Goal: Information Seeking & Learning: Learn about a topic

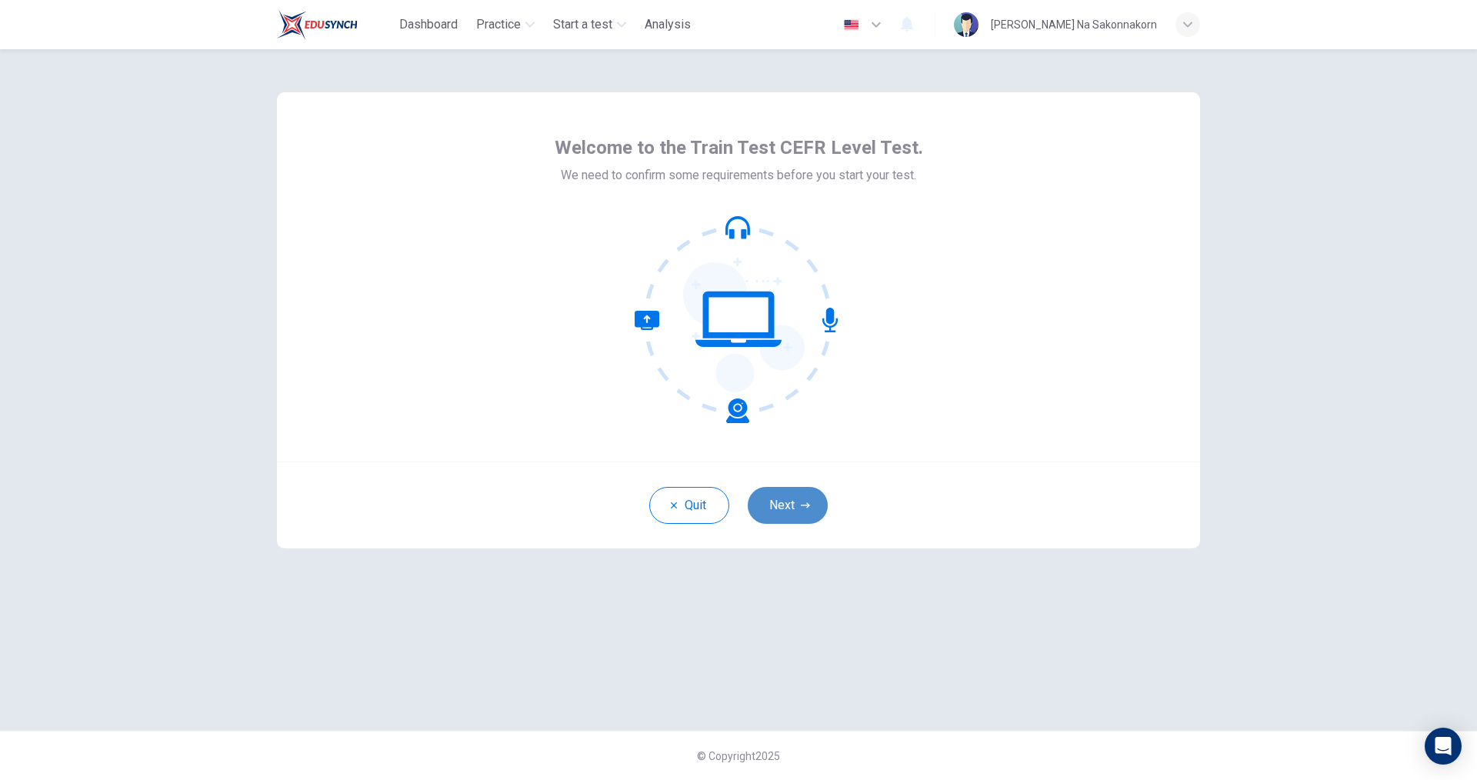
click at [789, 502] on button "Next" at bounding box center [788, 505] width 80 height 37
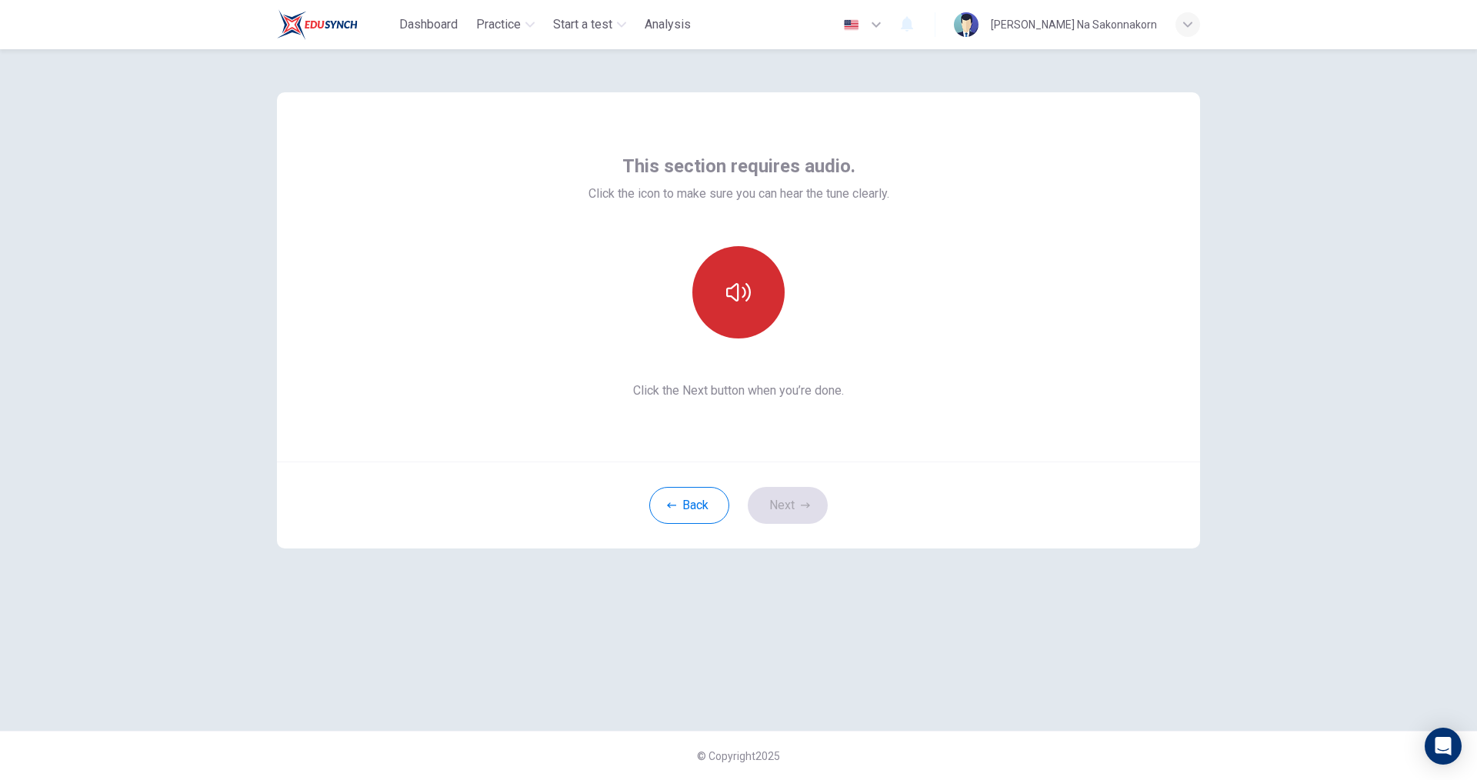
click at [745, 283] on icon "button" at bounding box center [738, 292] width 25 height 25
click at [810, 501] on button "Next" at bounding box center [788, 505] width 80 height 37
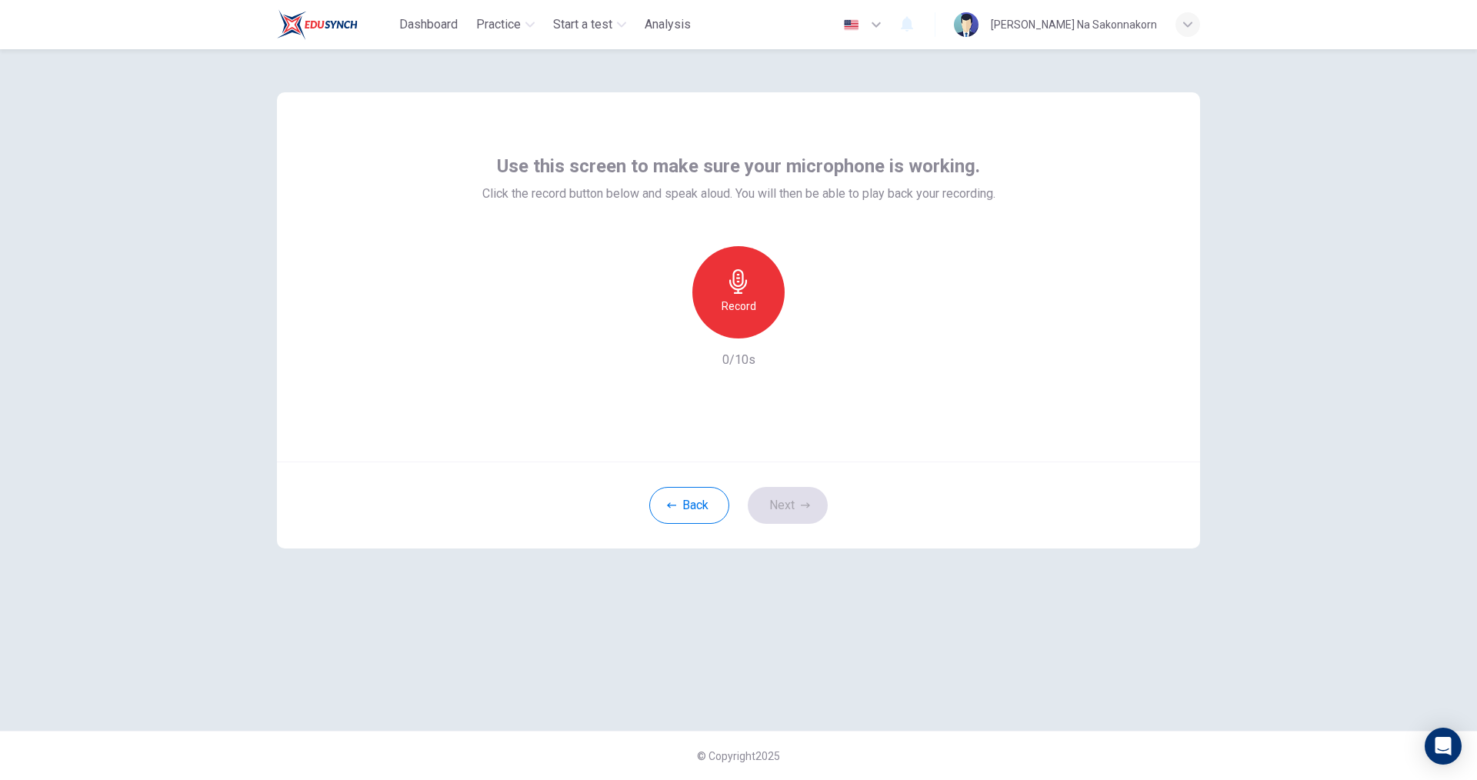
click at [751, 282] on div "Record" at bounding box center [738, 292] width 92 height 92
click at [754, 293] on div "Stop" at bounding box center [738, 292] width 92 height 92
click at [809, 325] on icon "button" at bounding box center [810, 325] width 7 height 9
click at [797, 500] on button "Next" at bounding box center [788, 505] width 80 height 37
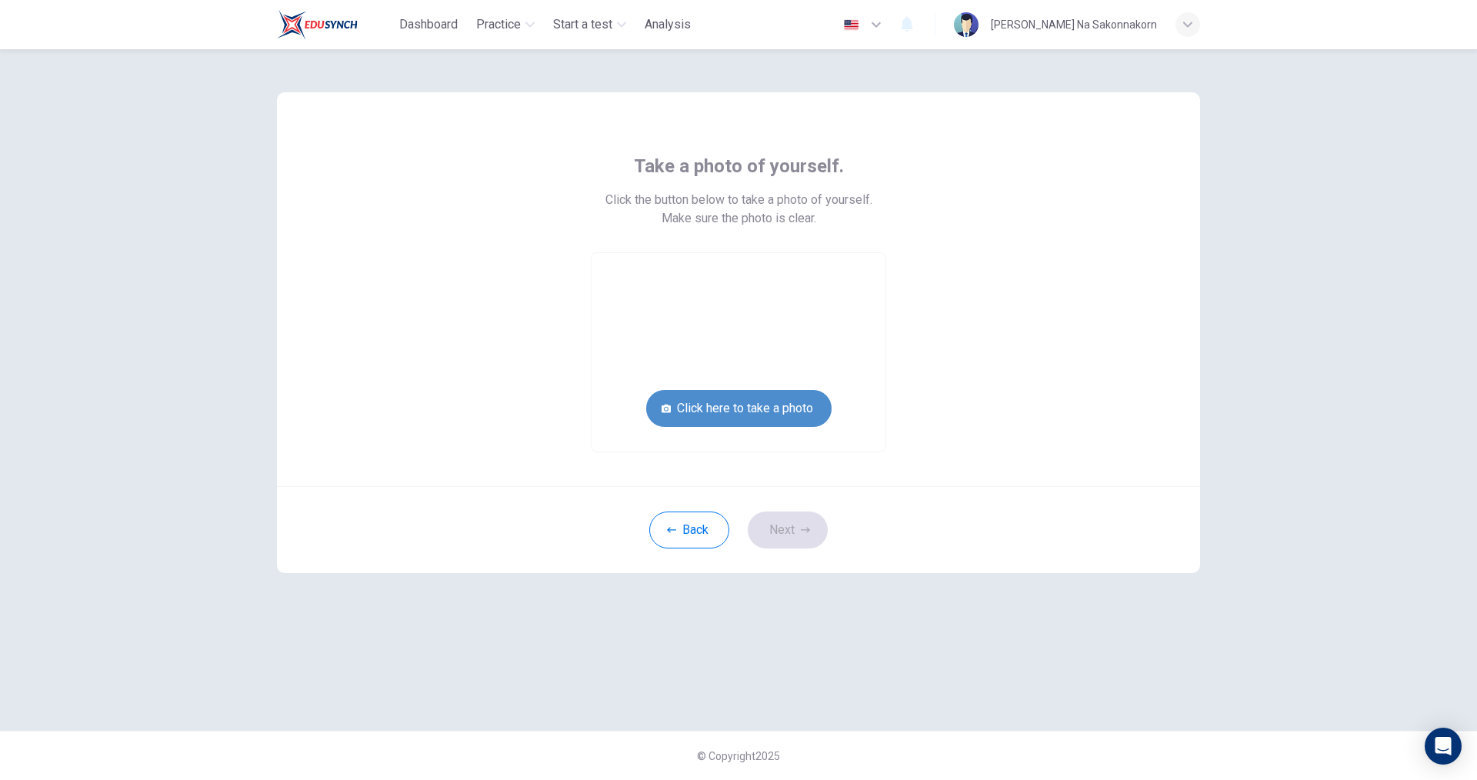
click at [752, 407] on button "Click here to take a photo" at bounding box center [738, 408] width 185 height 37
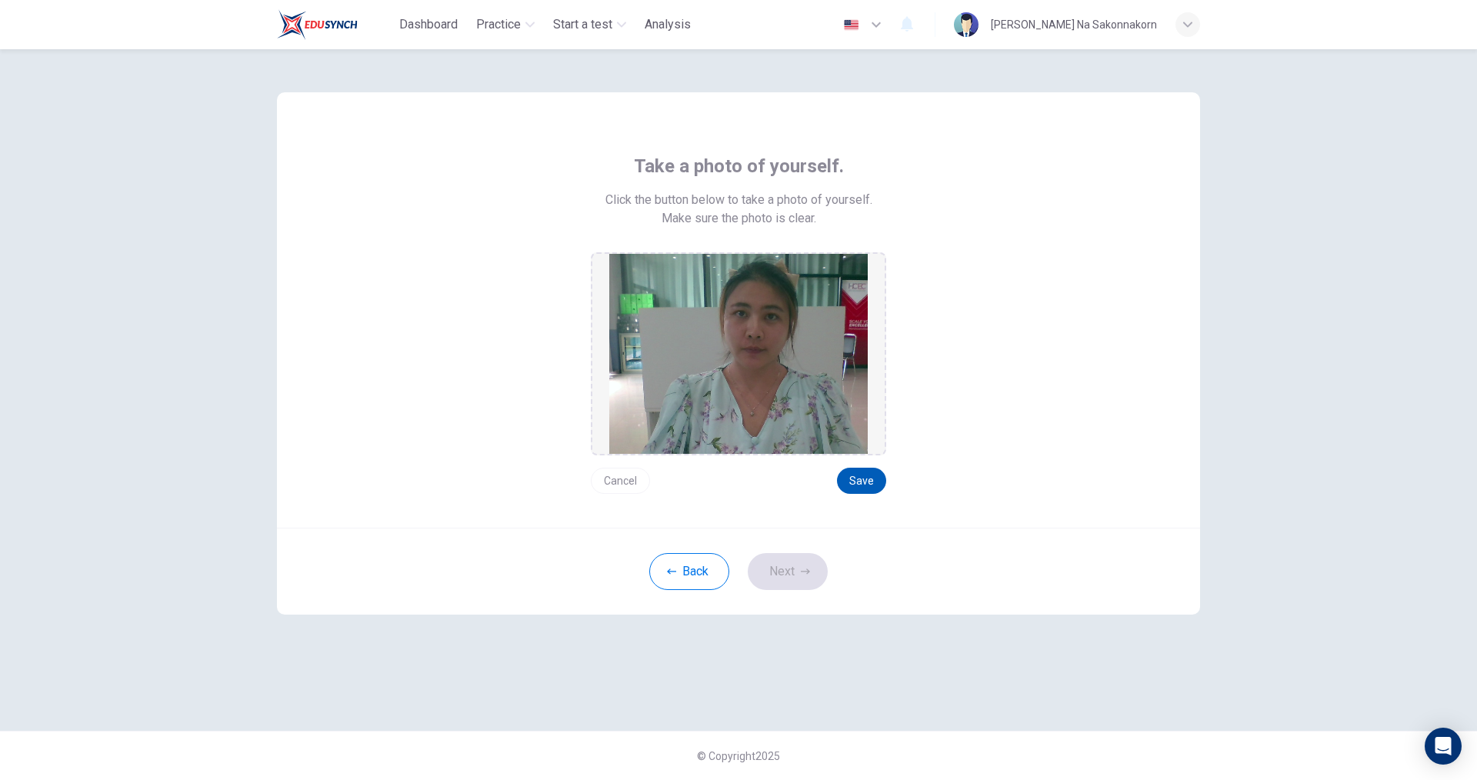
click at [870, 481] on button "Save" at bounding box center [861, 481] width 49 height 26
click at [808, 569] on icon "button" at bounding box center [805, 571] width 9 height 9
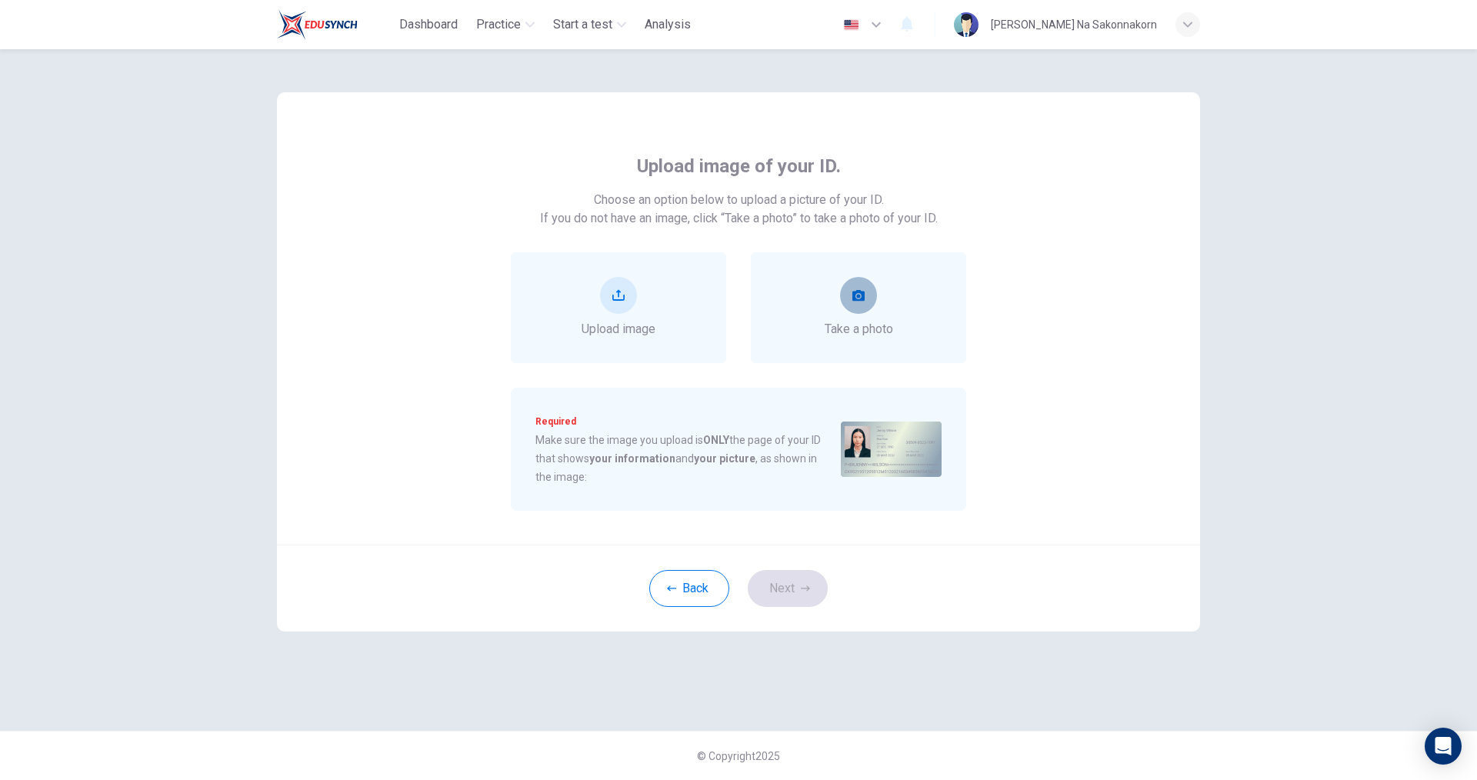
click at [856, 298] on icon "take photo" at bounding box center [858, 295] width 12 height 12
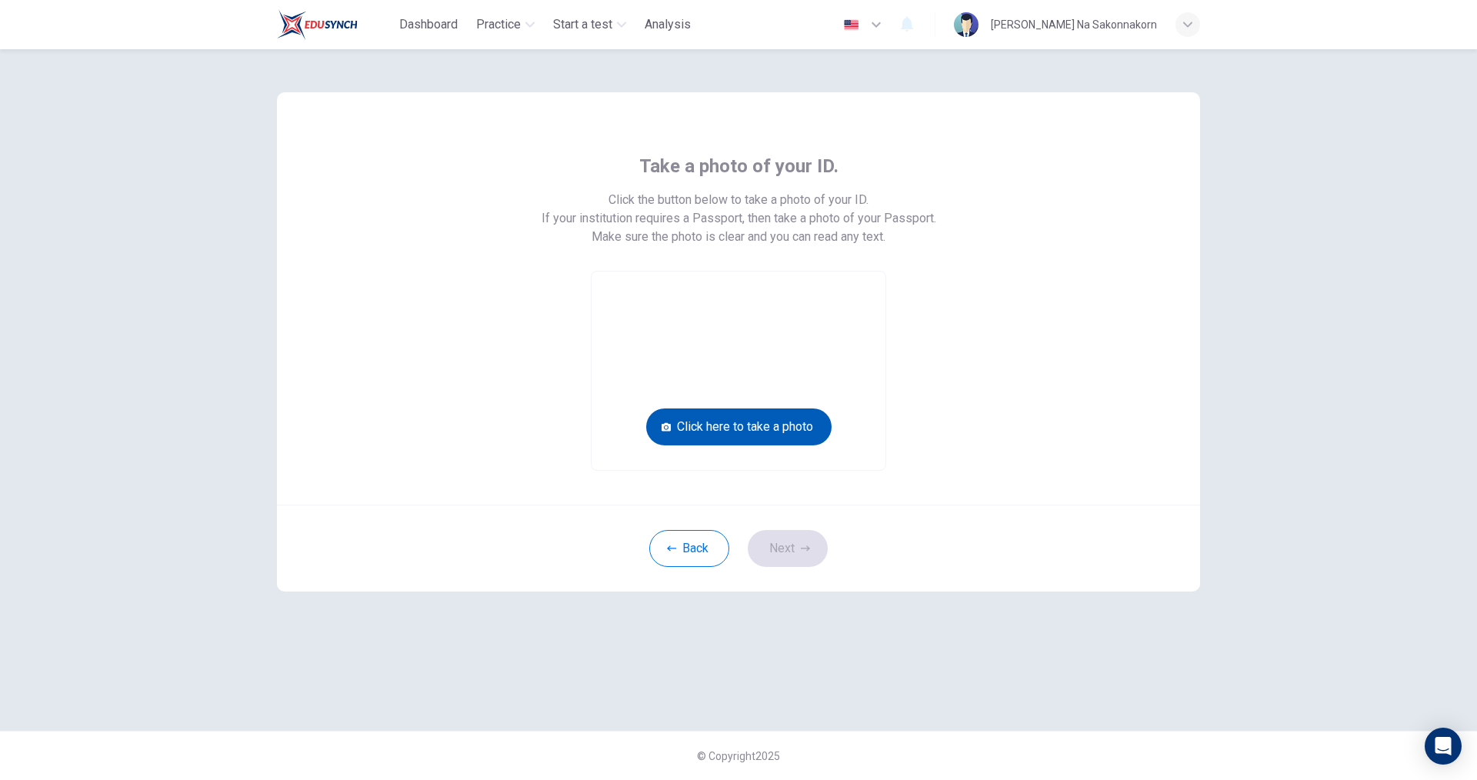
click at [800, 427] on button "Click here to take a photo" at bounding box center [738, 426] width 185 height 37
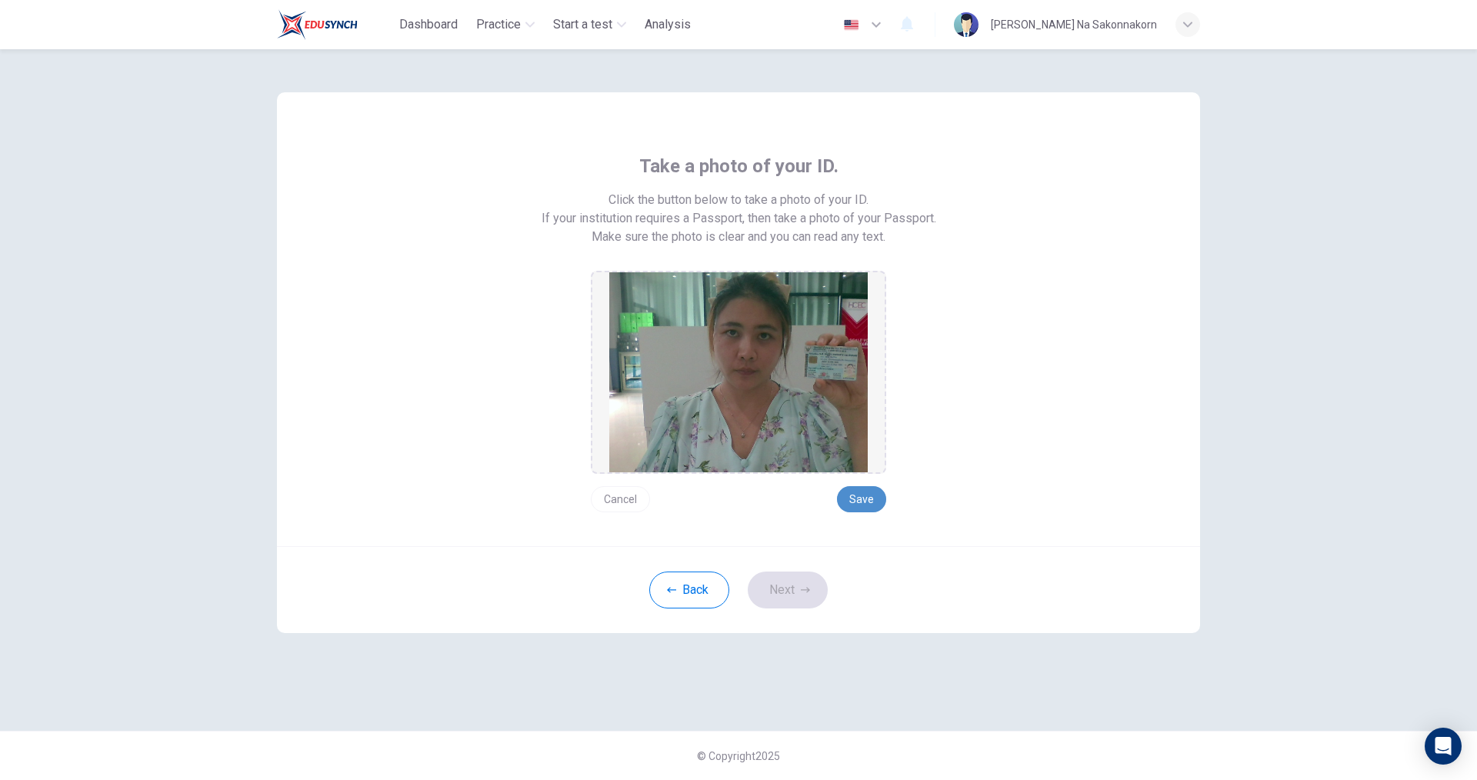
click at [857, 500] on button "Save" at bounding box center [861, 499] width 49 height 26
click at [859, 500] on button "Save" at bounding box center [861, 499] width 49 height 26
click at [807, 586] on icon "button" at bounding box center [805, 589] width 9 height 9
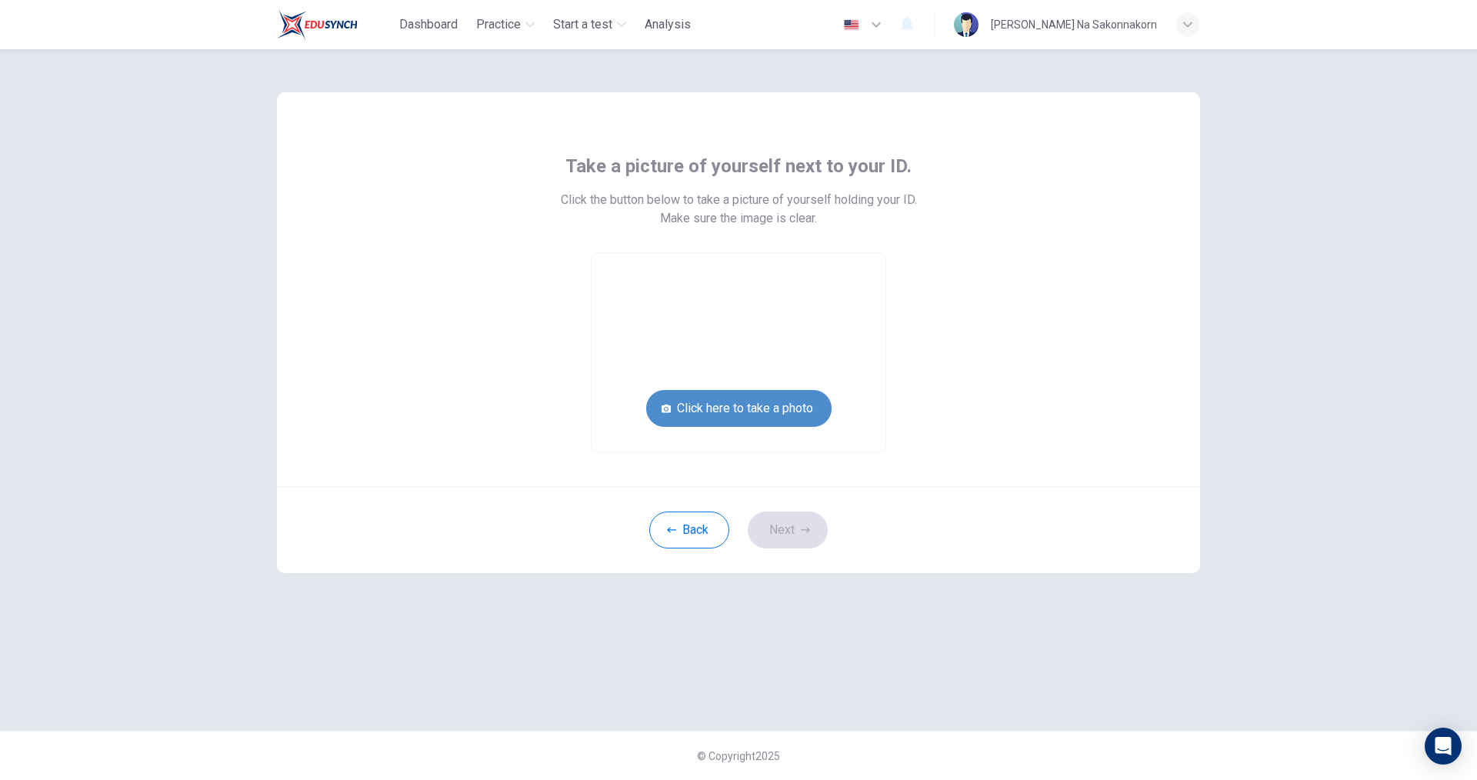
click at [791, 410] on button "Click here to take a photo" at bounding box center [738, 408] width 185 height 37
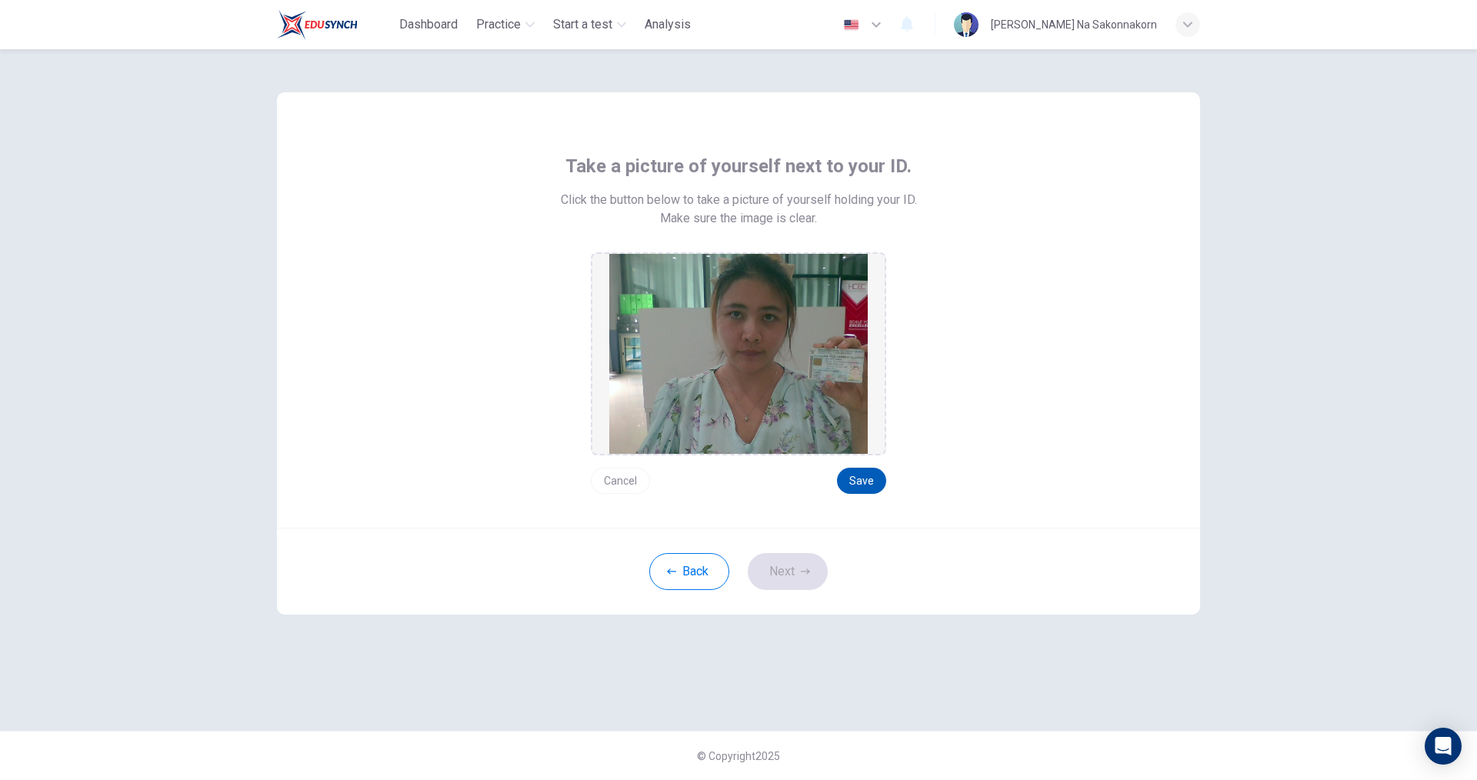
click at [858, 483] on button "Save" at bounding box center [861, 481] width 49 height 26
click at [818, 567] on button "Next" at bounding box center [788, 571] width 80 height 37
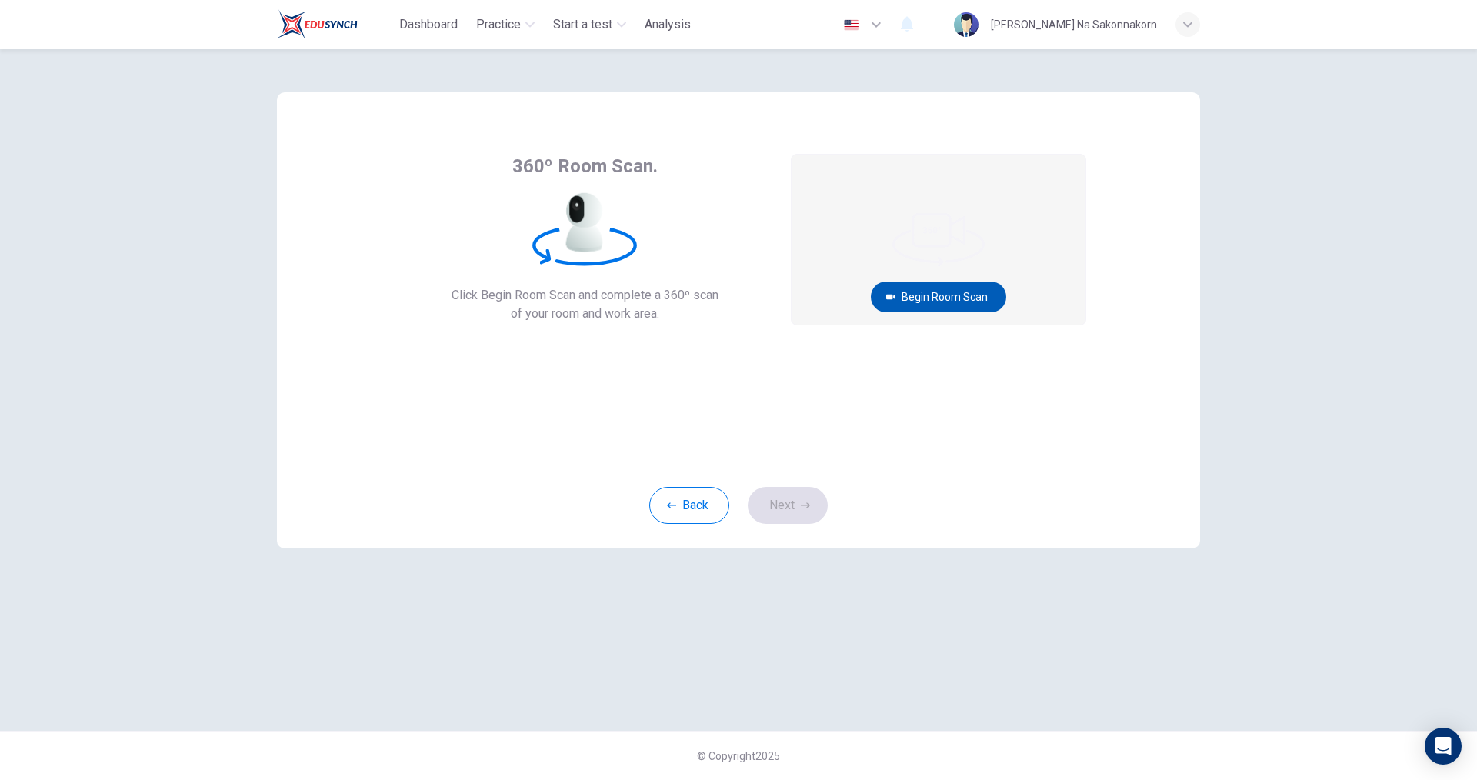
click at [936, 301] on button "Begin Room Scan" at bounding box center [938, 296] width 135 height 31
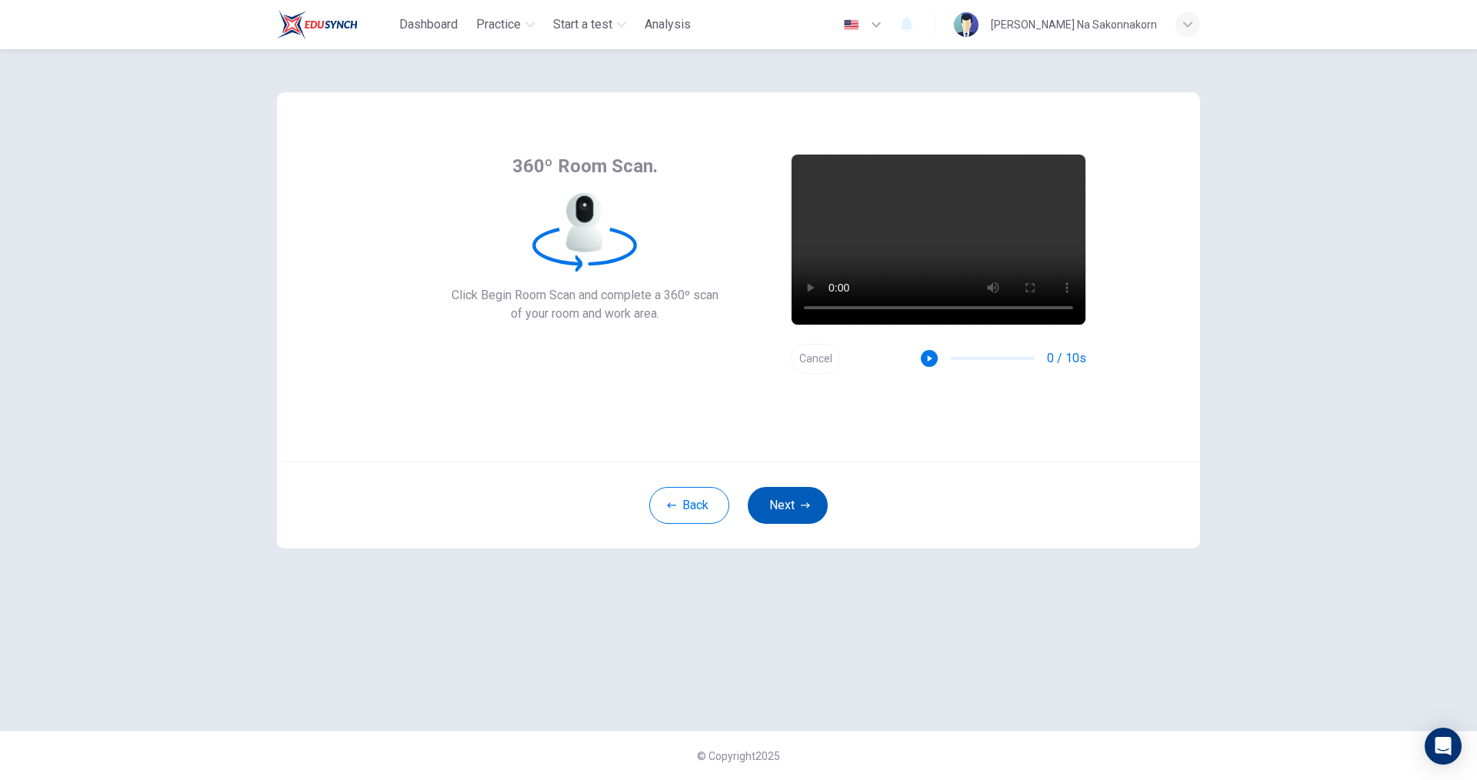
click at [784, 501] on button "Next" at bounding box center [788, 505] width 80 height 37
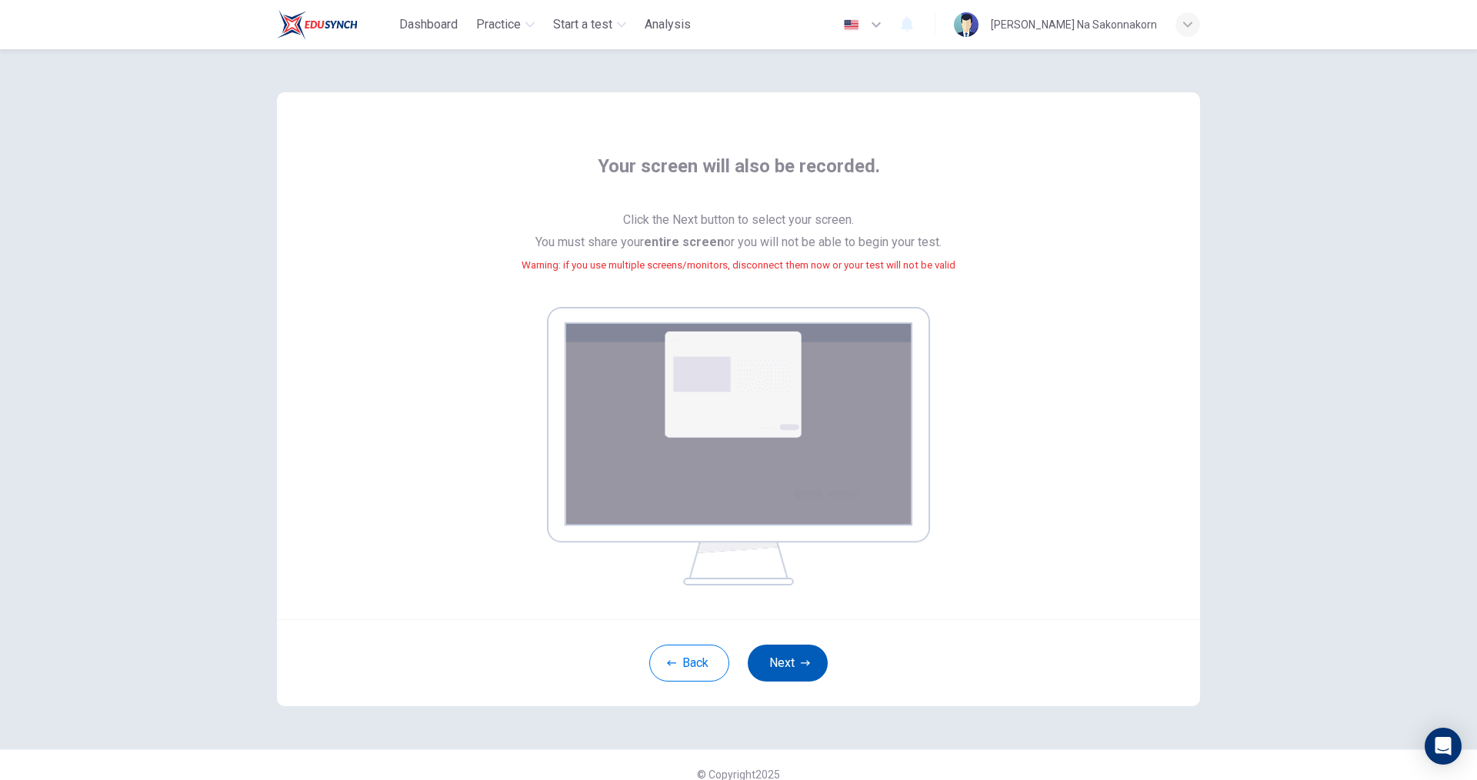
click at [788, 651] on button "Next" at bounding box center [788, 662] width 80 height 37
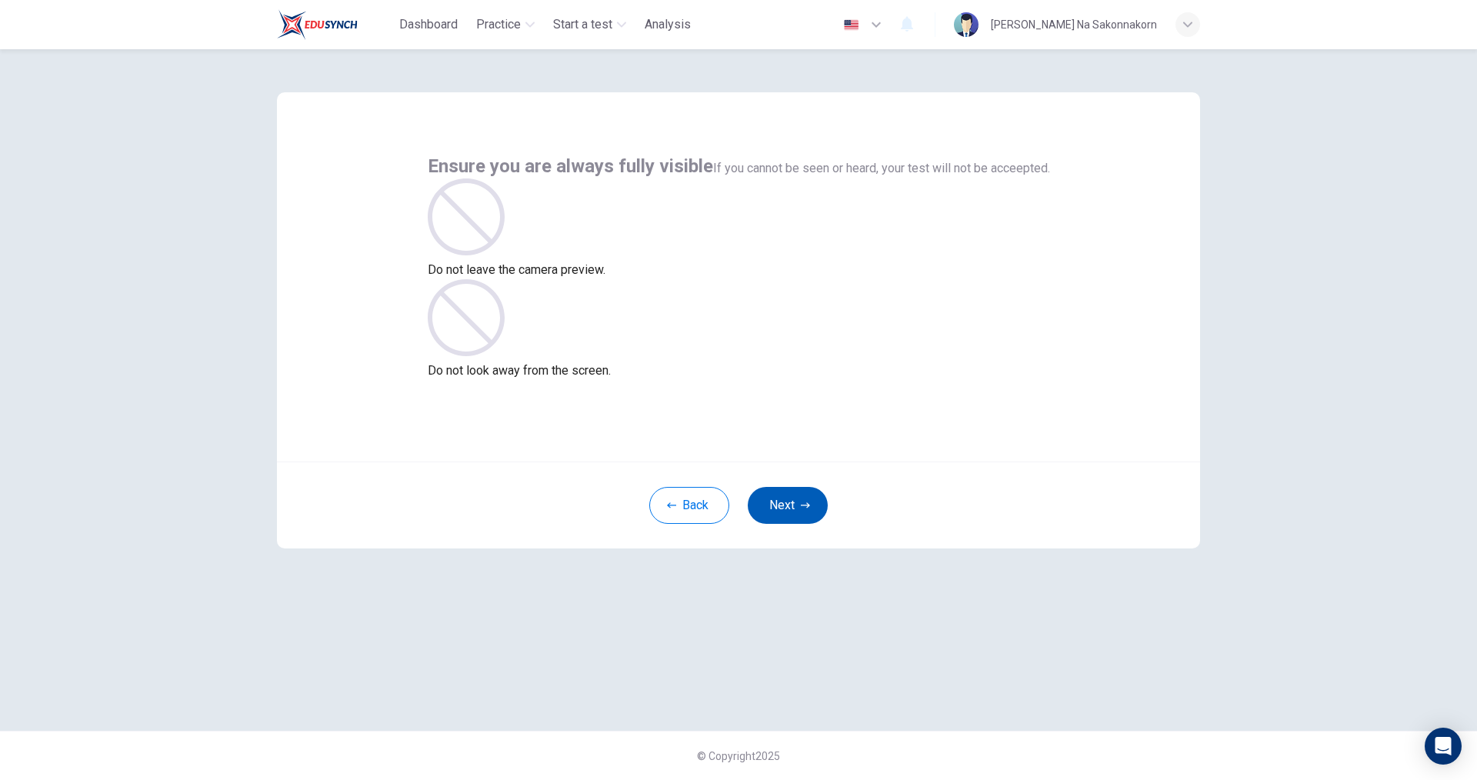
click at [801, 495] on button "Next" at bounding box center [788, 505] width 80 height 37
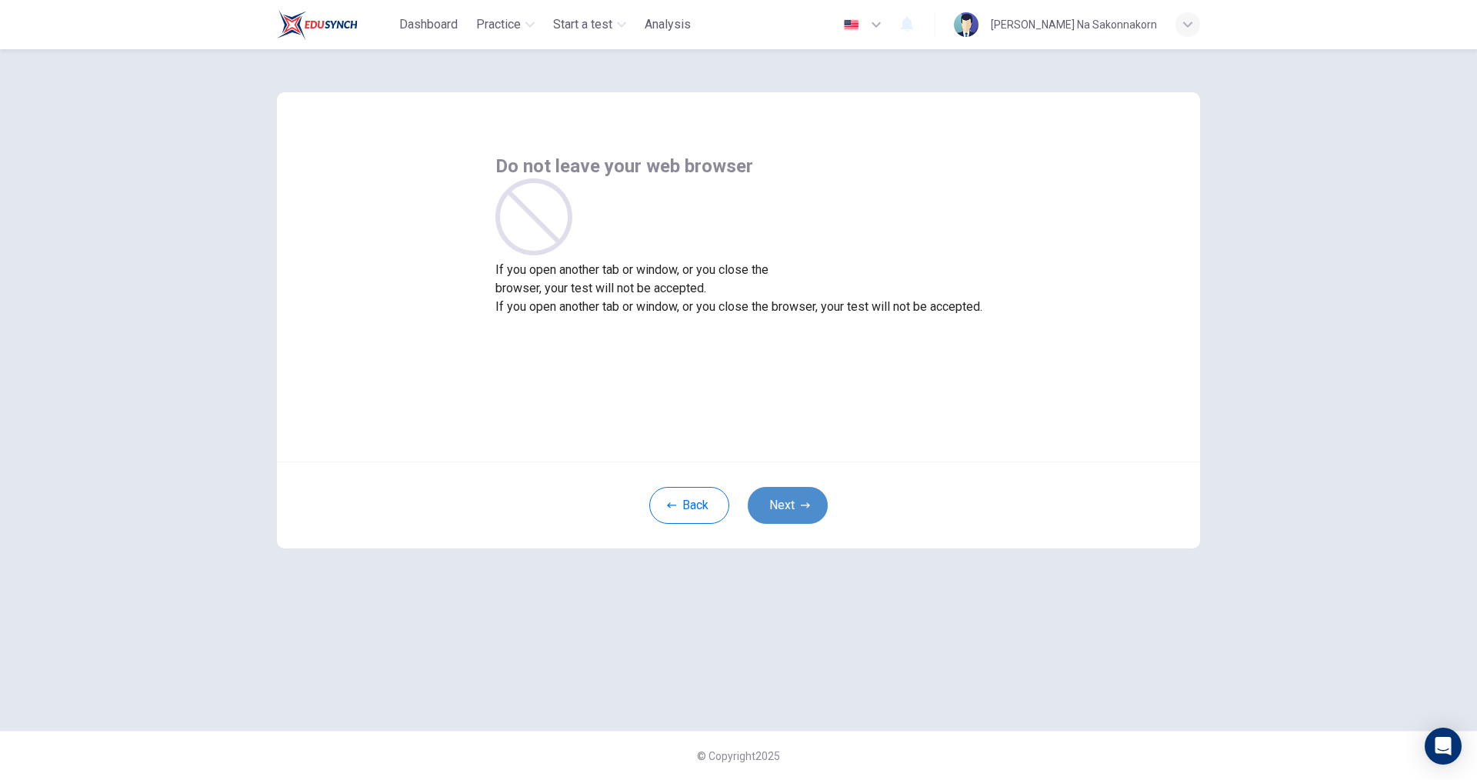
click at [803, 495] on button "Next" at bounding box center [788, 505] width 80 height 37
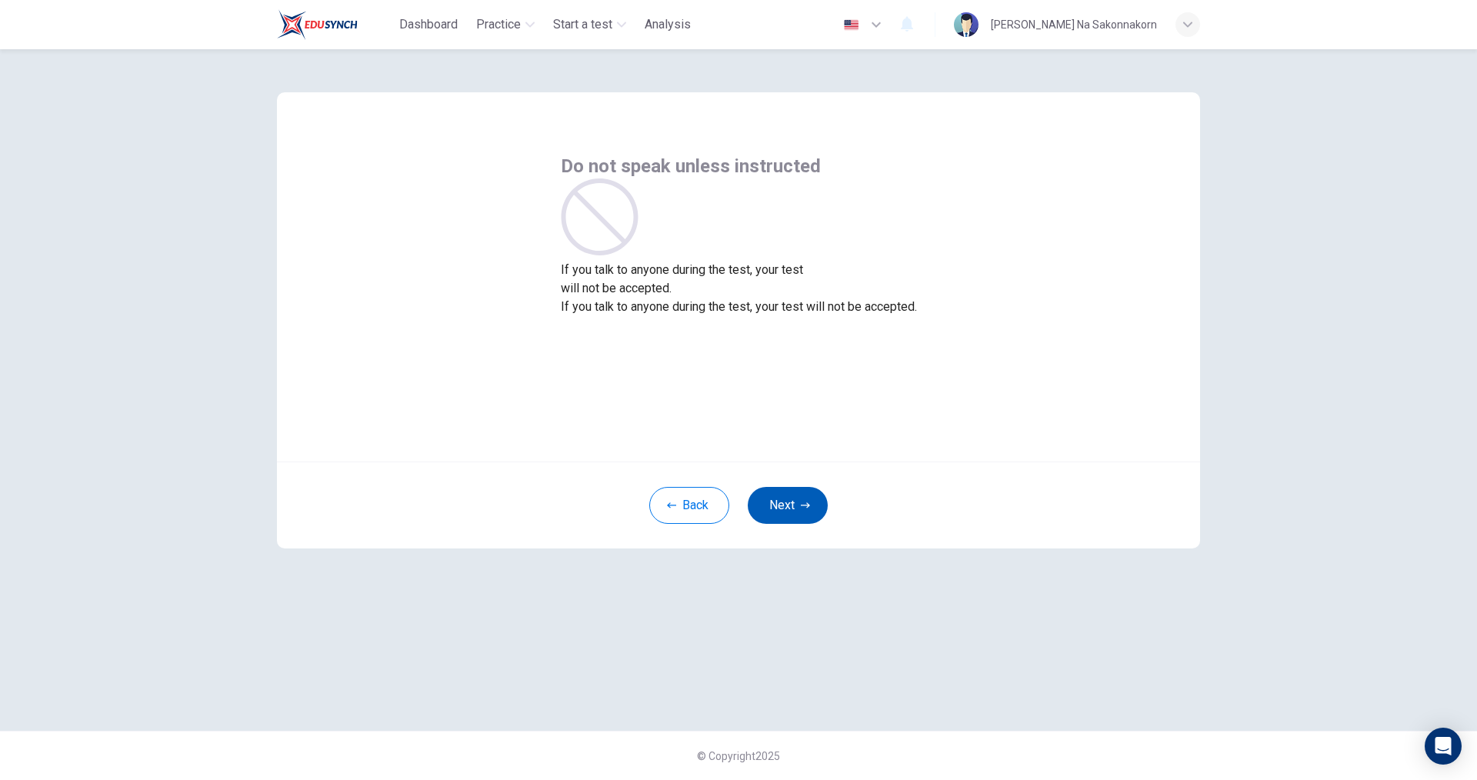
click at [802, 505] on icon "button" at bounding box center [805, 504] width 9 height 5
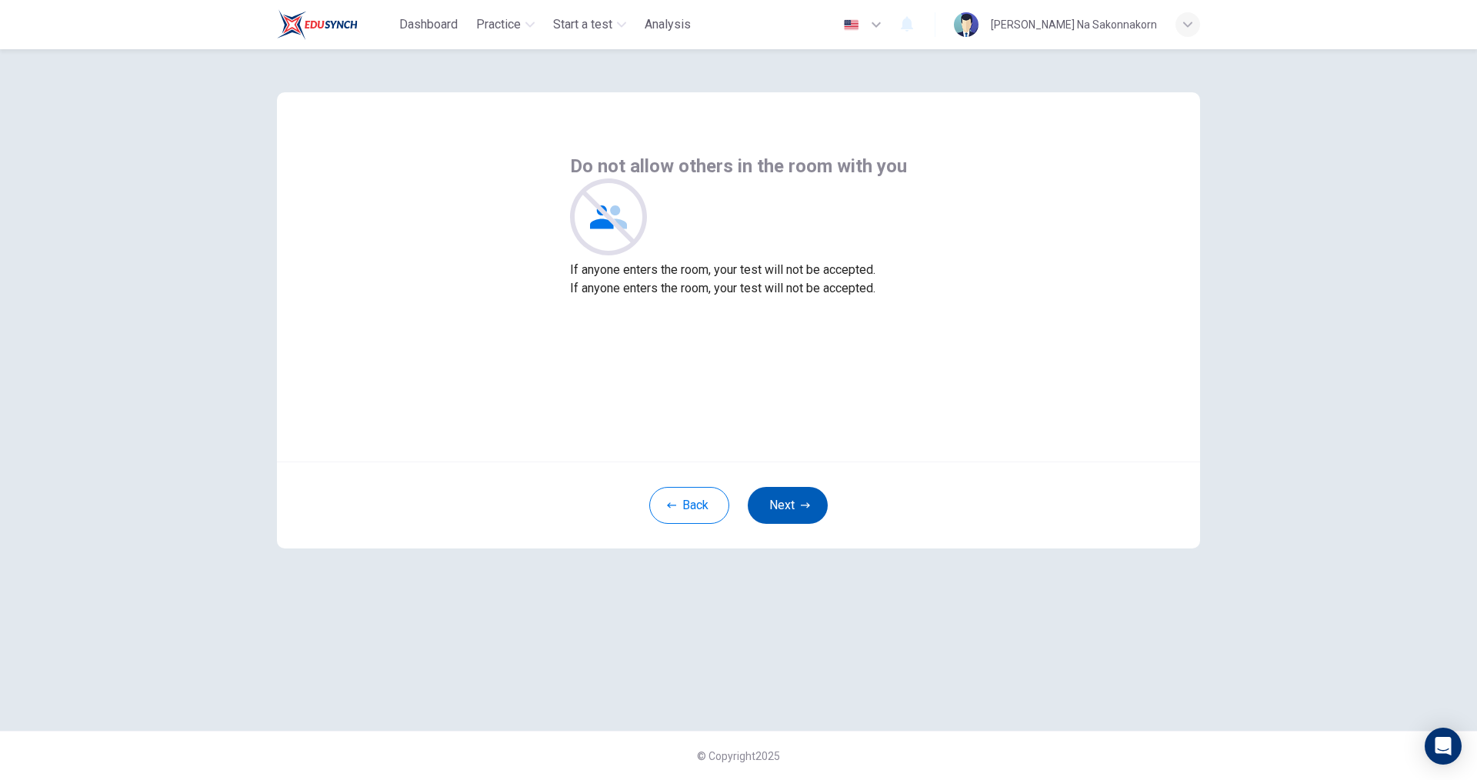
click at [810, 506] on button "Next" at bounding box center [788, 505] width 80 height 37
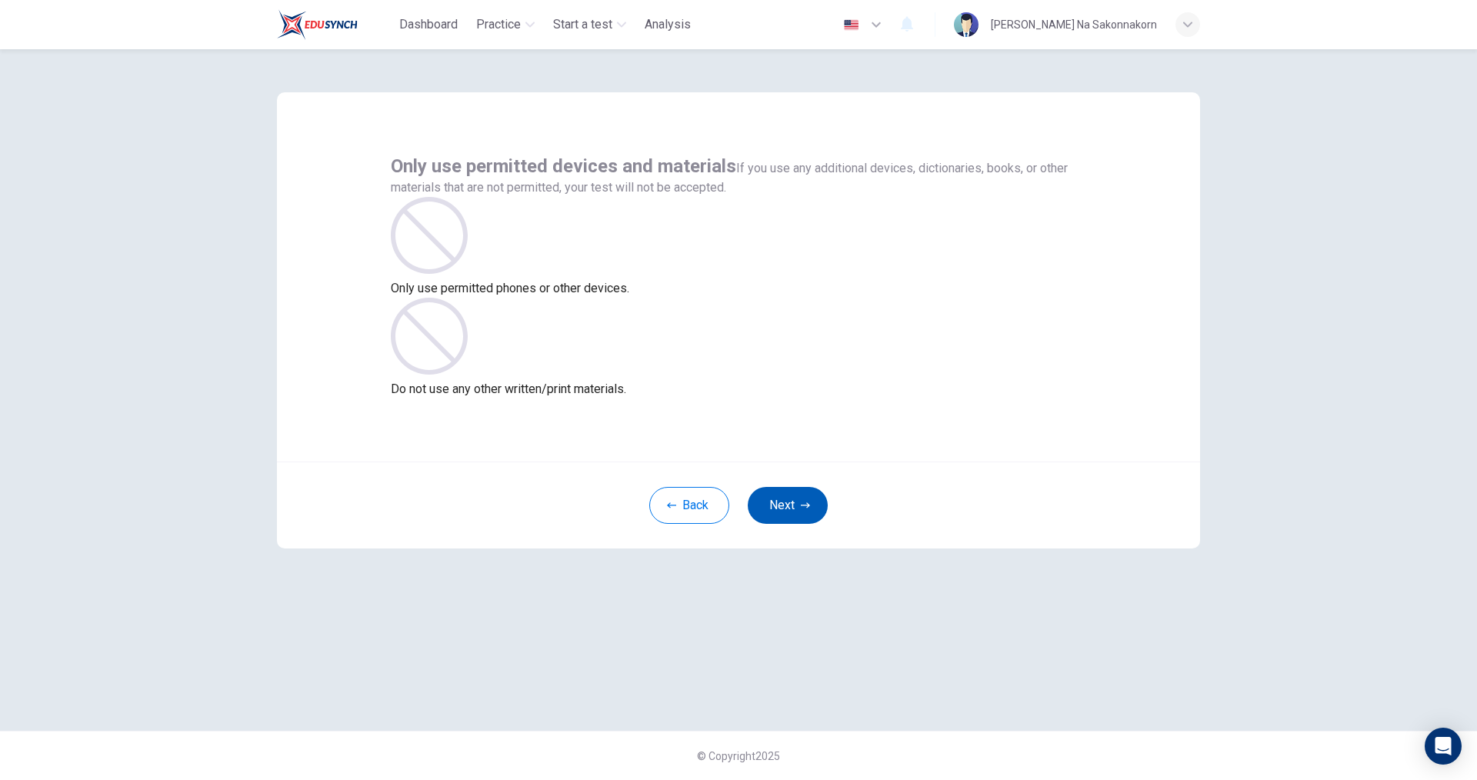
click at [810, 506] on button "Next" at bounding box center [788, 505] width 80 height 37
click at [811, 506] on button "Next" at bounding box center [788, 505] width 80 height 37
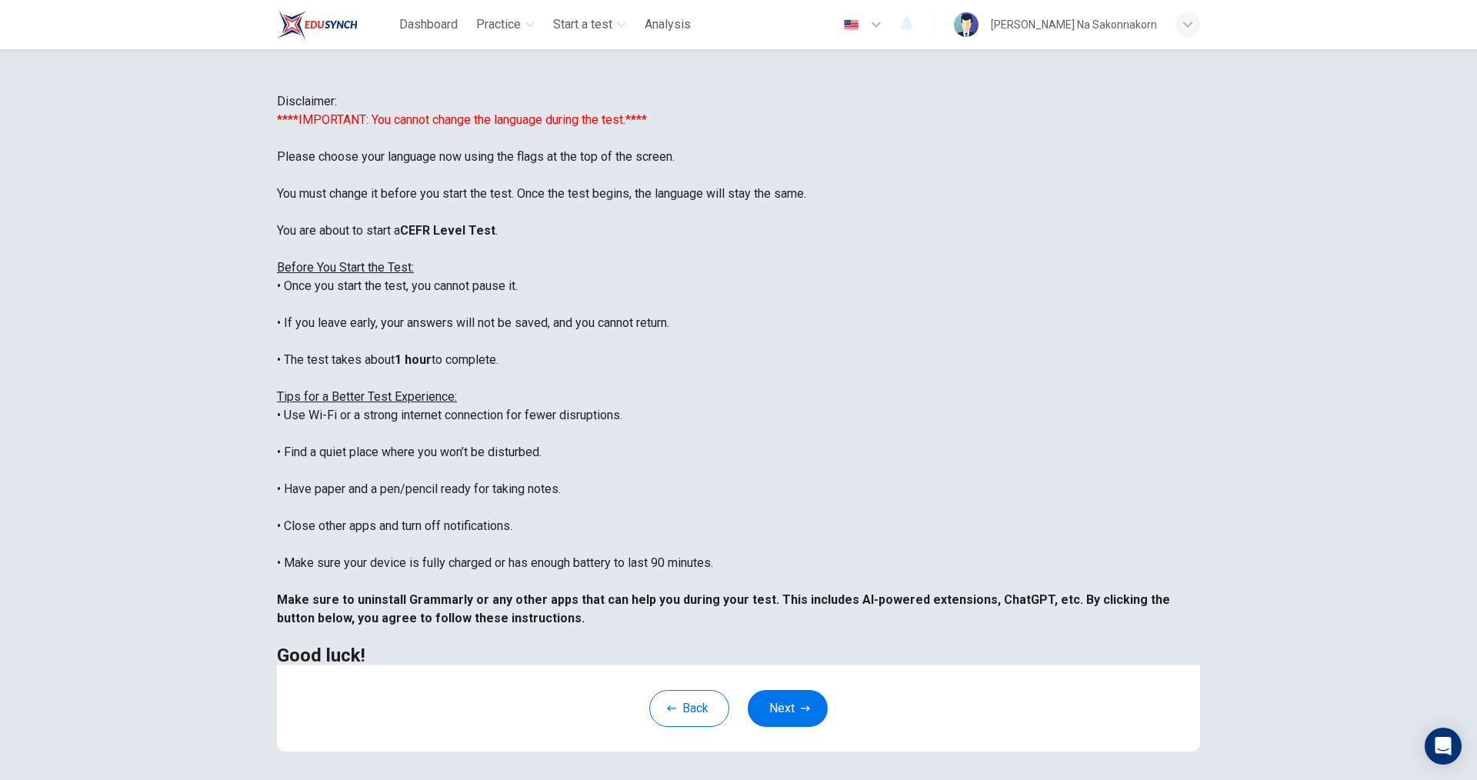
scroll to position [75, 0]
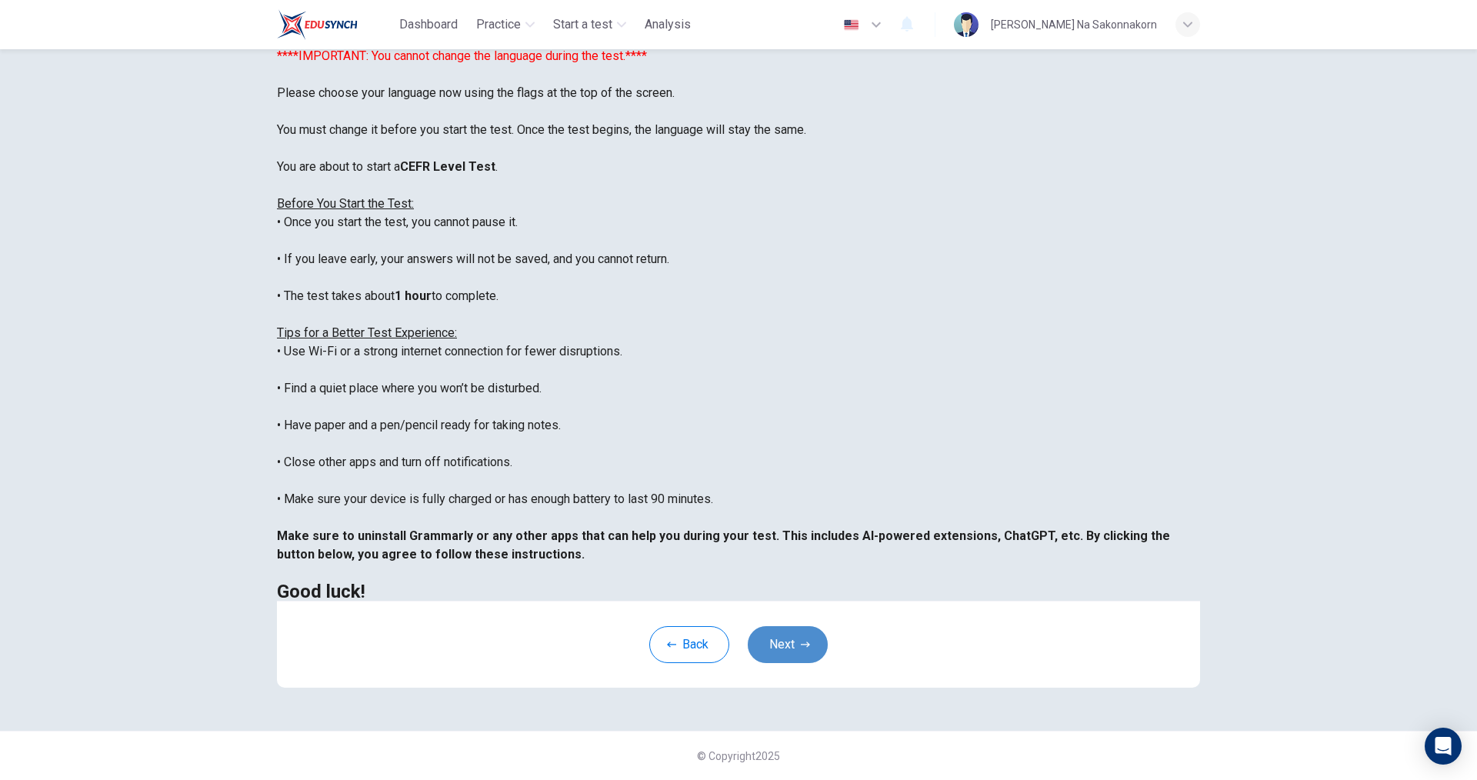
click at [772, 647] on button "Next" at bounding box center [788, 644] width 80 height 37
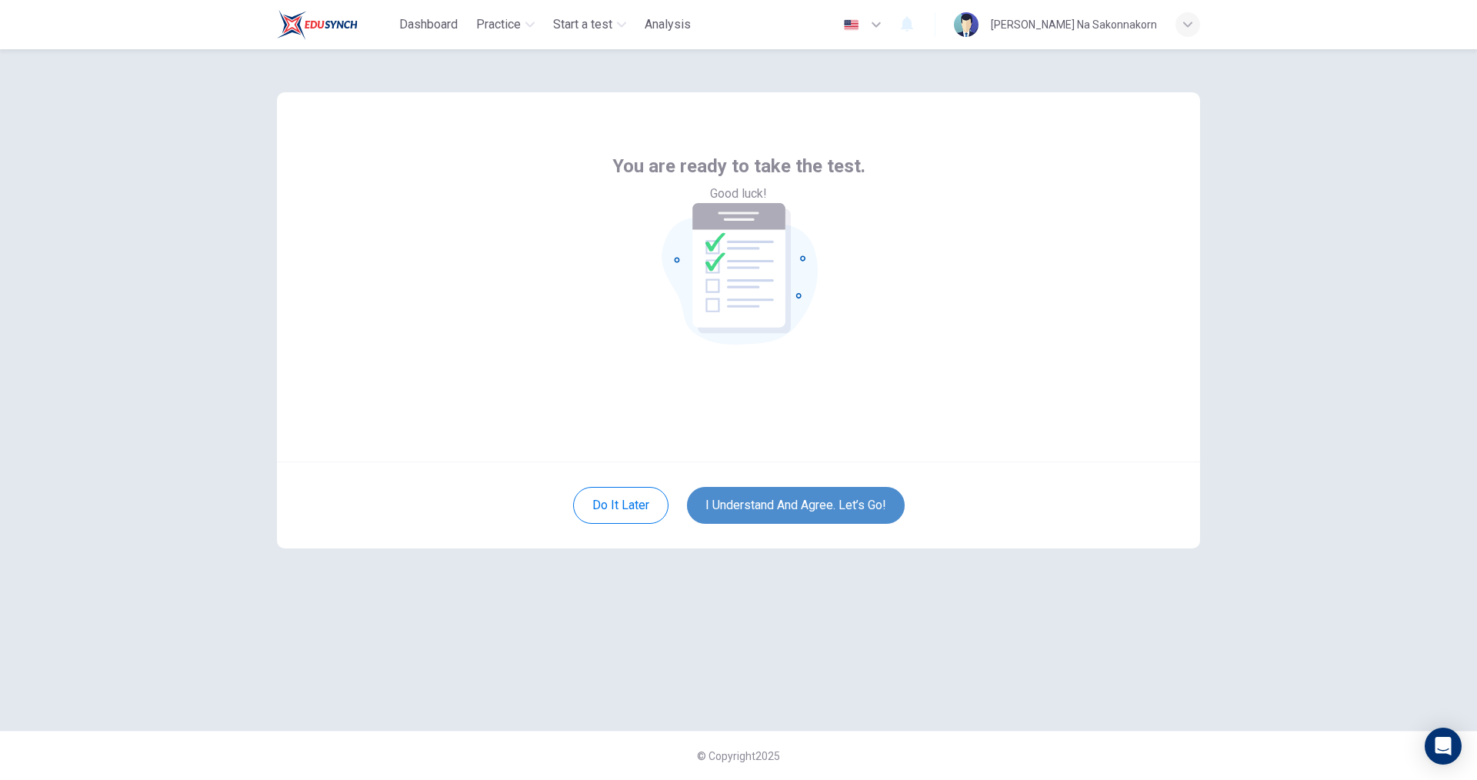
click at [769, 508] on button "I understand and agree. Let’s go!" at bounding box center [796, 505] width 218 height 37
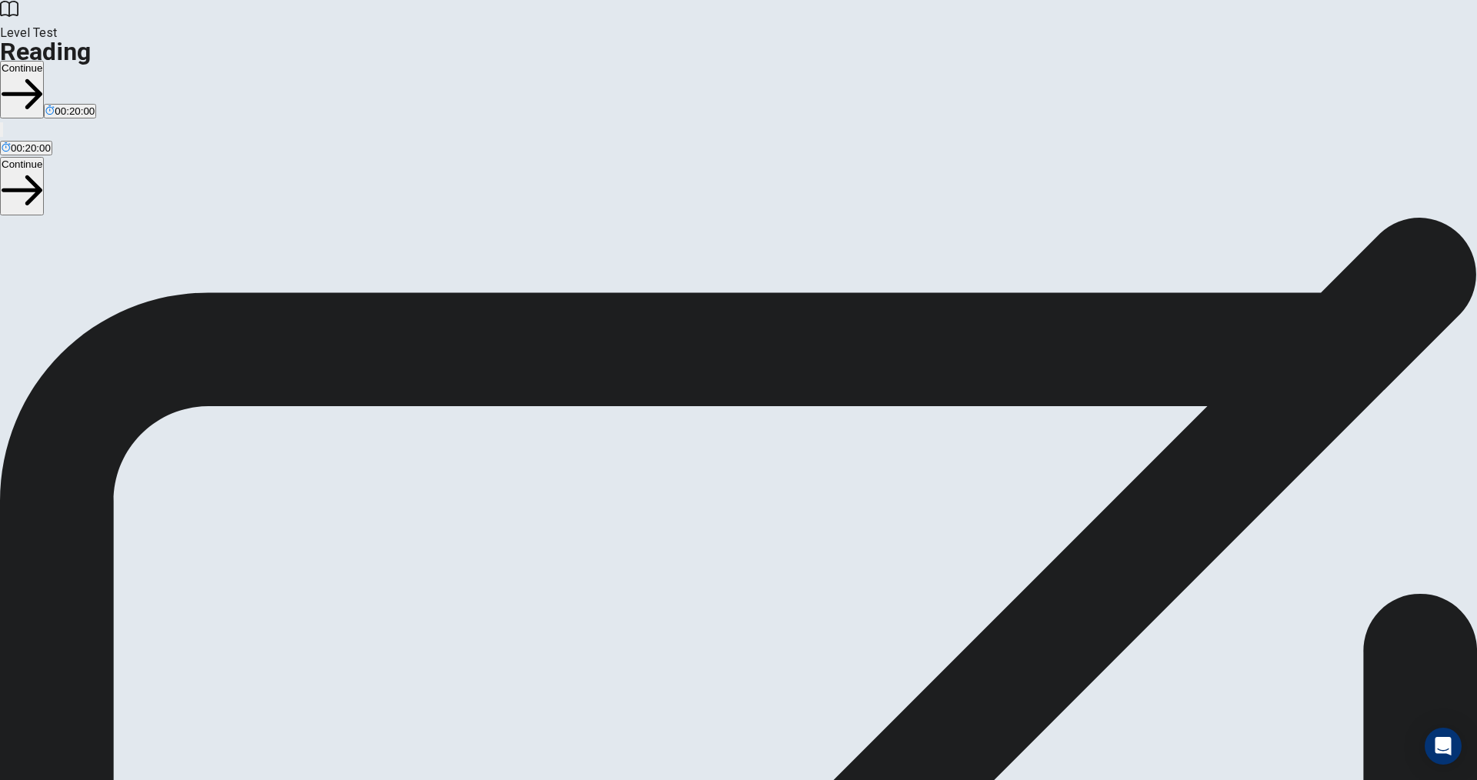
click at [44, 61] on button "Continue" at bounding box center [22, 90] width 44 height 58
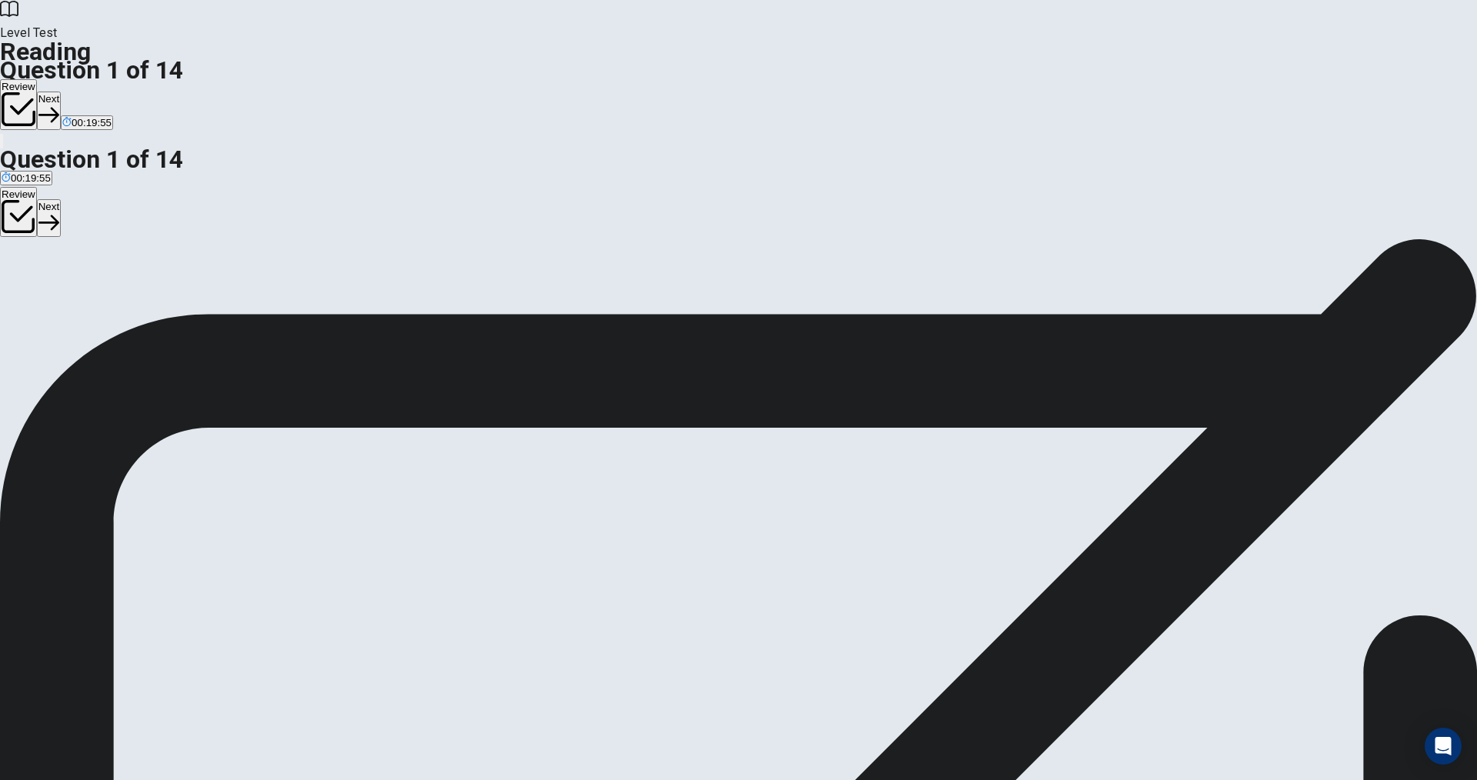
drag, startPoint x: 916, startPoint y: 117, endPoint x: 953, endPoint y: 172, distance: 65.9
drag, startPoint x: 332, startPoint y: 157, endPoint x: 451, endPoint y: 155, distance: 118.4
drag, startPoint x: 798, startPoint y: 177, endPoint x: 982, endPoint y: 175, distance: 184.6
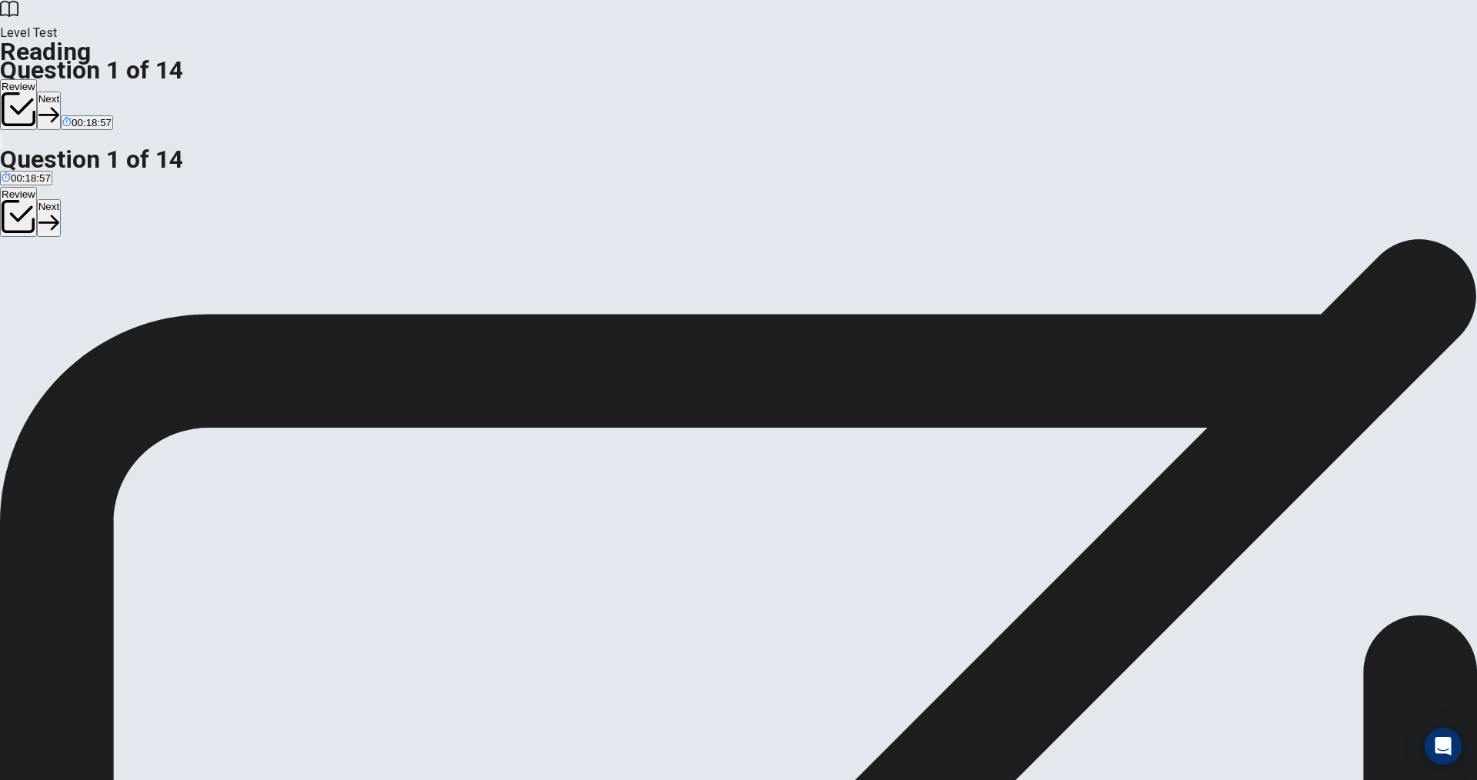
click at [61, 92] on button "Next" at bounding box center [49, 111] width 24 height 38
click at [86, 92] on button "Next" at bounding box center [74, 111] width 24 height 38
drag, startPoint x: 355, startPoint y: 161, endPoint x: 481, endPoint y: 161, distance: 125.4
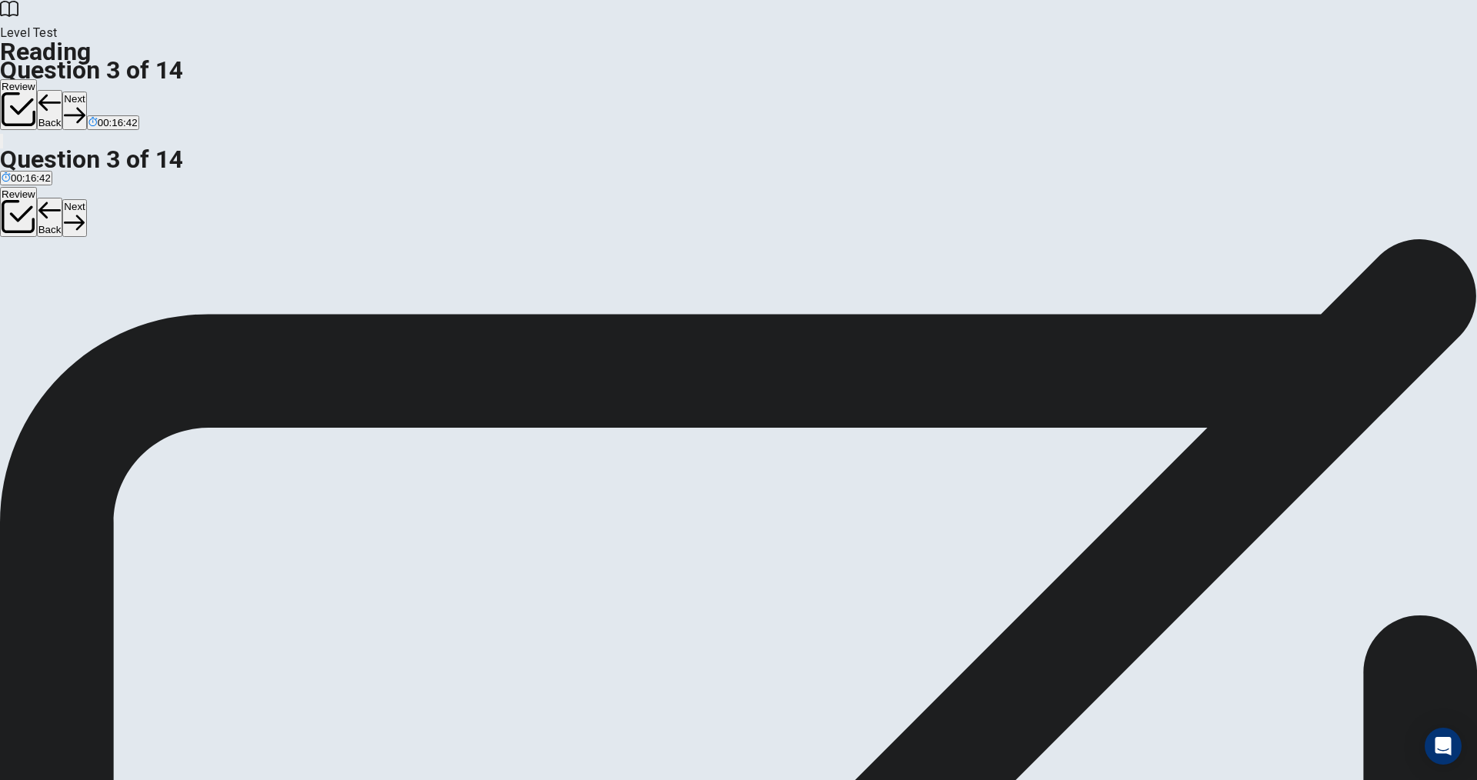
click at [86, 92] on button "Next" at bounding box center [74, 111] width 24 height 38
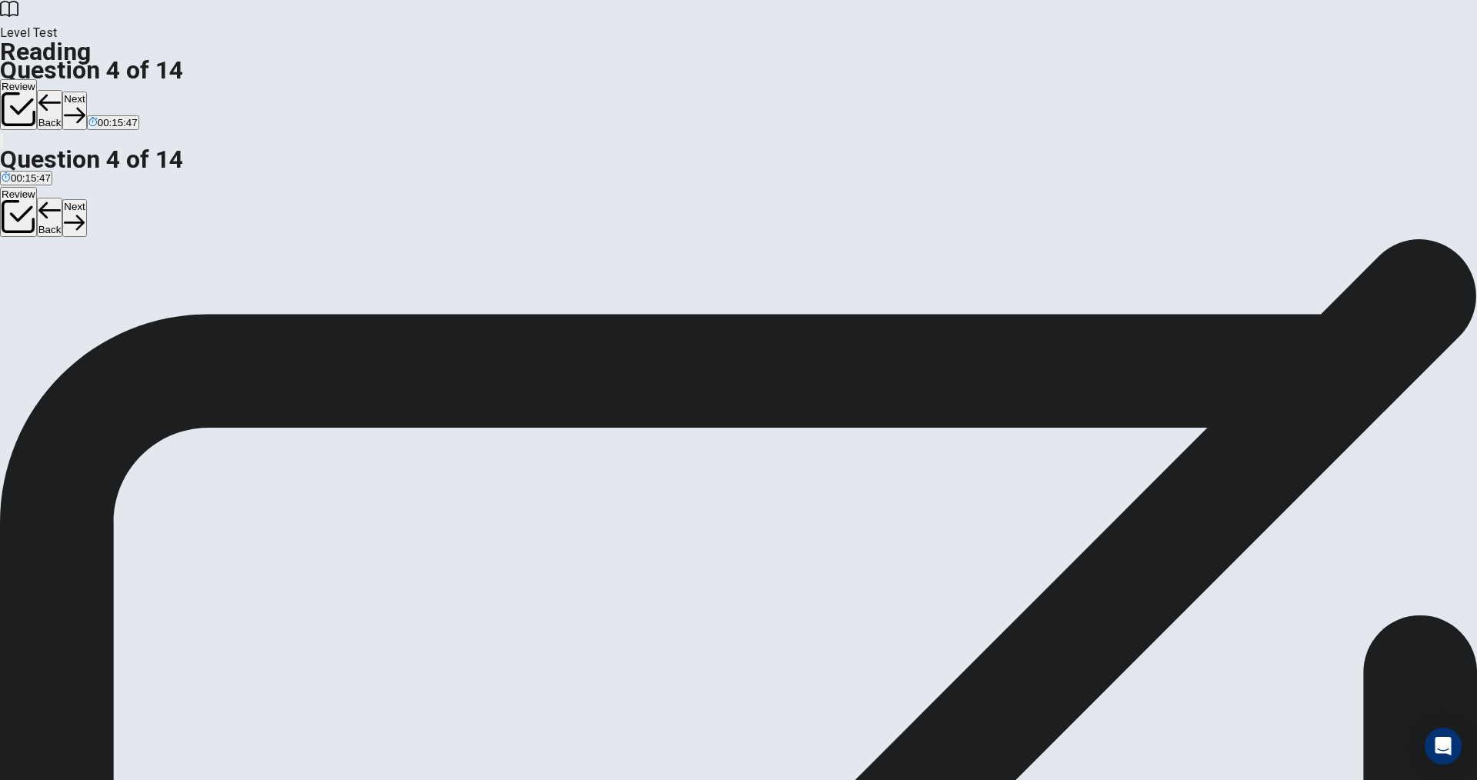
drag, startPoint x: 998, startPoint y: 29, endPoint x: 704, endPoint y: 248, distance: 366.5
click at [86, 92] on button "Next" at bounding box center [74, 111] width 24 height 38
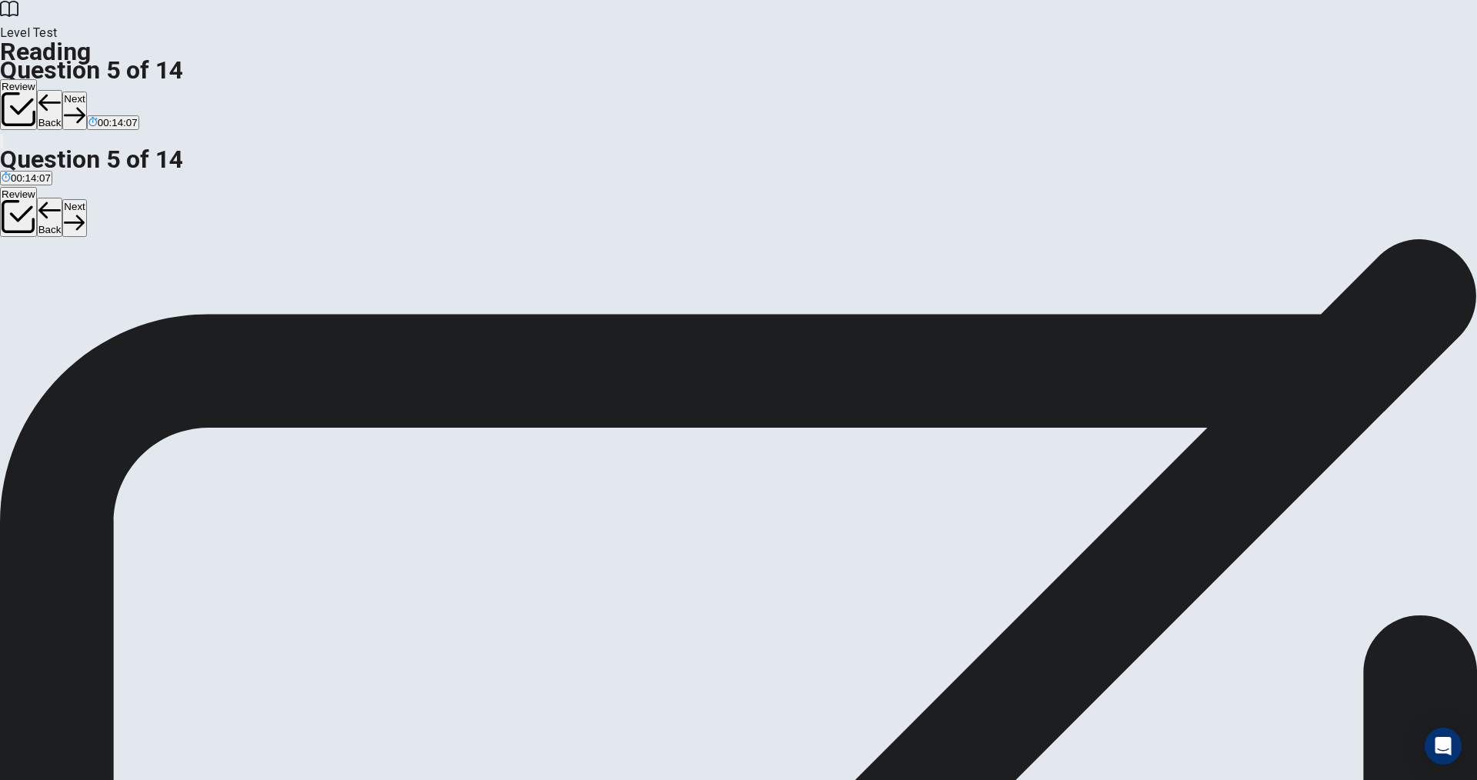
click at [86, 92] on button "Next" at bounding box center [74, 111] width 24 height 38
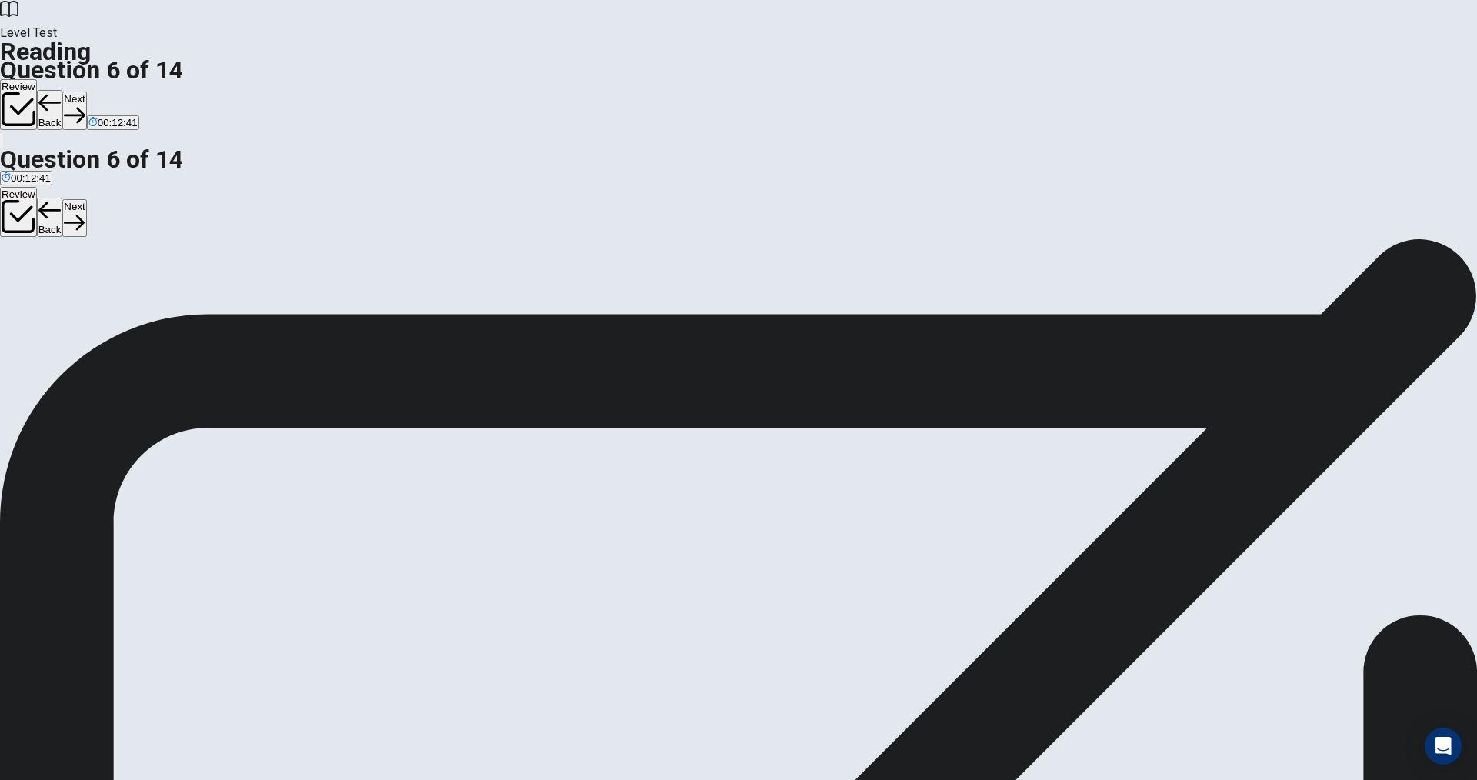
click at [86, 92] on button "Next" at bounding box center [74, 111] width 24 height 38
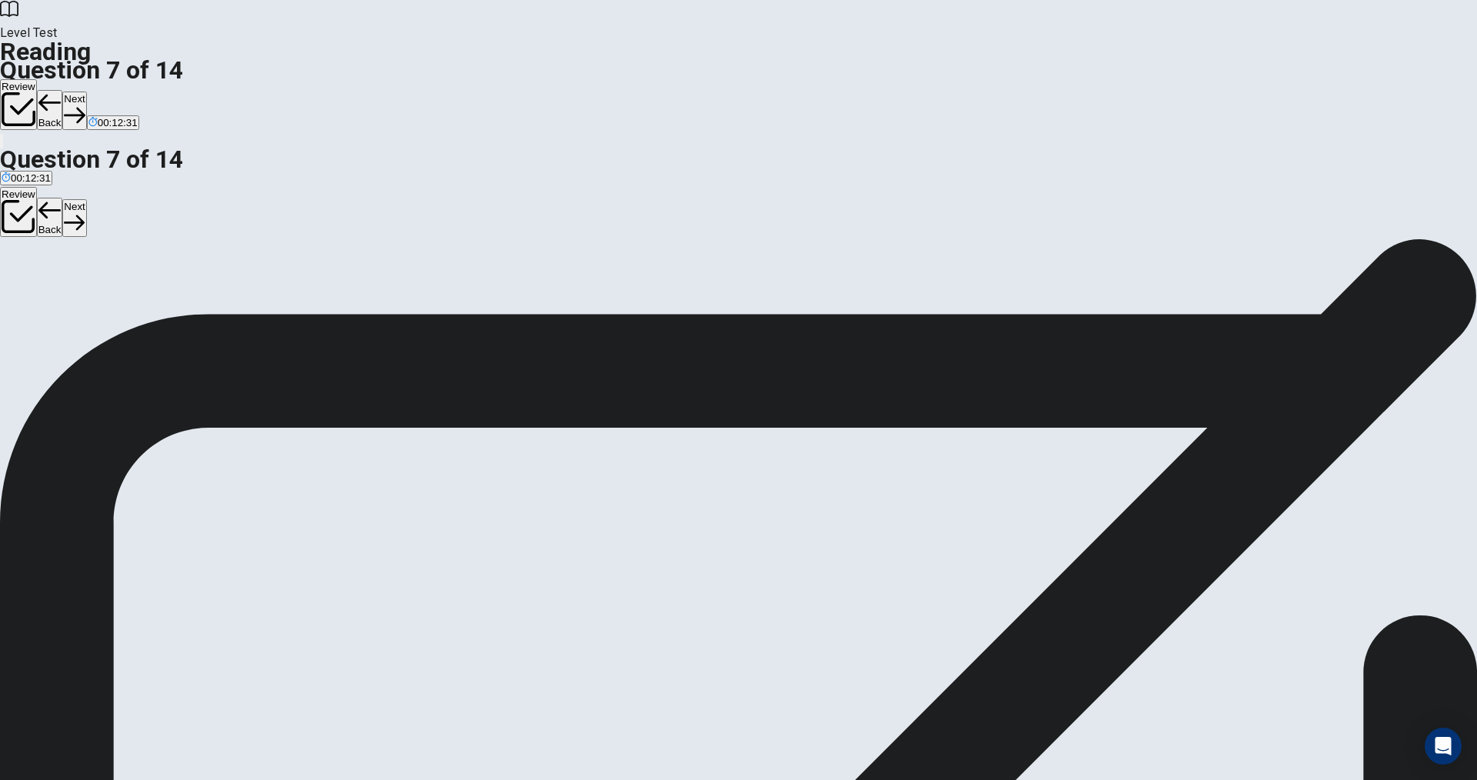
click at [86, 92] on button "Next" at bounding box center [74, 111] width 24 height 38
click at [63, 90] on button "Back" at bounding box center [50, 110] width 26 height 40
click at [86, 92] on button "Next" at bounding box center [74, 111] width 24 height 38
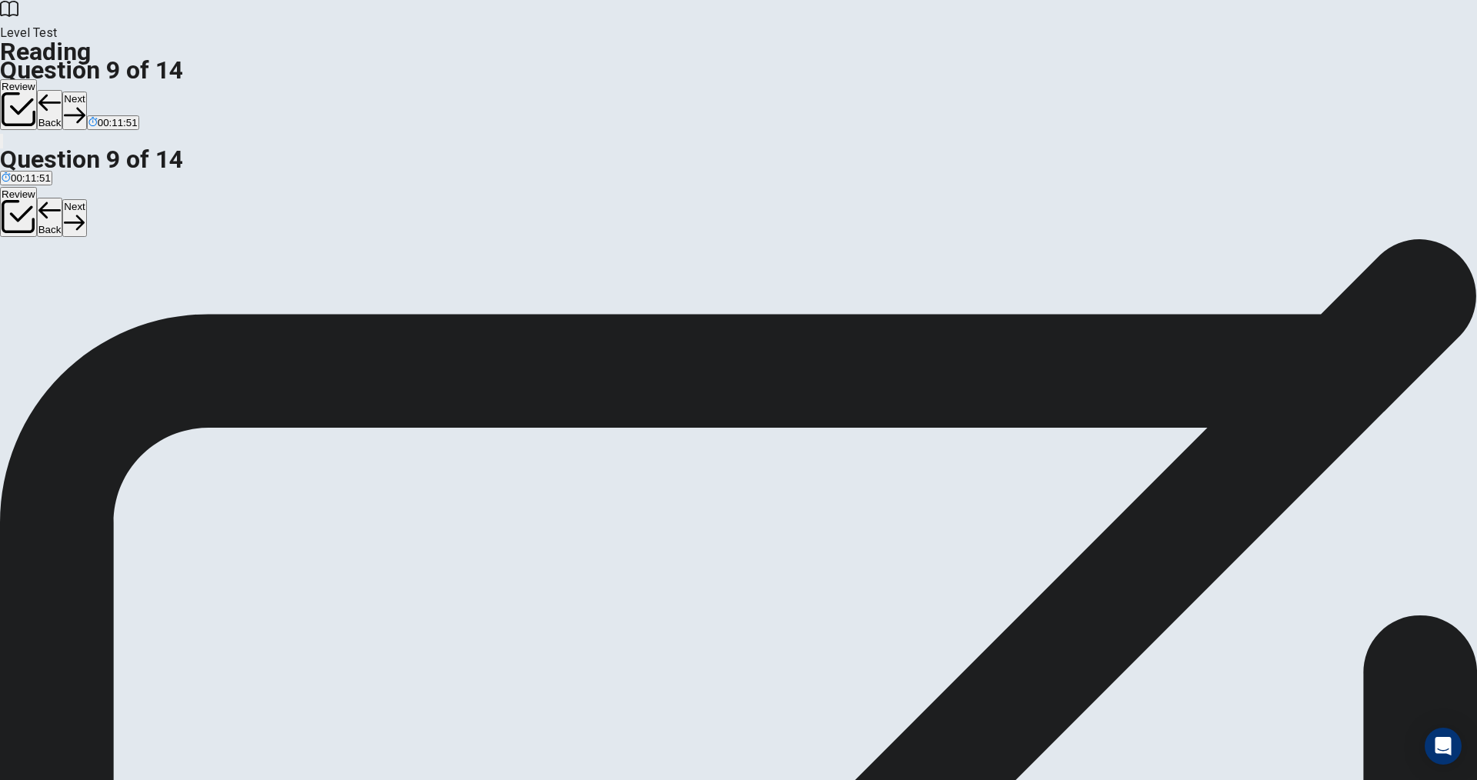
scroll to position [321, 0]
click at [419, 307] on span "Streaming will likely continue to evolve with technology" at bounding box center [295, 313] width 248 height 12
click at [86, 92] on button "Next" at bounding box center [74, 111] width 24 height 38
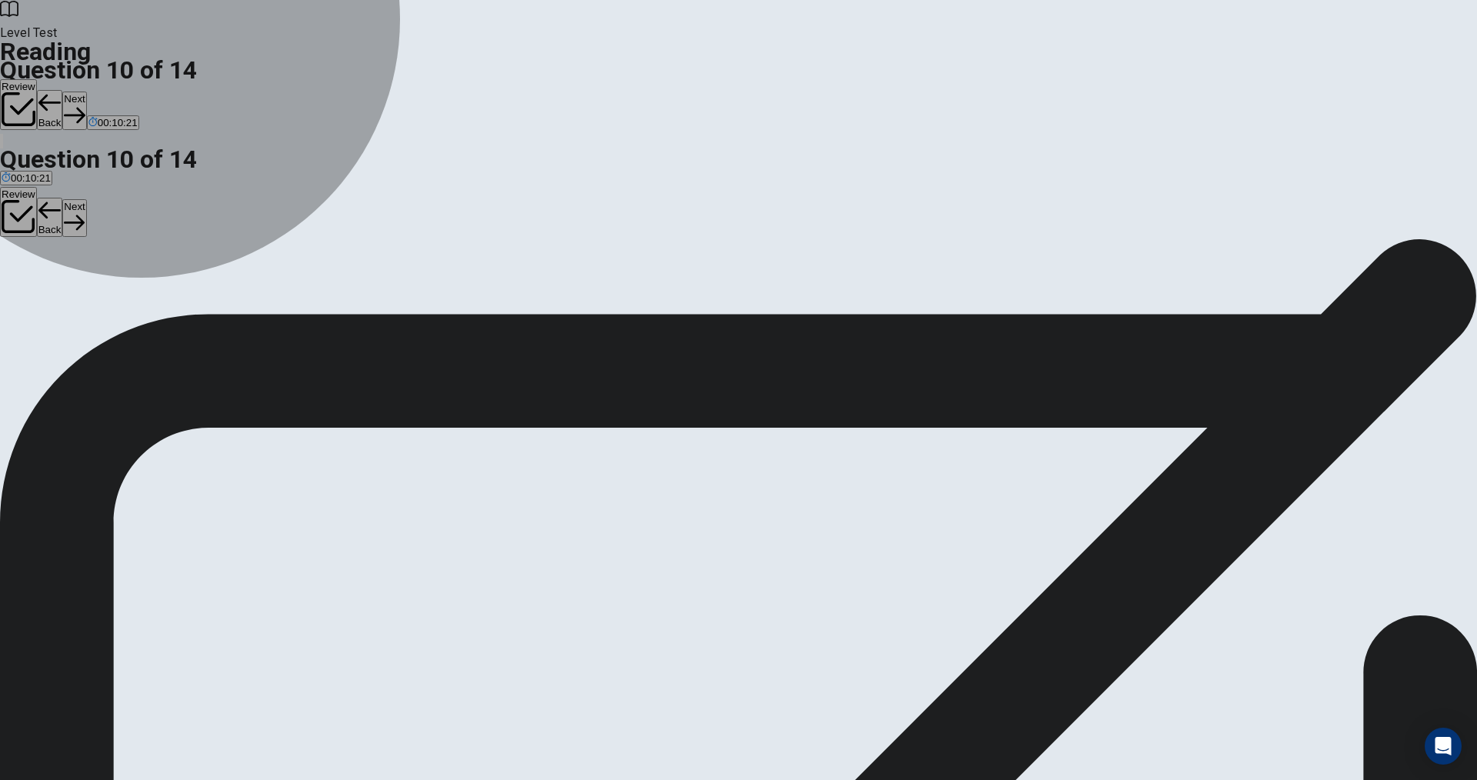
click at [361, 307] on span "A practice that is becoming less common" at bounding box center [268, 313] width 186 height 12
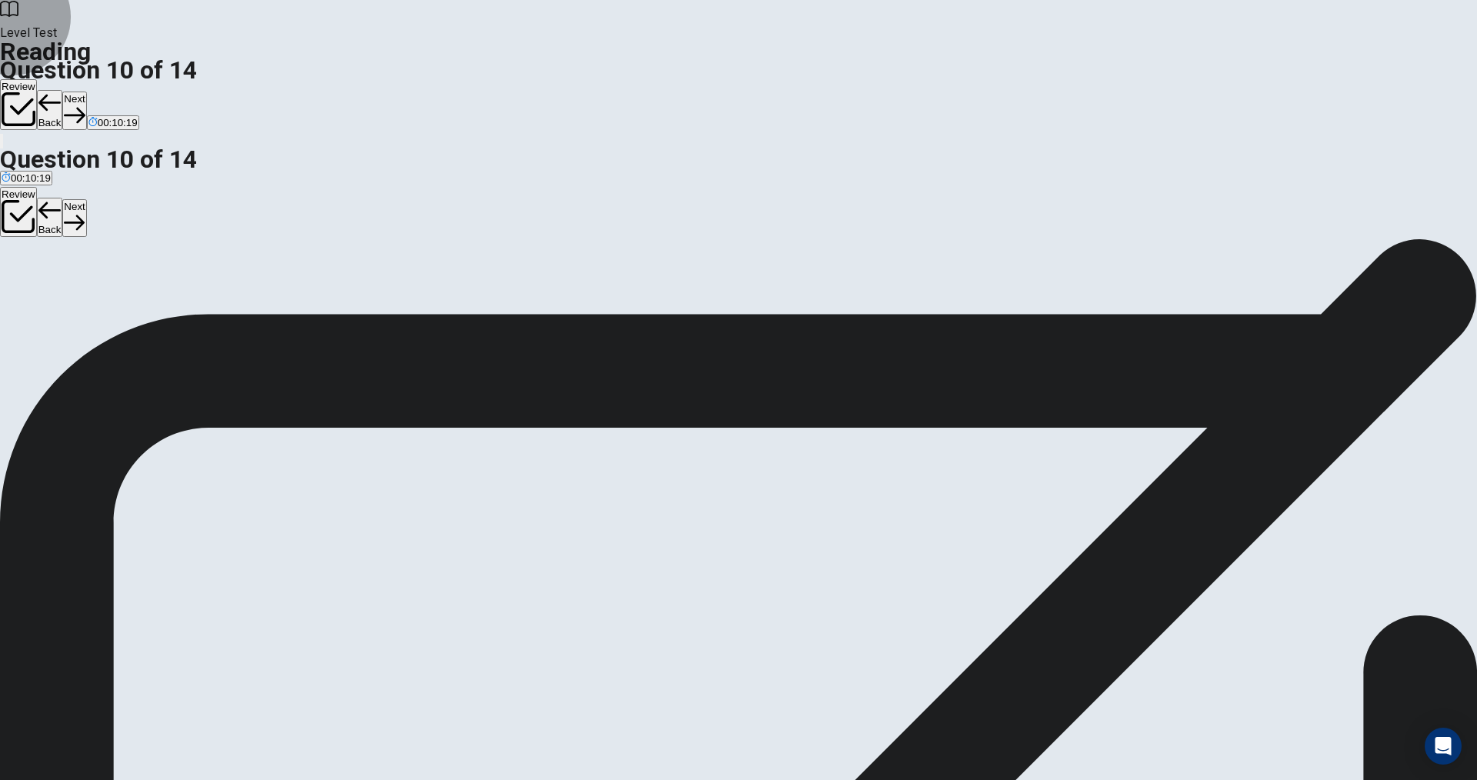
click at [86, 92] on button "Next" at bounding box center [74, 111] width 24 height 38
drag, startPoint x: 915, startPoint y: 408, endPoint x: 1044, endPoint y: 414, distance: 129.3
click at [1044, 526] on span "For a monthly fee, most streaming services offer unlimited access to their enti…" at bounding box center [731, 542] width 1463 height 33
click at [471, 318] on span "People now pay for access to a large library instead of individual songs or alb…" at bounding box center [530, 313] width 370 height 12
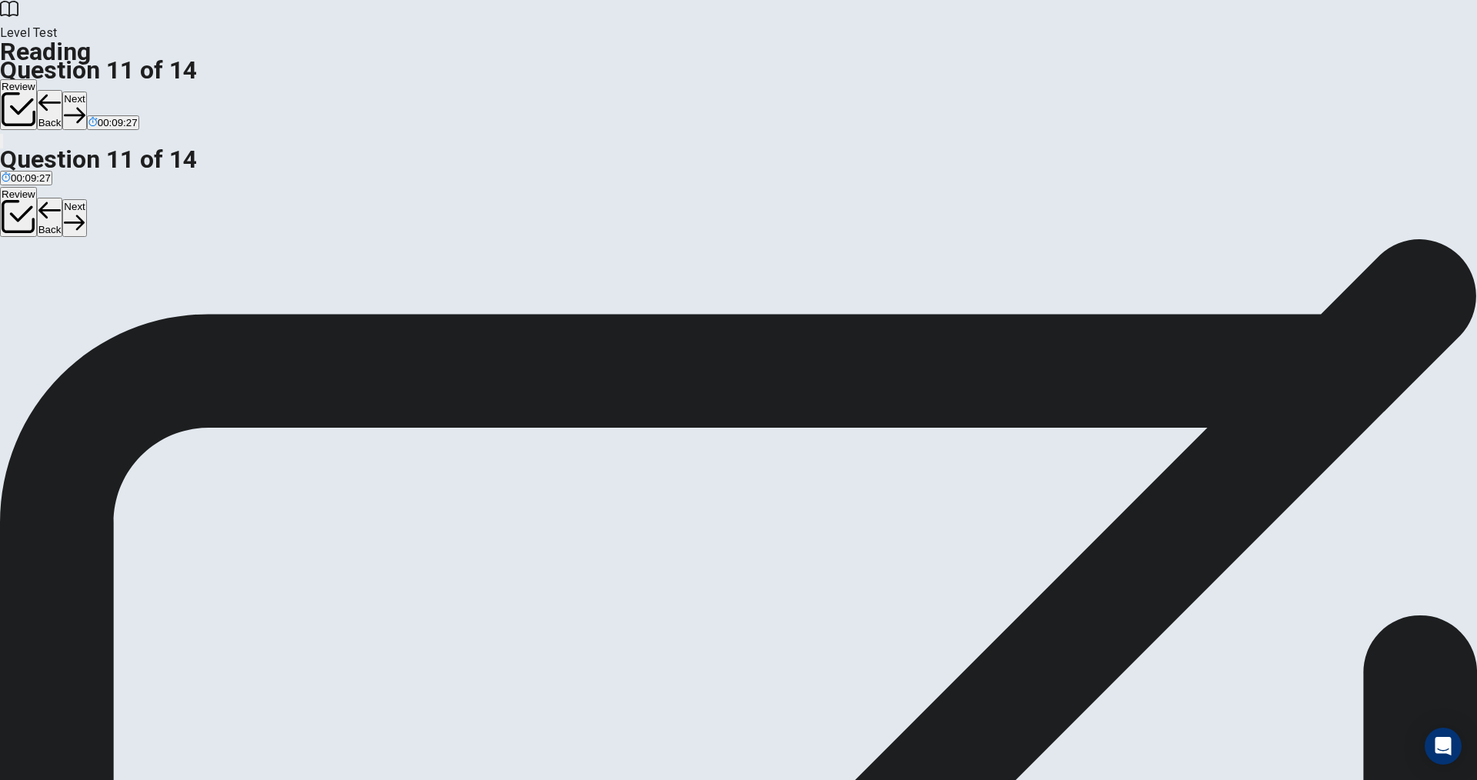
click at [86, 92] on button "Next" at bounding box center [74, 111] width 24 height 38
click at [106, 648] on input at bounding box center [53, 655] width 106 height 14
click at [86, 92] on button "Next" at bounding box center [74, 111] width 24 height 38
click at [51, 307] on span "Arguments" at bounding box center [26, 313] width 49 height 12
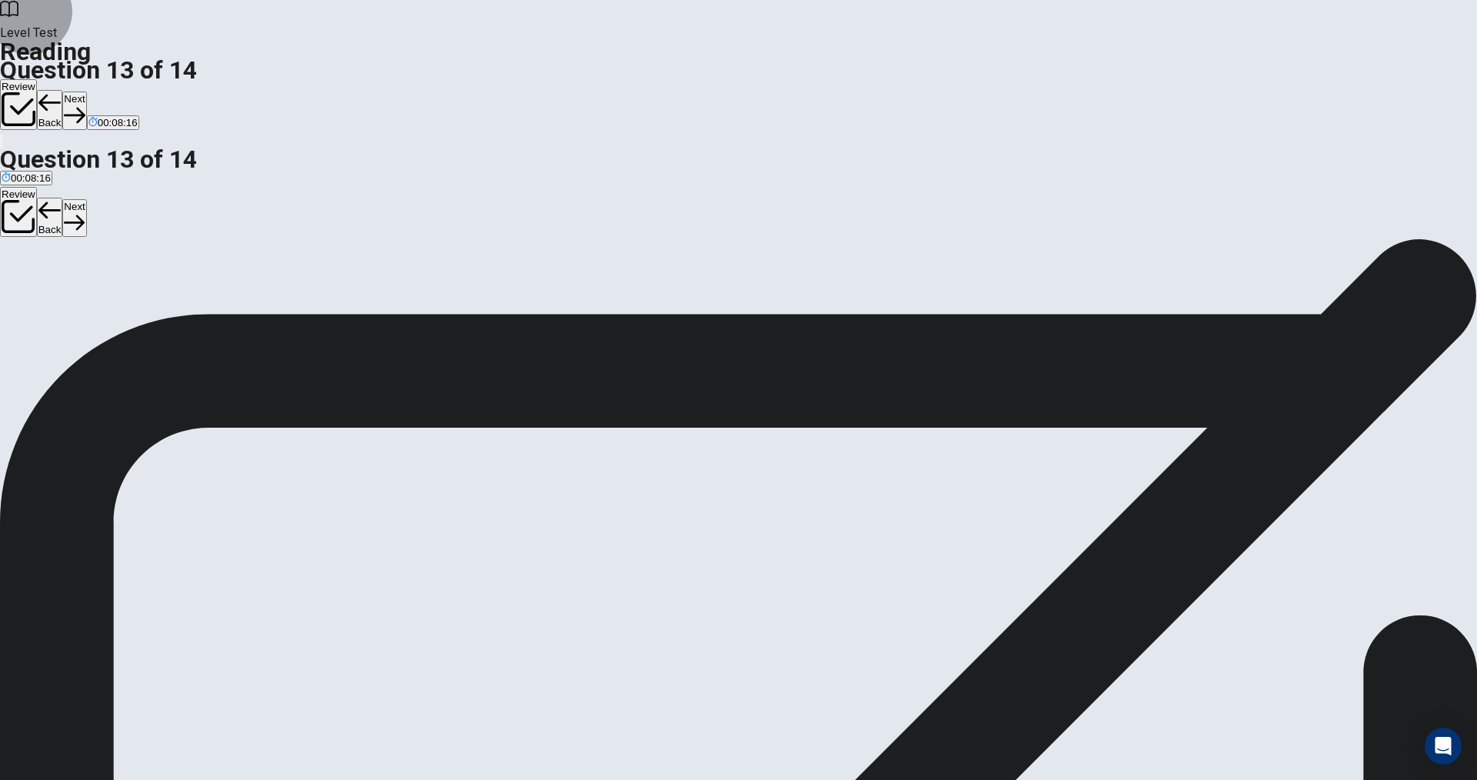
click at [86, 92] on button "Next" at bounding box center [74, 111] width 24 height 38
drag, startPoint x: 336, startPoint y: 389, endPoint x: 588, endPoint y: 381, distance: 252.4
drag, startPoint x: 335, startPoint y: 478, endPoint x: 688, endPoint y: 491, distance: 352.5
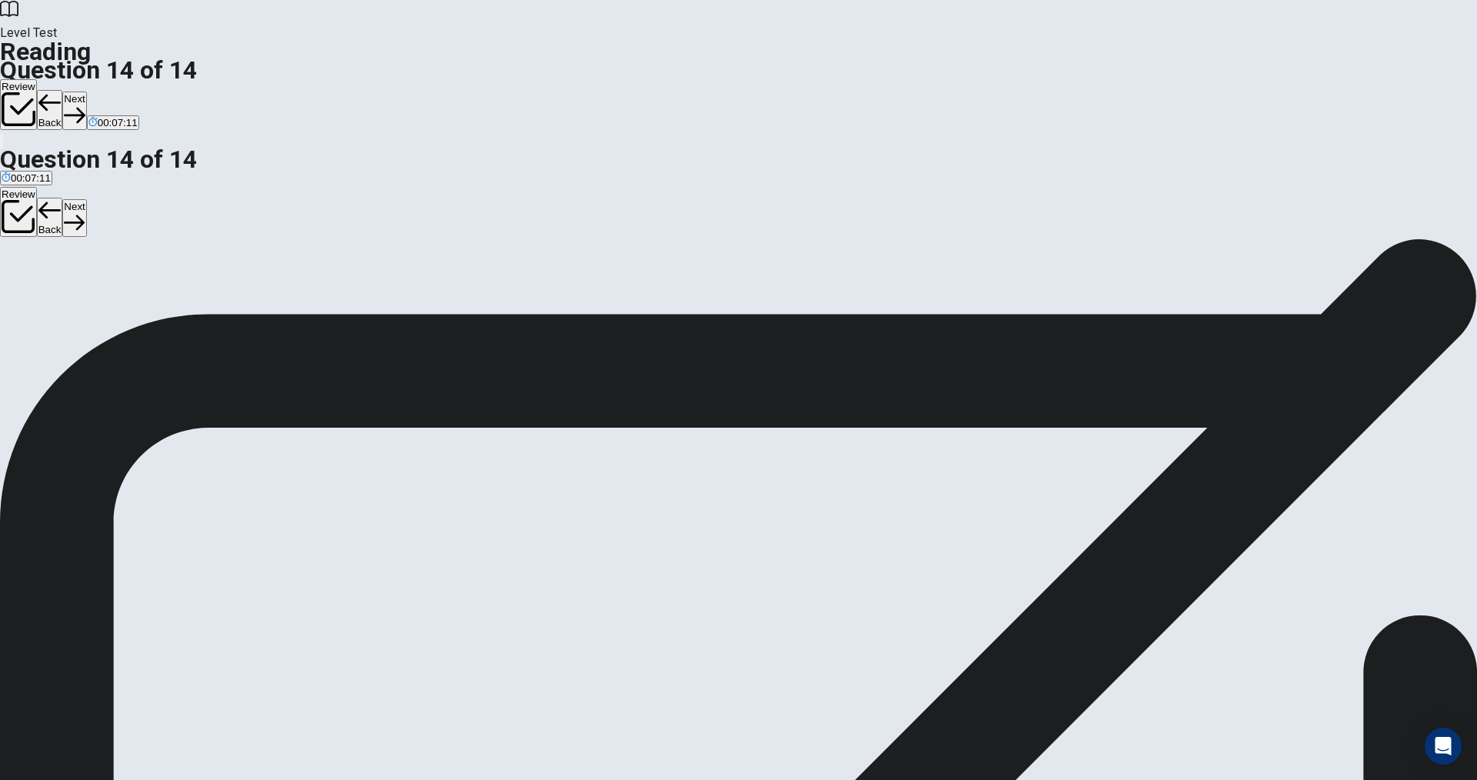
scroll to position [102, 0]
drag, startPoint x: 337, startPoint y: 466, endPoint x: 707, endPoint y: 519, distance: 373.7
click at [86, 92] on button "Next" at bounding box center [74, 111] width 24 height 38
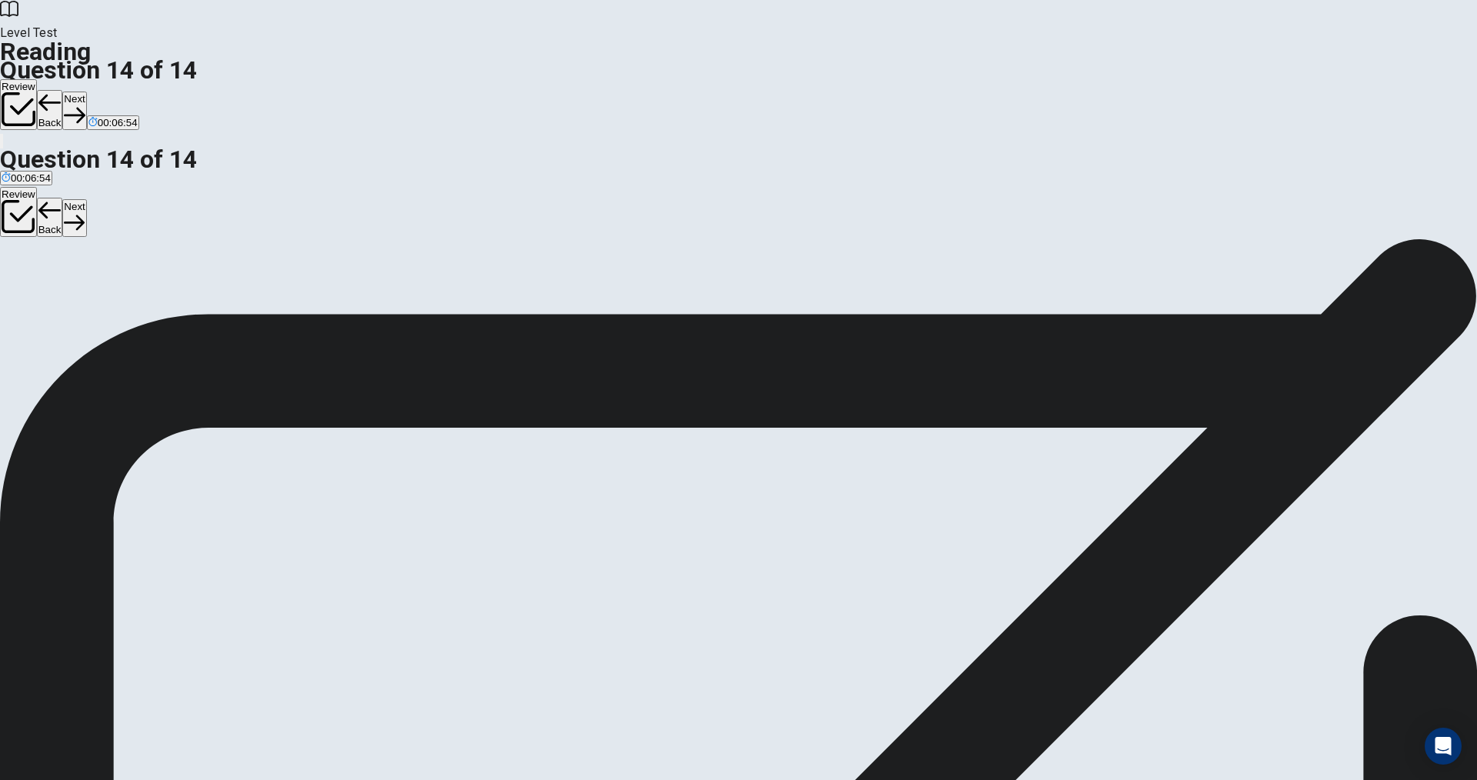
click at [63, 90] on button "Back" at bounding box center [50, 110] width 26 height 40
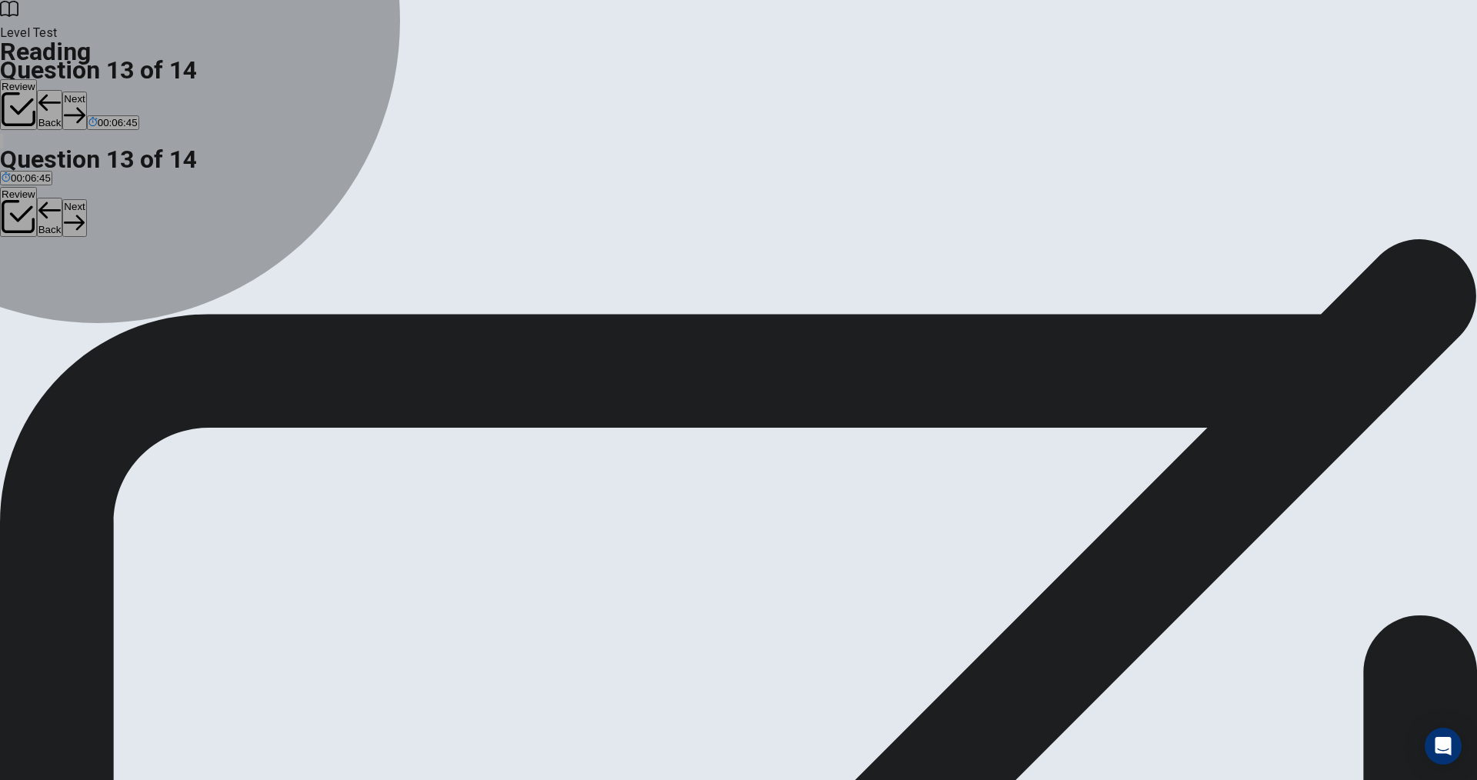
click at [109, 307] on span "Agreements" at bounding box center [81, 313] width 55 height 12
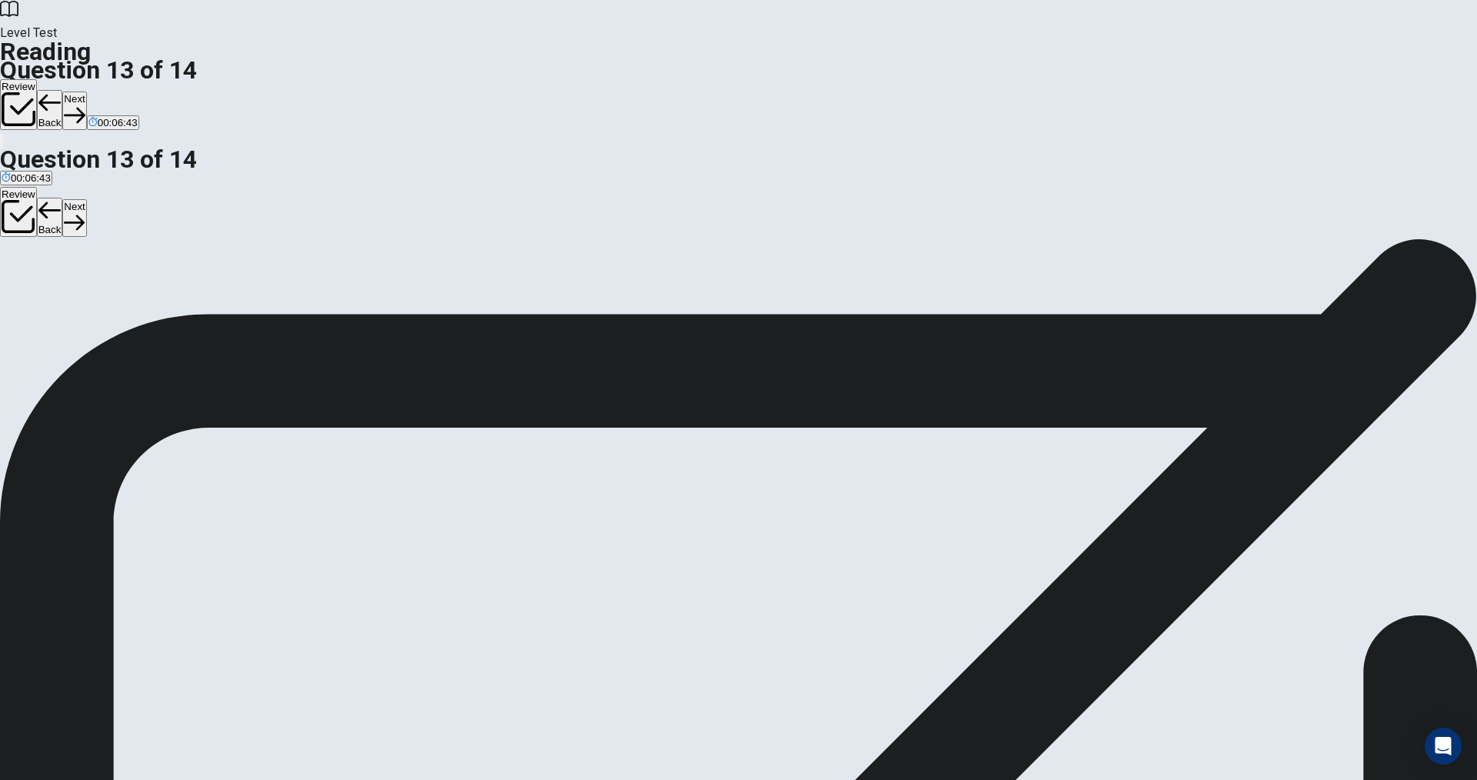
click at [63, 90] on button "Back" at bounding box center [50, 110] width 26 height 40
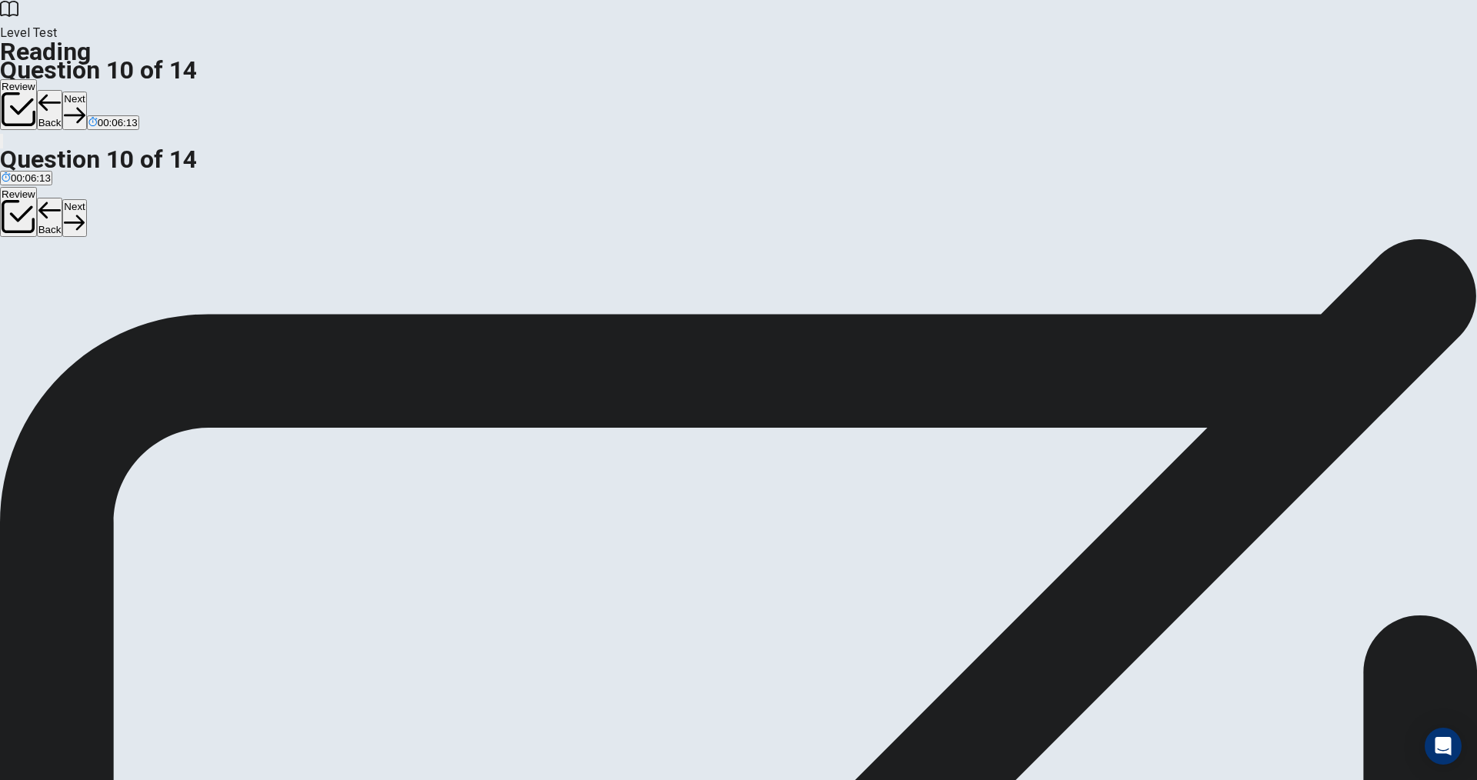
scroll to position [0, 0]
click at [544, 318] on span "The most popular way to listen to music" at bounding box center [454, 313] width 180 height 12
click at [63, 90] on button "Back" at bounding box center [50, 110] width 26 height 40
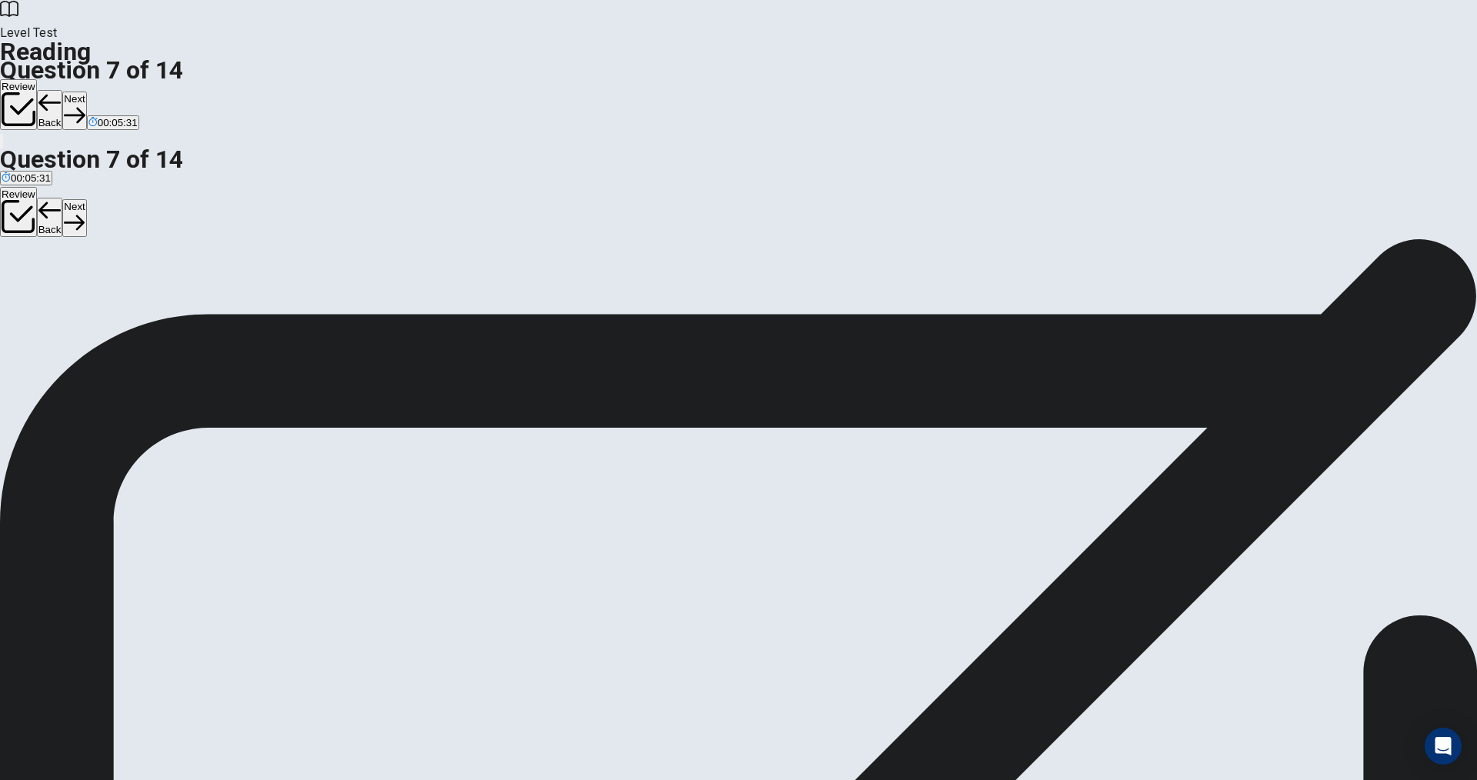
click at [63, 90] on button "Back" at bounding box center [50, 110] width 26 height 40
click at [86, 92] on button "Next" at bounding box center [74, 111] width 24 height 38
click at [985, 79] on div "Review Back Next 00:05:25" at bounding box center [738, 105] width 1477 height 52
click at [166, 320] on button "C YouTube Music" at bounding box center [129, 307] width 73 height 26
click at [86, 92] on button "Next" at bounding box center [74, 111] width 24 height 38
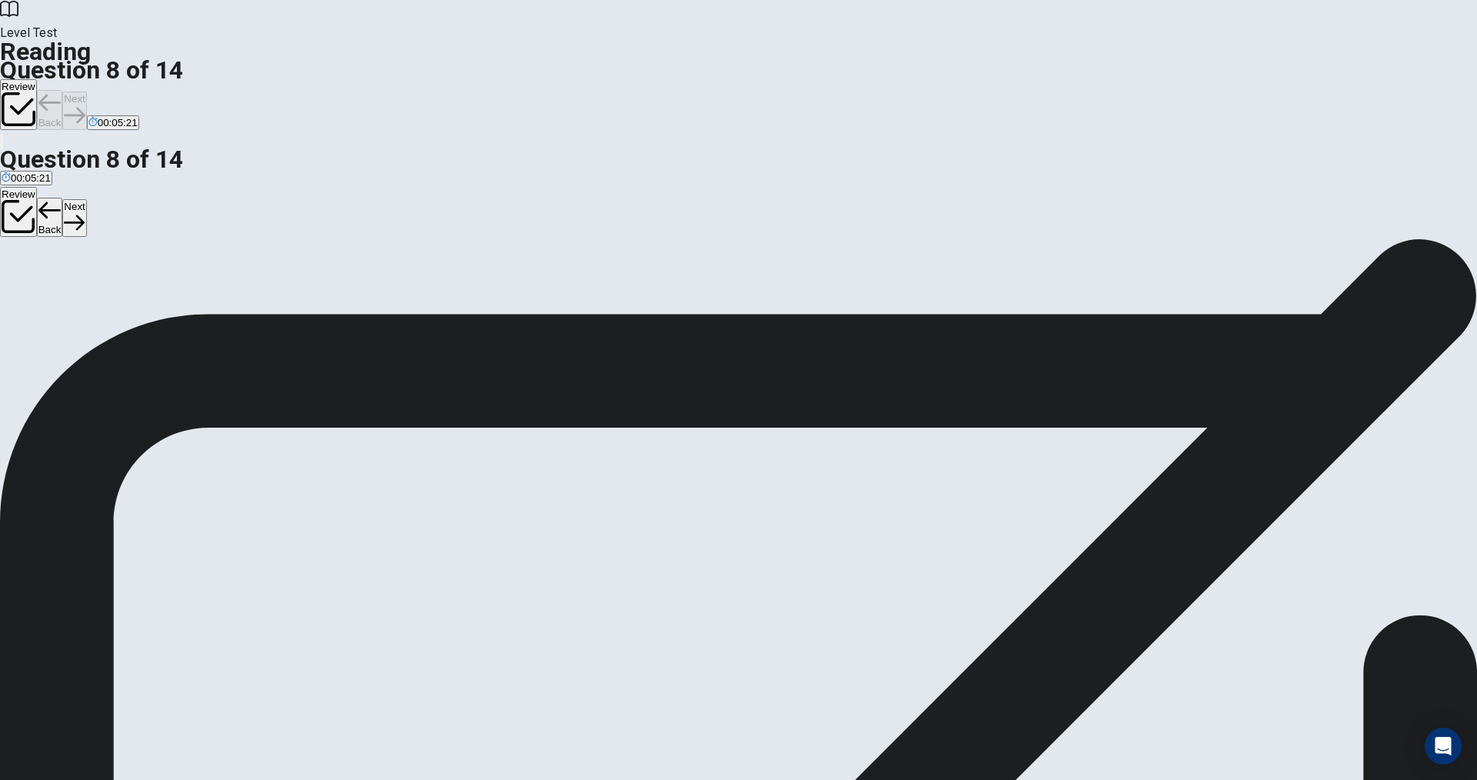
click at [166, 320] on button "C YouTube Music" at bounding box center [129, 307] width 73 height 26
click at [86, 92] on button "Next" at bounding box center [74, 111] width 24 height 38
click at [363, 294] on button "B A practice that is becoming less common" at bounding box center [268, 307] width 189 height 26
click at [86, 92] on button "Next" at bounding box center [74, 111] width 24 height 38
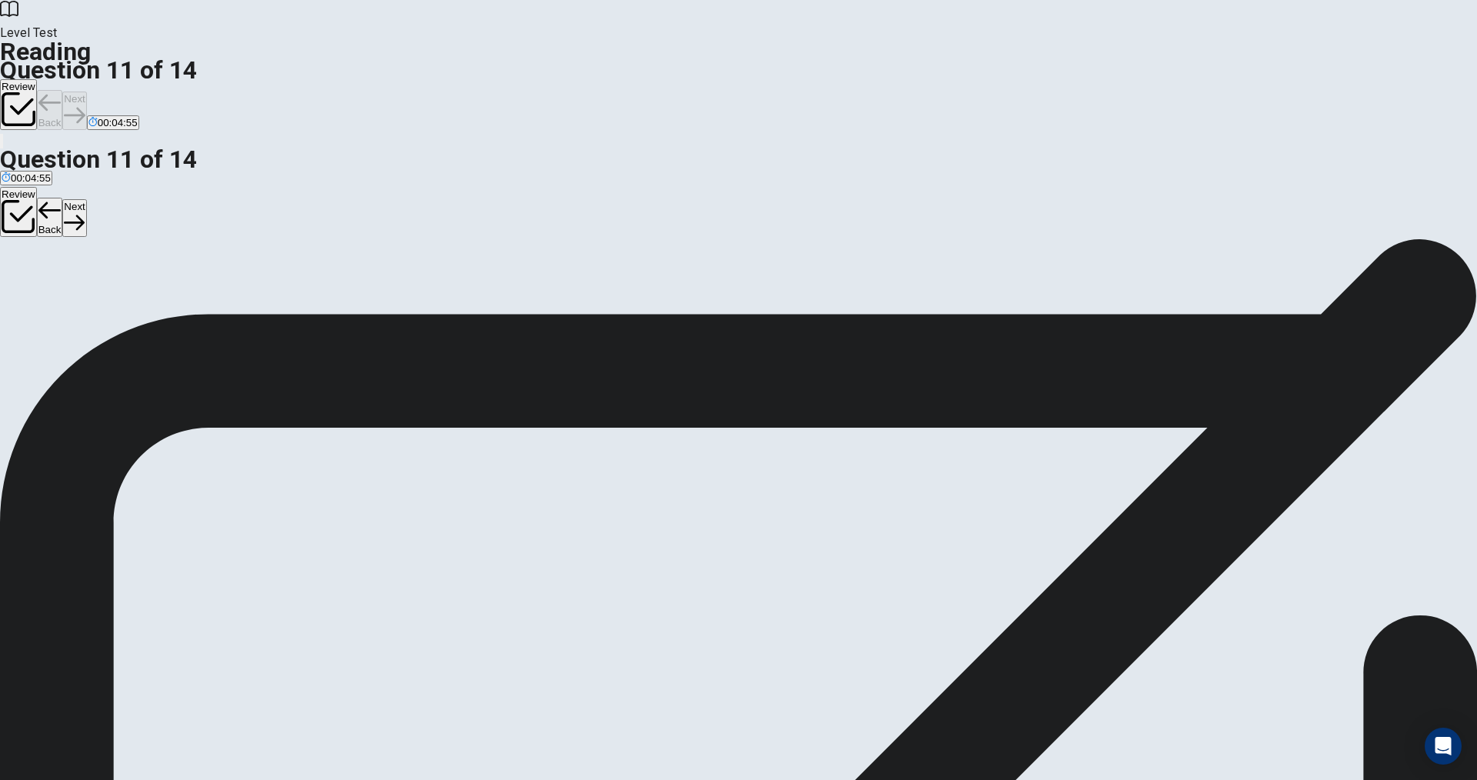
scroll to position [132, 0]
click at [86, 92] on button "Next" at bounding box center [74, 111] width 24 height 38
click at [1118, 648] on input at bounding box center [1171, 655] width 106 height 14
click at [86, 92] on button "Next" at bounding box center [74, 111] width 24 height 38
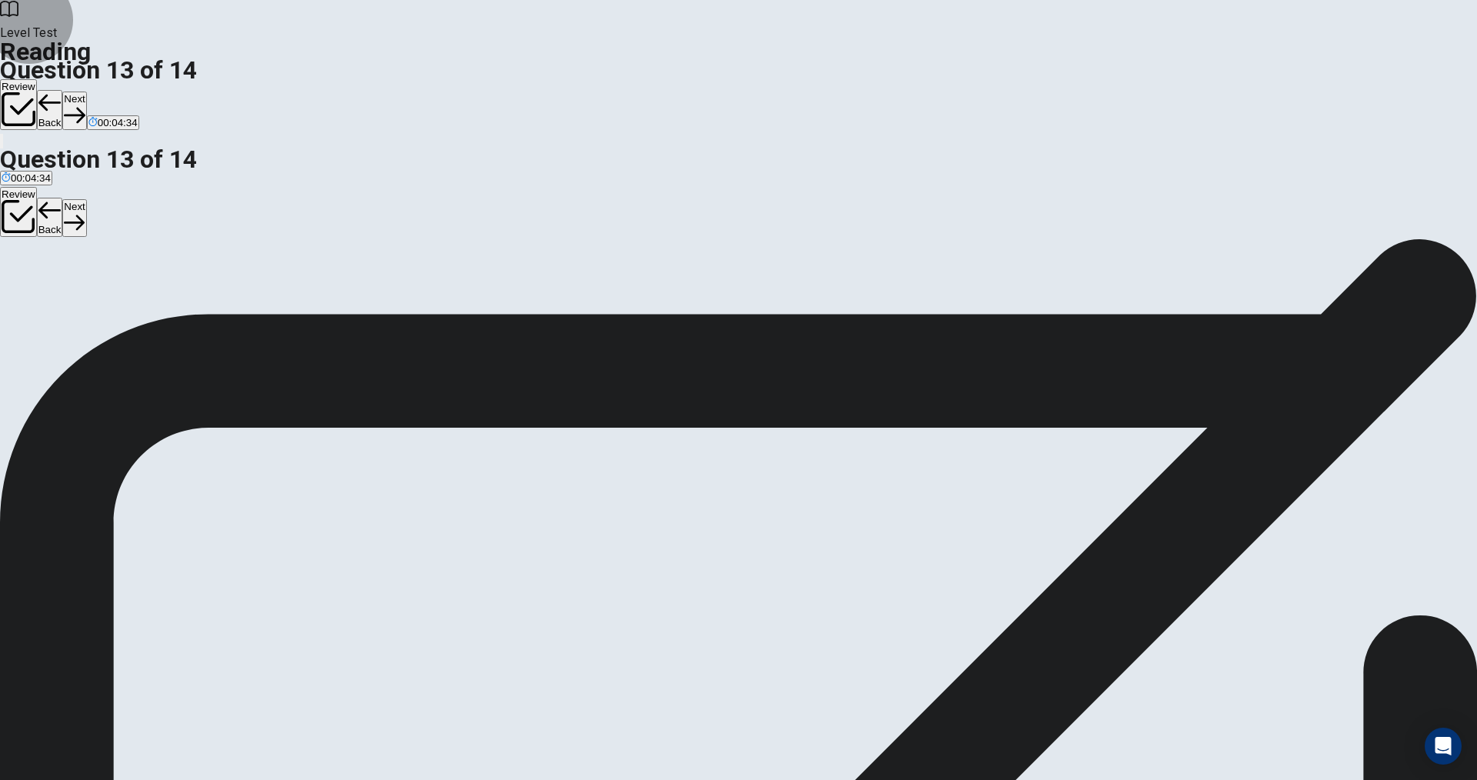
click at [86, 92] on button "Next" at bounding box center [74, 111] width 24 height 38
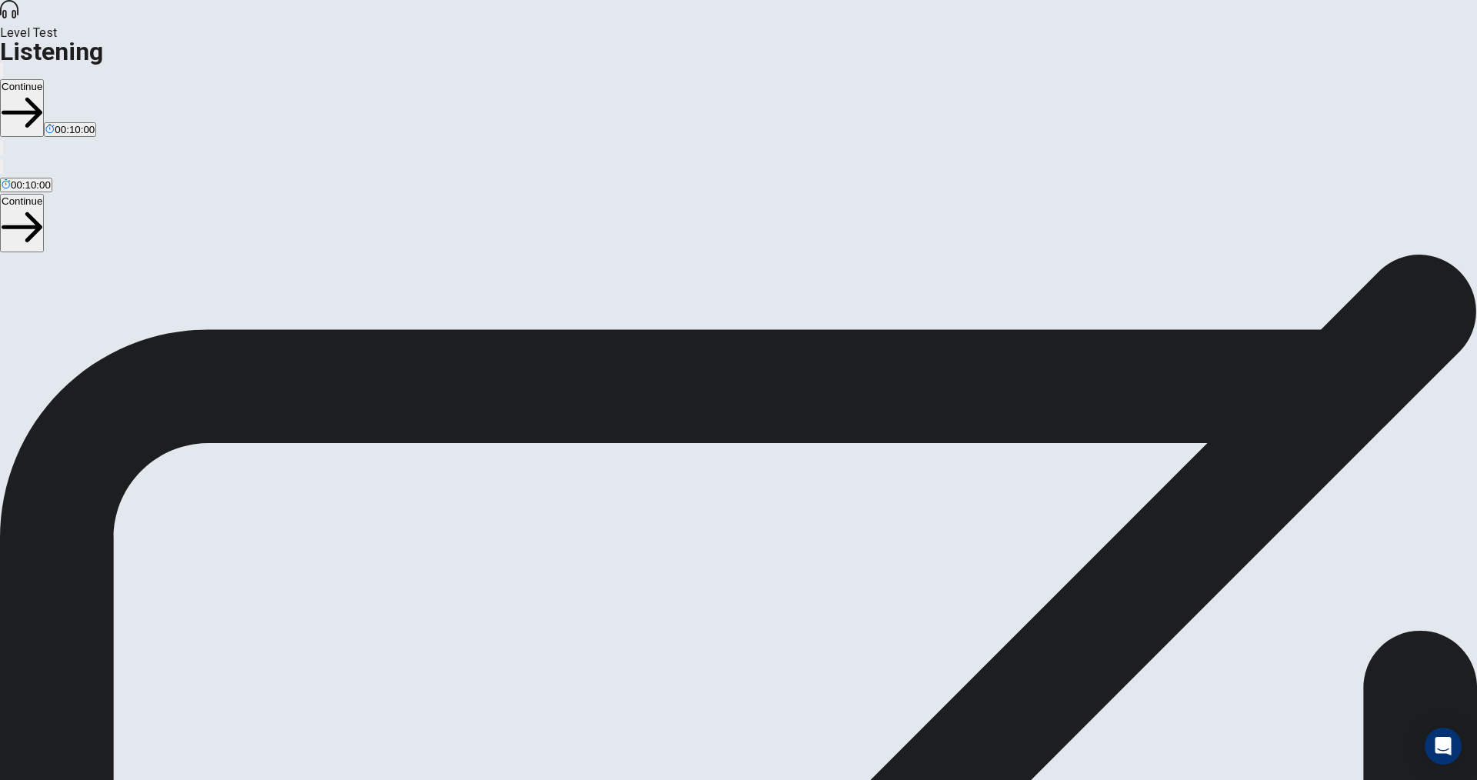
click at [44, 79] on button "Continue" at bounding box center [22, 108] width 44 height 58
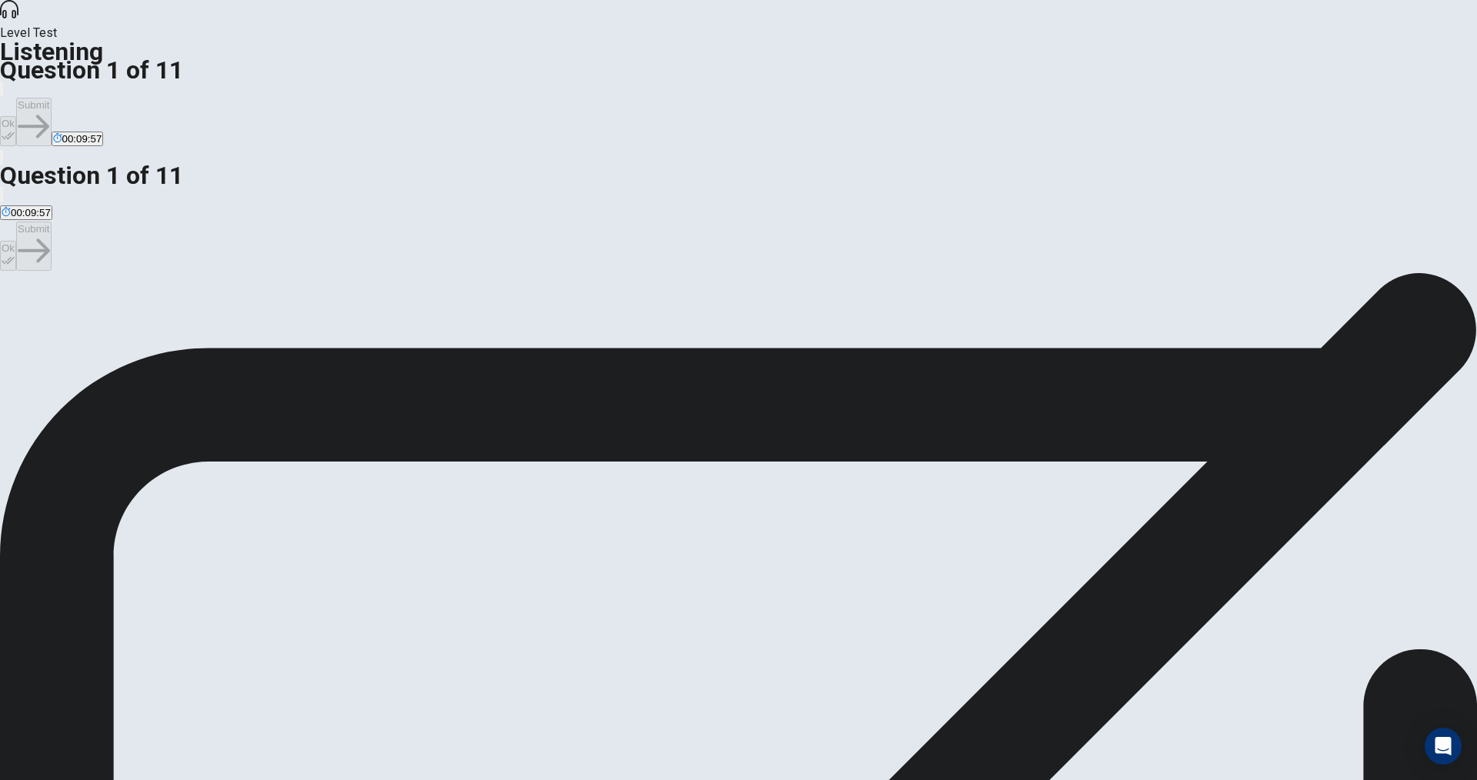
click at [304, 322] on span "A recent movie release." at bounding box center [250, 328] width 107 height 12
click at [15, 129] on icon "button" at bounding box center [8, 135] width 13 height 13
click at [51, 98] on button "Submit" at bounding box center [33, 122] width 35 height 48
click at [355, 322] on span "The special effects and action scenes." at bounding box center [269, 328] width 174 height 12
click at [16, 116] on button "Ok" at bounding box center [8, 131] width 16 height 30
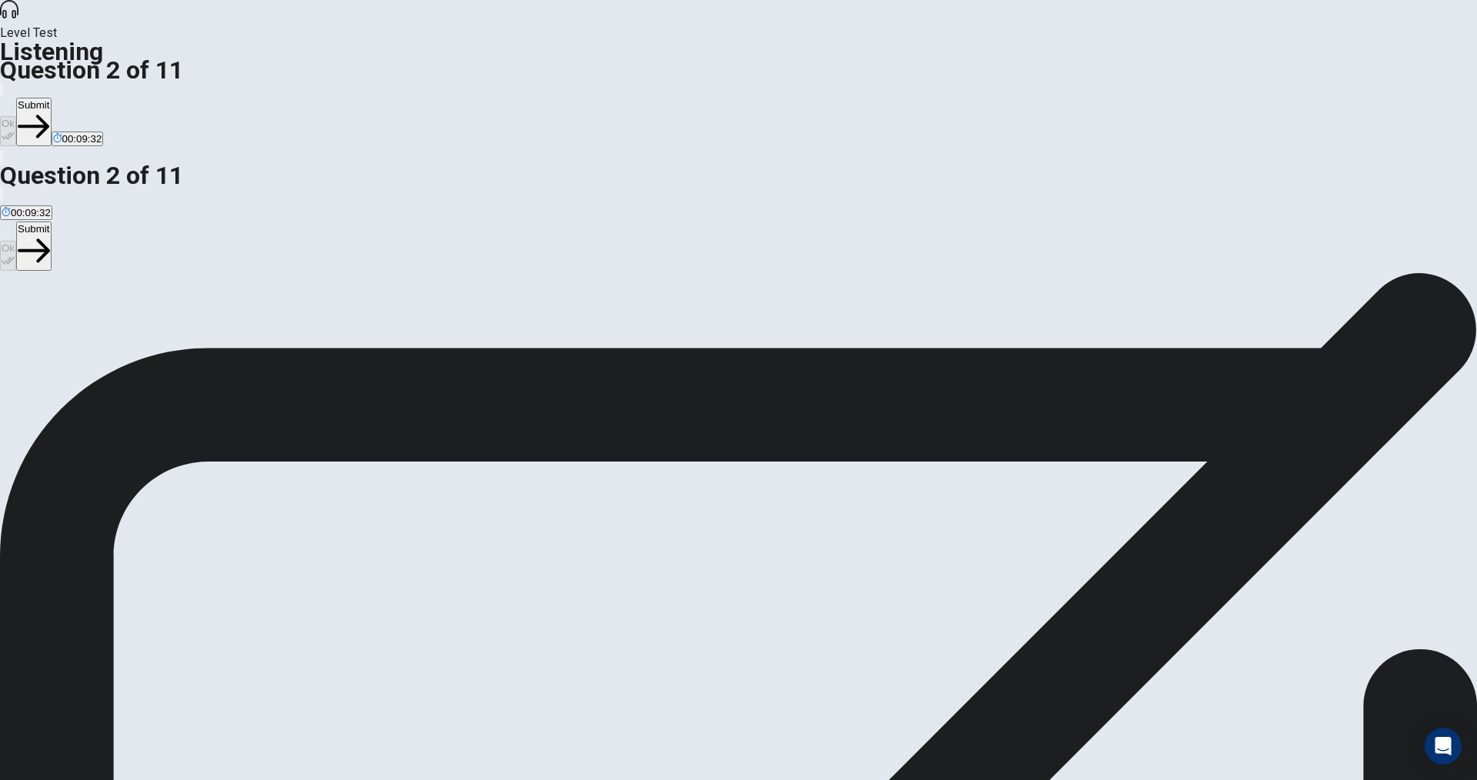
click at [51, 98] on button "Submit" at bounding box center [33, 122] width 35 height 48
drag, startPoint x: 618, startPoint y: 193, endPoint x: 723, endPoint y: 199, distance: 105.5
click at [537, 292] on span "How does the woman feel about the portrayal of the main character? This questio…" at bounding box center [268, 299] width 537 height 15
click at [601, 322] on span "They believe the actor did an amazing job showing the character’s inner struggl…" at bounding box center [449, 328] width 374 height 12
click at [16, 116] on button "Ok" at bounding box center [8, 131] width 16 height 30
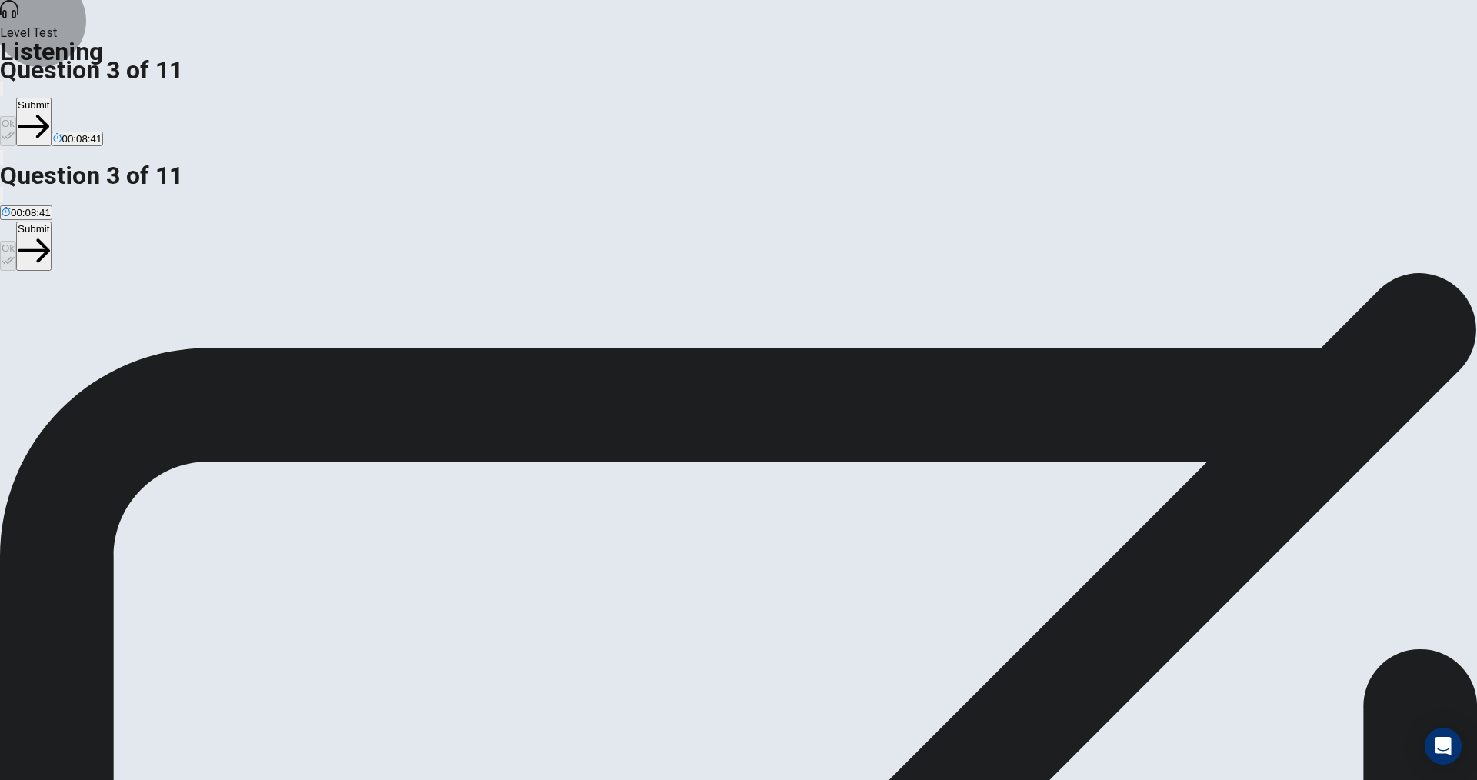
click at [51, 98] on button "Submit" at bounding box center [33, 122] width 35 height 48
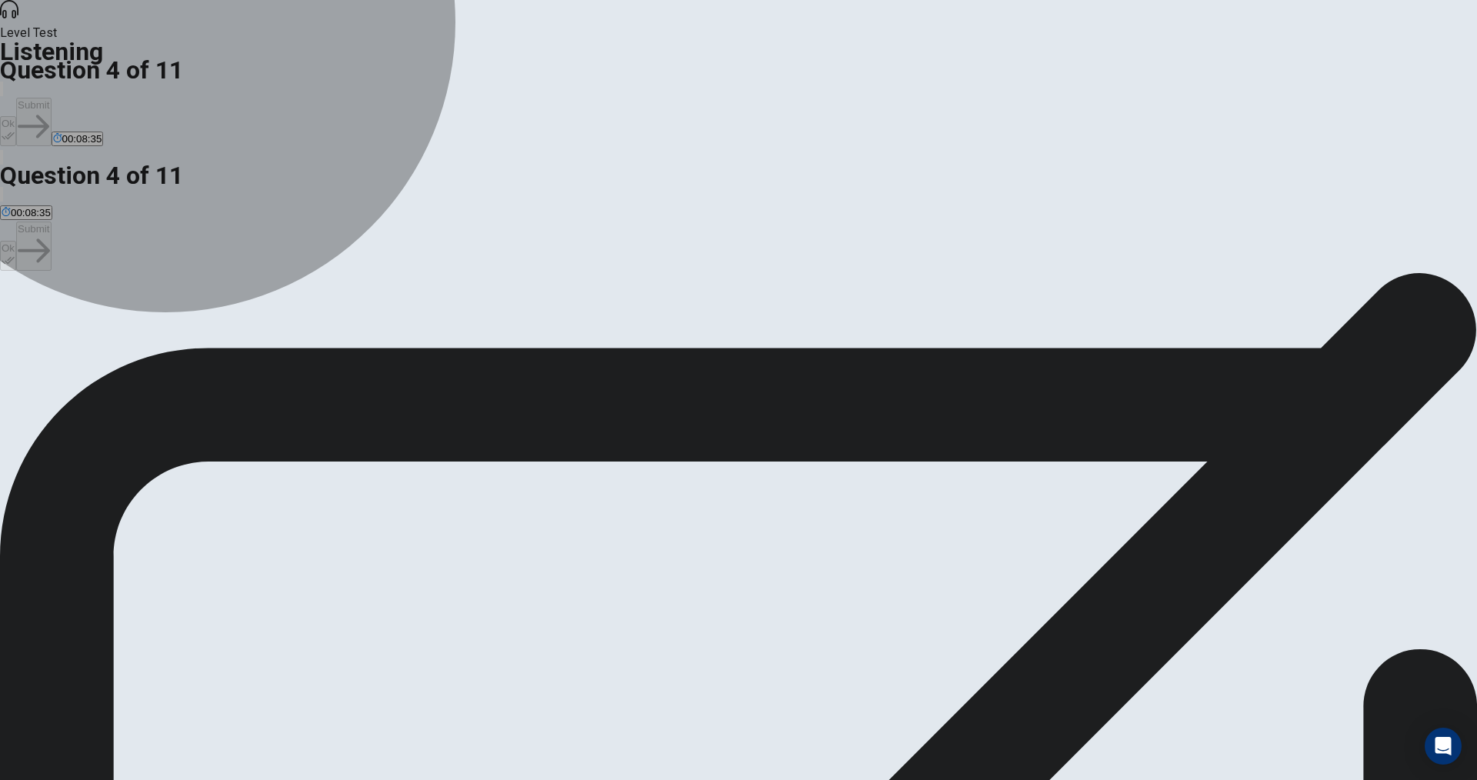
click at [267, 322] on span "The plot twists, particularly the betrayal." at bounding box center [177, 328] width 180 height 12
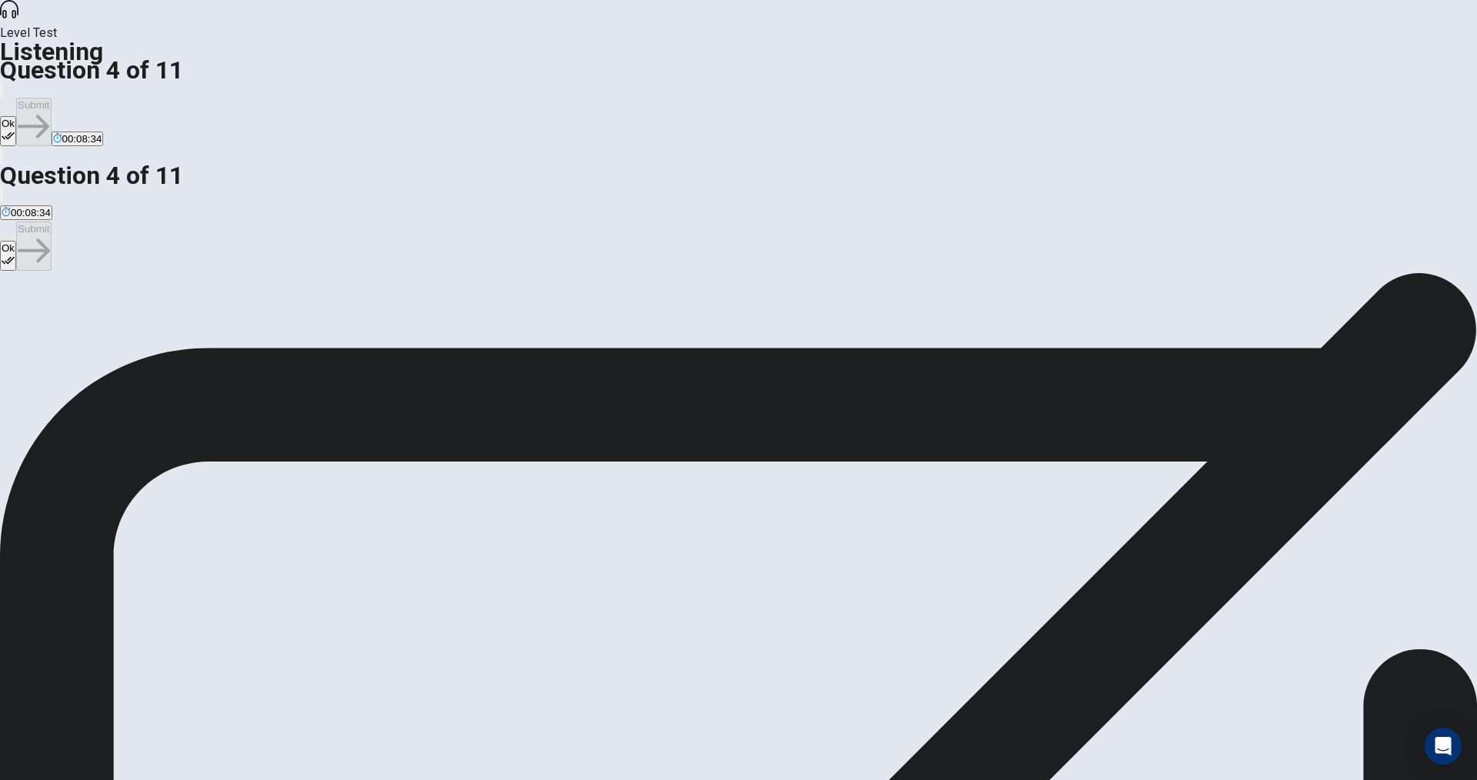
click at [16, 116] on button "Ok" at bounding box center [8, 131] width 16 height 30
click at [51, 98] on button "Submit" at bounding box center [33, 122] width 35 height 48
click at [724, 334] on span "They think the ending was too confusing." at bounding box center [657, 328] width 186 height 12
click at [16, 116] on button "Ok" at bounding box center [8, 131] width 16 height 30
click at [51, 98] on button "Submit" at bounding box center [33, 122] width 35 height 48
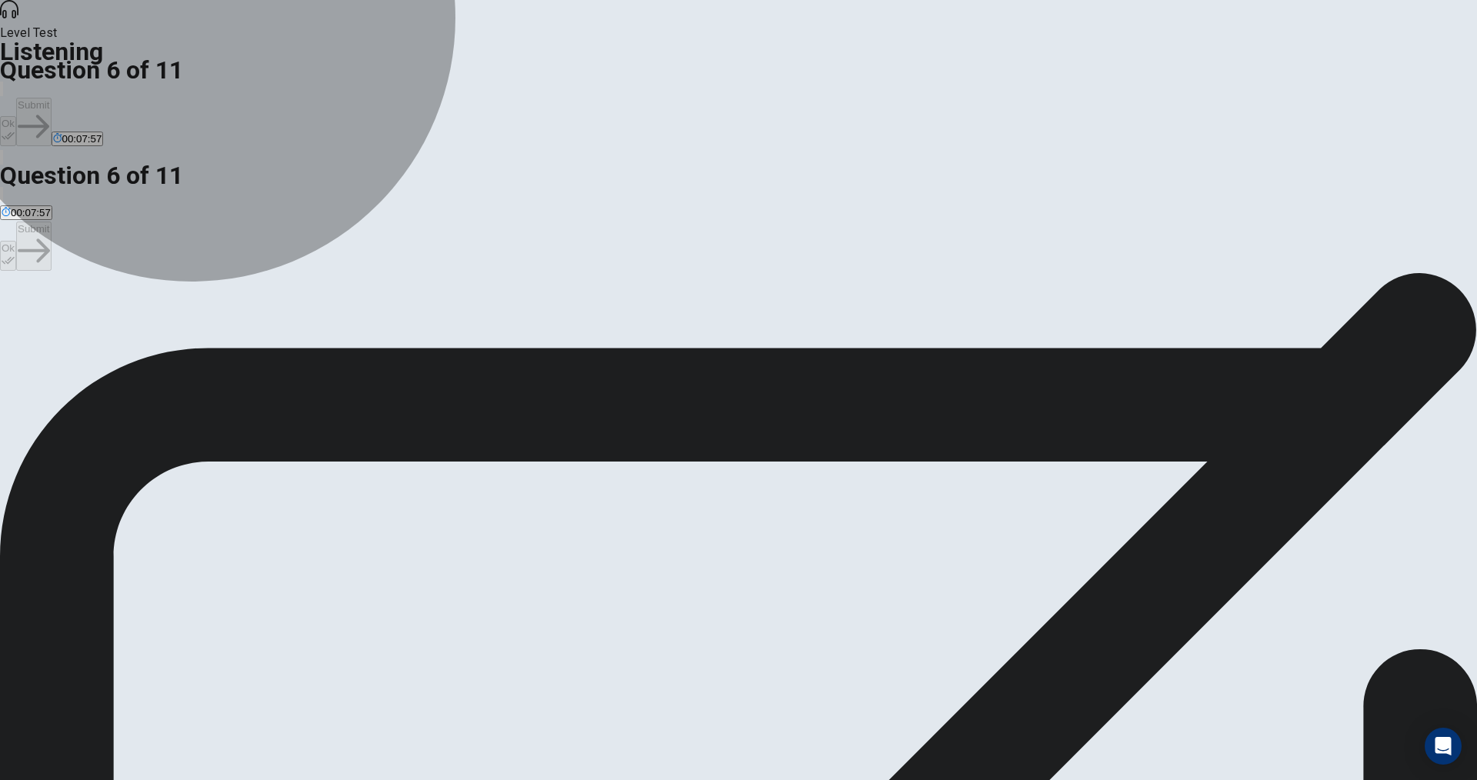
click at [176, 322] on span "The characters and their relationships." at bounding box center [89, 328] width 175 height 12
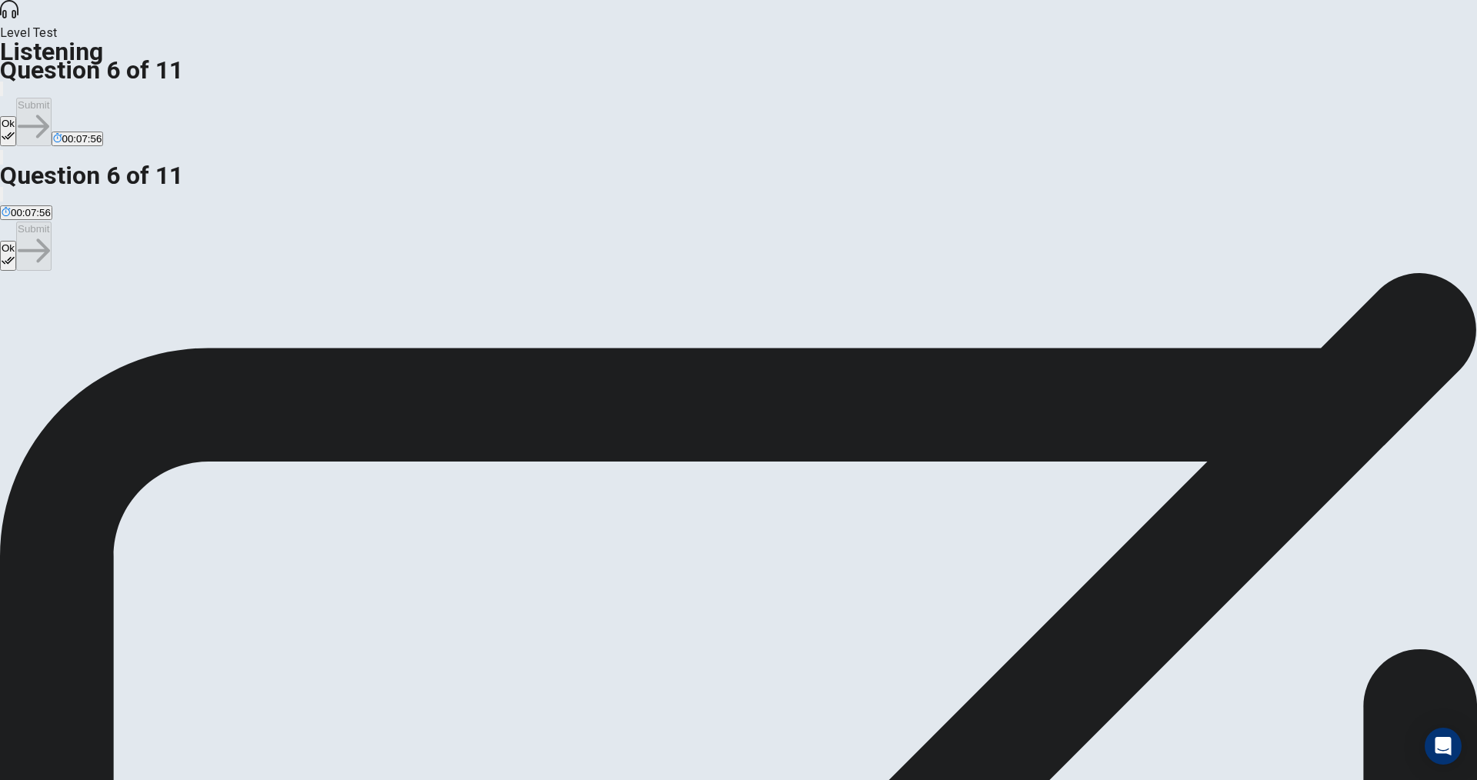
click at [16, 116] on button "Ok" at bounding box center [8, 131] width 16 height 30
click at [51, 98] on button "Submit" at bounding box center [33, 122] width 35 height 48
click at [137, 322] on span "They are excited and hopeful." at bounding box center [69, 328] width 135 height 12
click at [16, 116] on button "Ok" at bounding box center [8, 131] width 16 height 30
click at [51, 98] on button "Submit" at bounding box center [33, 122] width 35 height 48
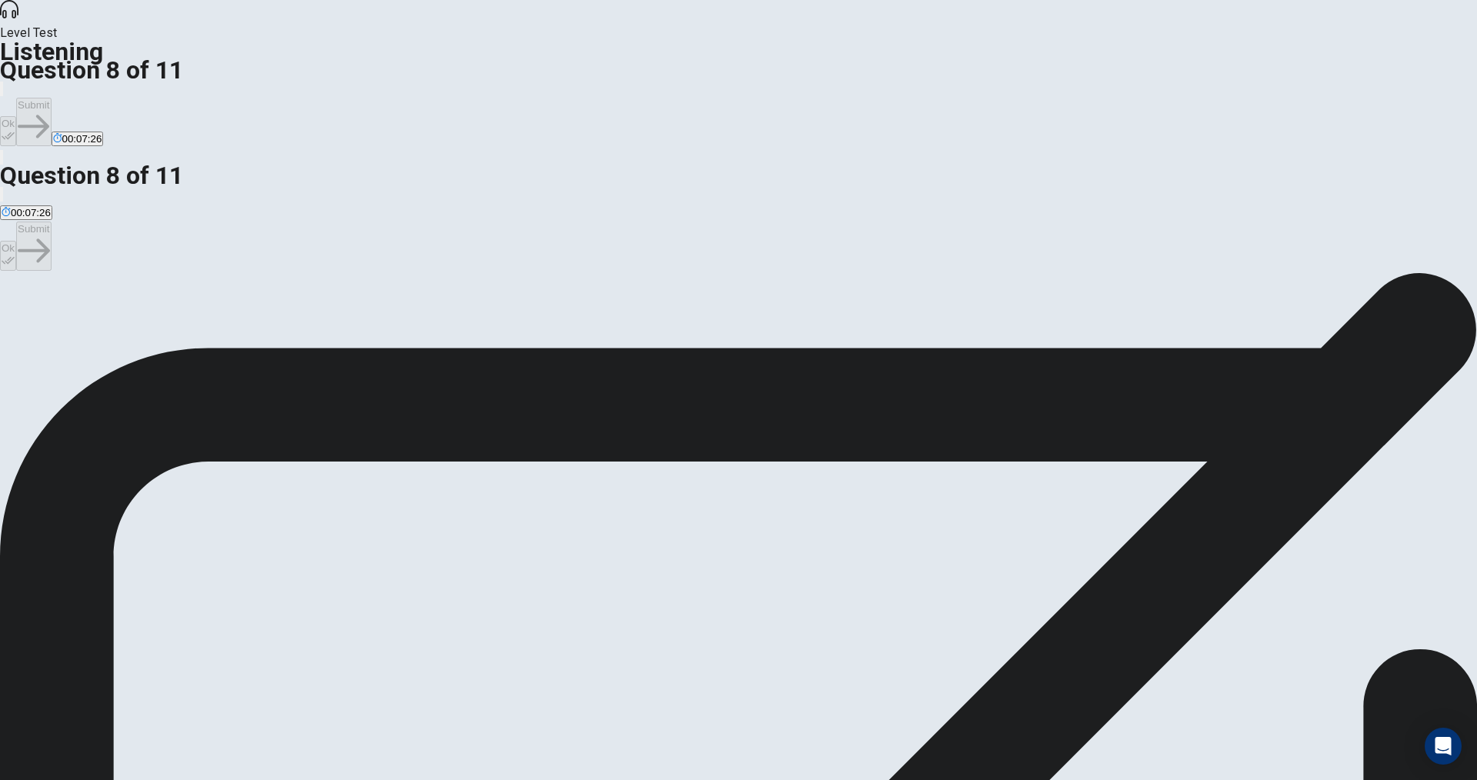
click at [408, 322] on span "They both enjoyed it and hope for more." at bounding box center [317, 328] width 182 height 12
click at [16, 116] on button "Ok" at bounding box center [8, 131] width 16 height 30
click at [51, 98] on button "Submit" at bounding box center [33, 122] width 35 height 48
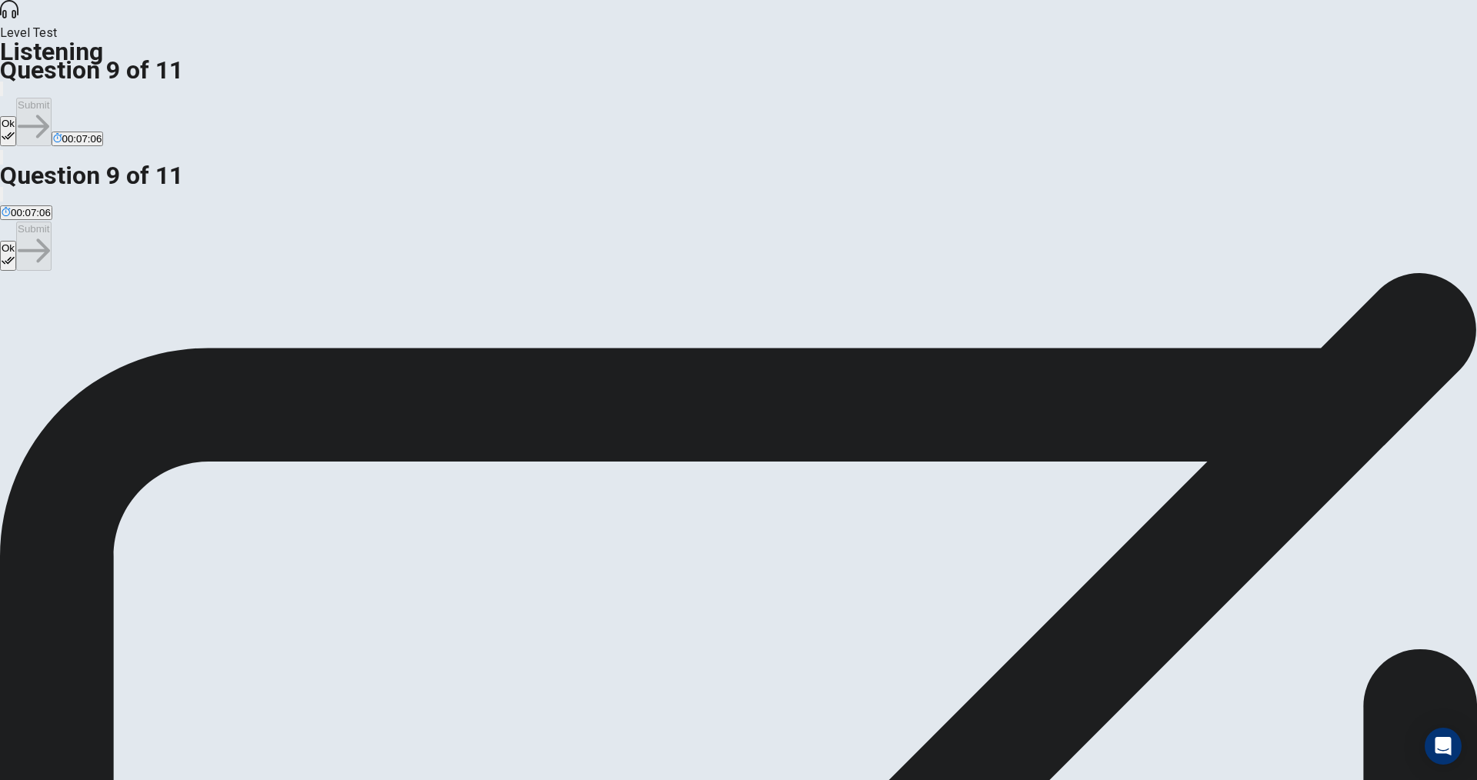
click at [16, 116] on button "Ok" at bounding box center [8, 131] width 16 height 30
click at [51, 98] on button "Submit" at bounding box center [33, 122] width 35 height 48
click at [509, 322] on span "The unexpected plot twists and the portrayal of the main character’s struggles." at bounding box center [331, 328] width 355 height 12
click at [16, 116] on button "Ok" at bounding box center [8, 131] width 16 height 30
click at [51, 98] on button "Submit" at bounding box center [33, 122] width 35 height 48
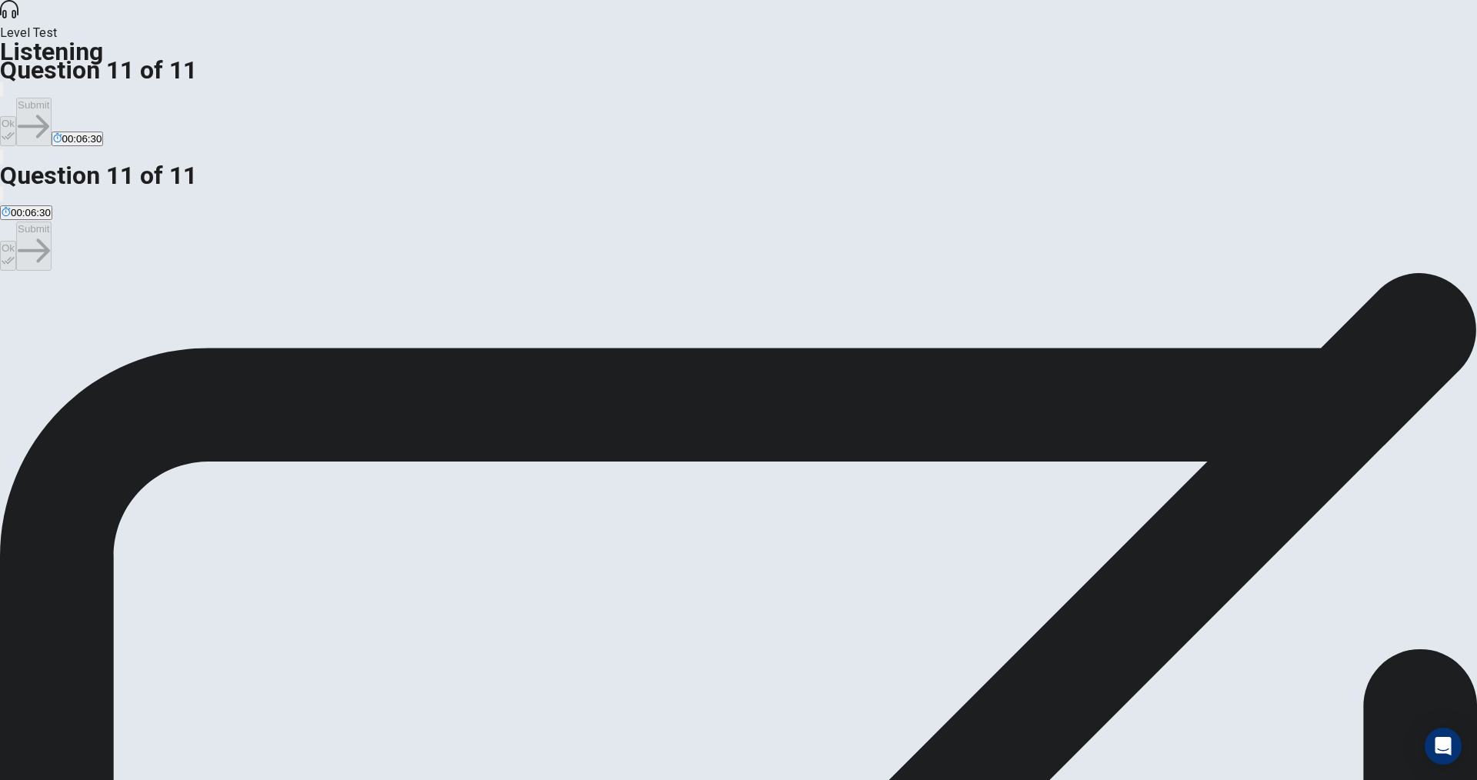
click at [819, 334] on span "They believe both the cast and director did an excellent job." at bounding box center [954, 328] width 270 height 12
click at [816, 322] on span "They feel the movie would have been better with different actors." at bounding box center [669, 328] width 293 height 12
click at [16, 116] on button "Ok" at bounding box center [8, 131] width 16 height 30
click at [51, 98] on button "Submit" at bounding box center [33, 122] width 35 height 48
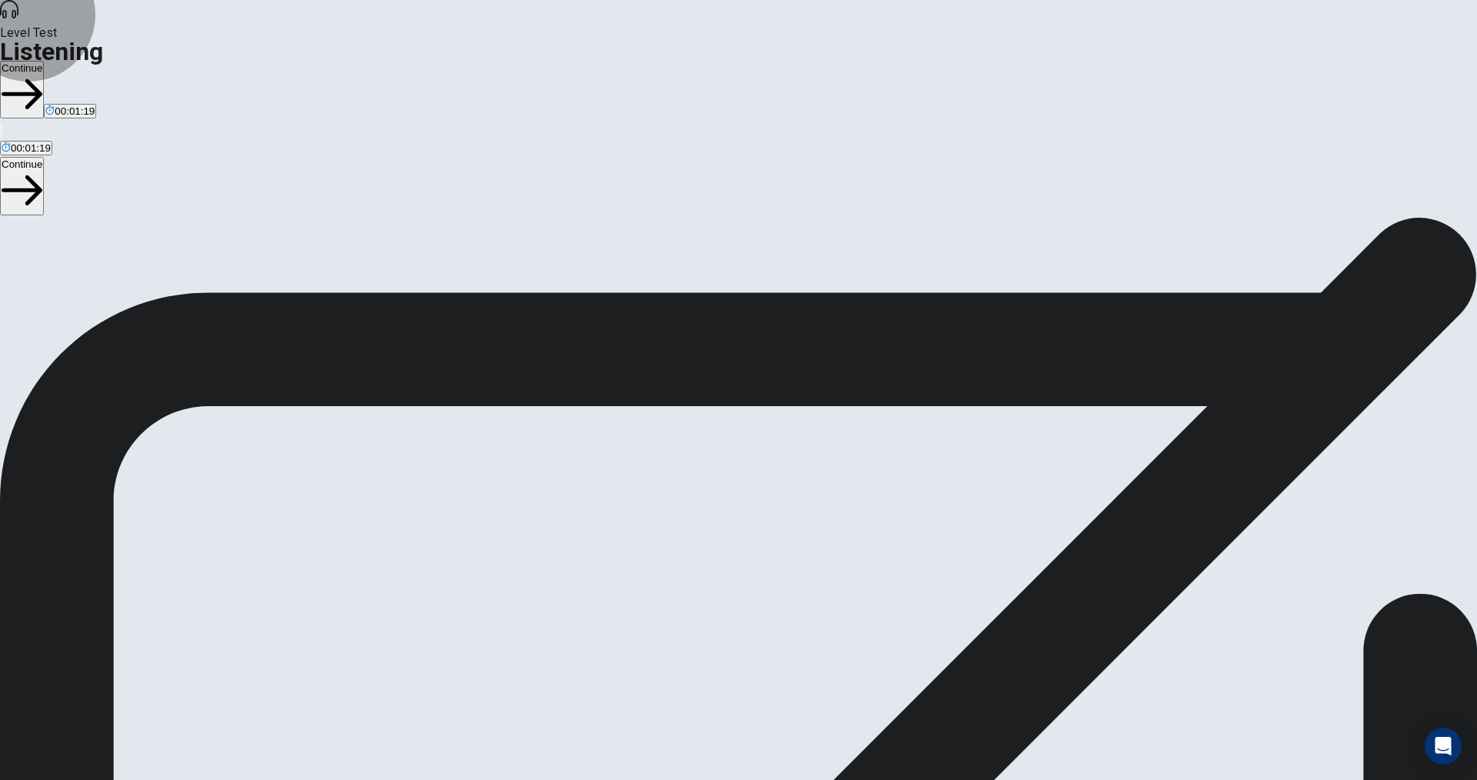
click at [44, 61] on button "Continue" at bounding box center [22, 90] width 44 height 58
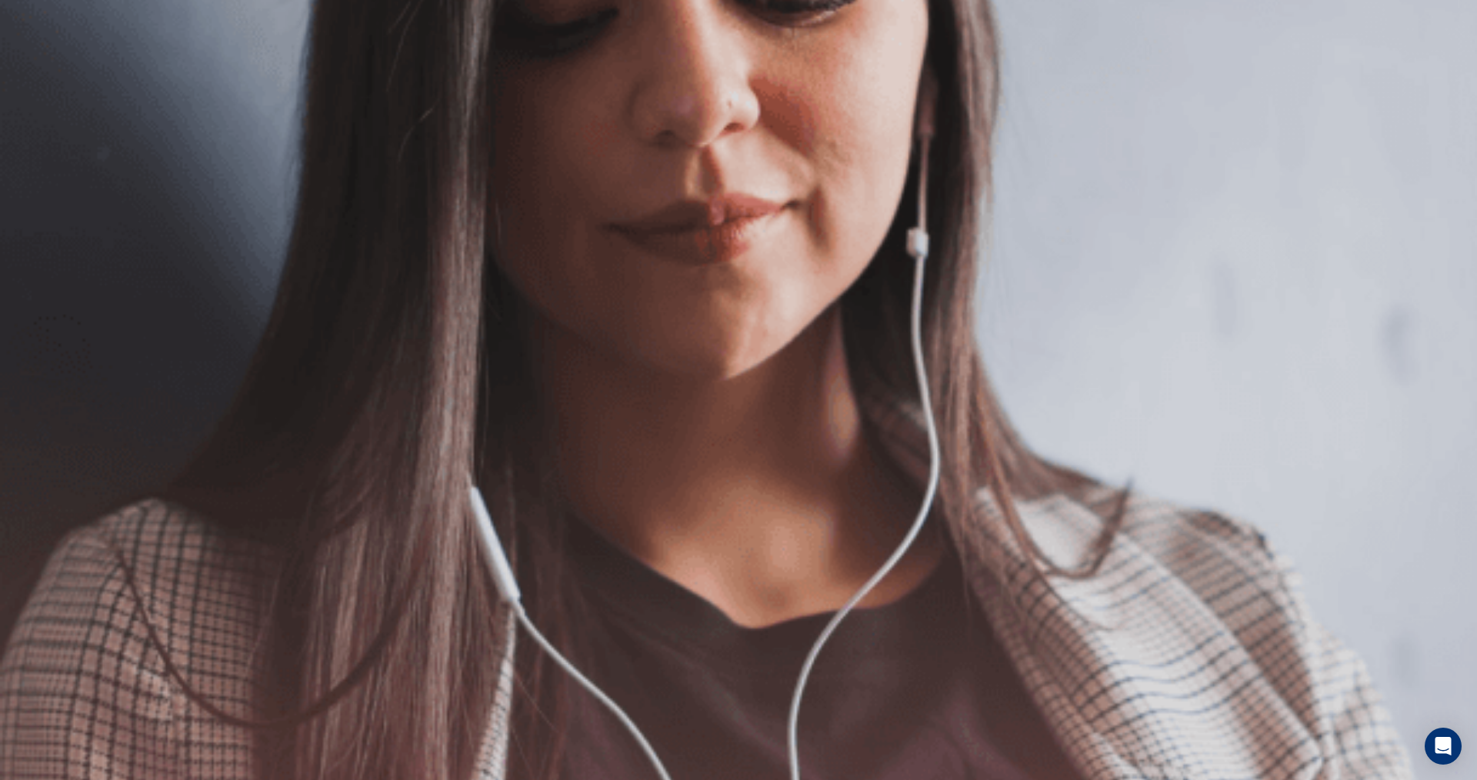
click at [44, 79] on button "Continue" at bounding box center [22, 108] width 44 height 58
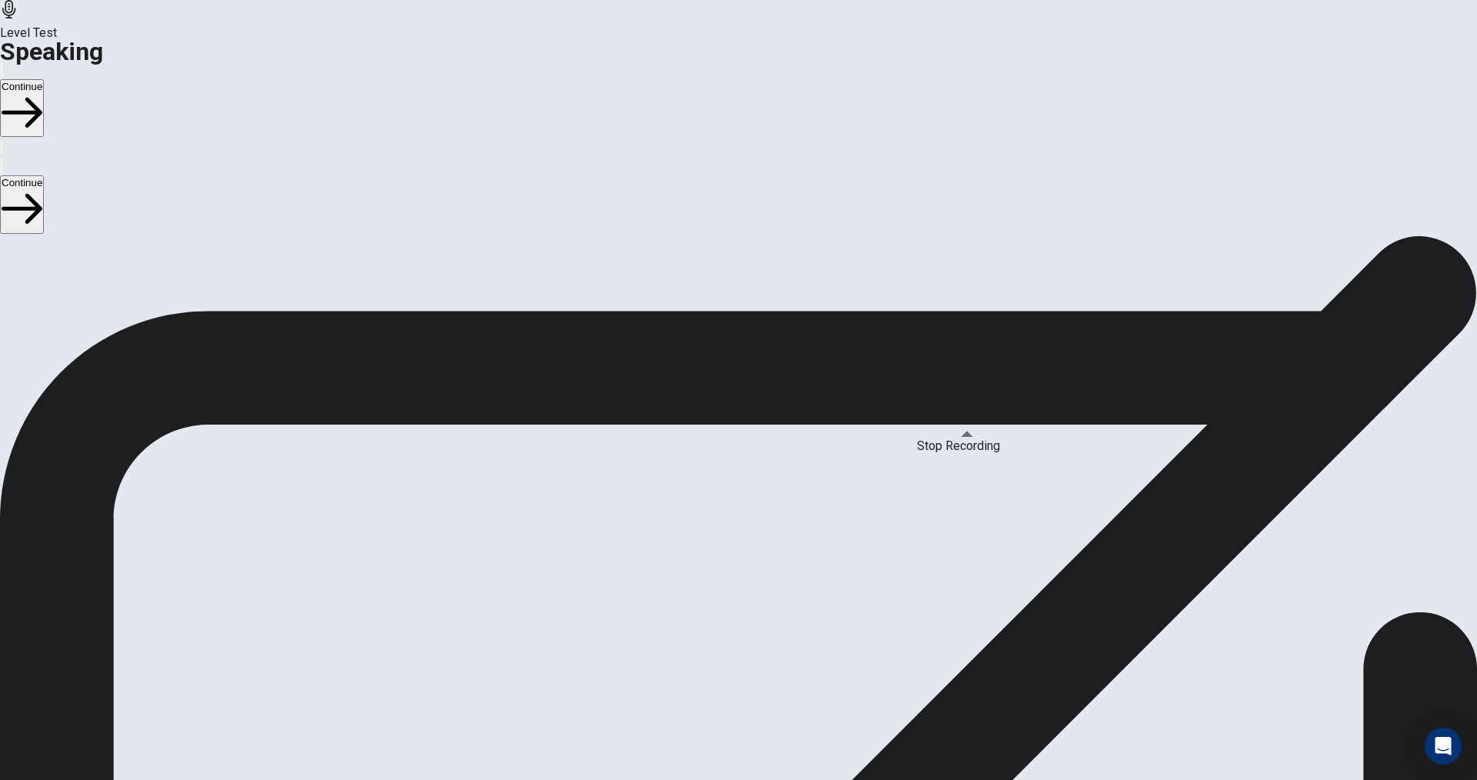
click at [736, 555] on icon "Play Audio" at bounding box center [728, 564] width 15 height 18
click at [738, 555] on icon "Pause Audio" at bounding box center [729, 564] width 16 height 18
click at [44, 79] on button "Continue" at bounding box center [22, 108] width 44 height 58
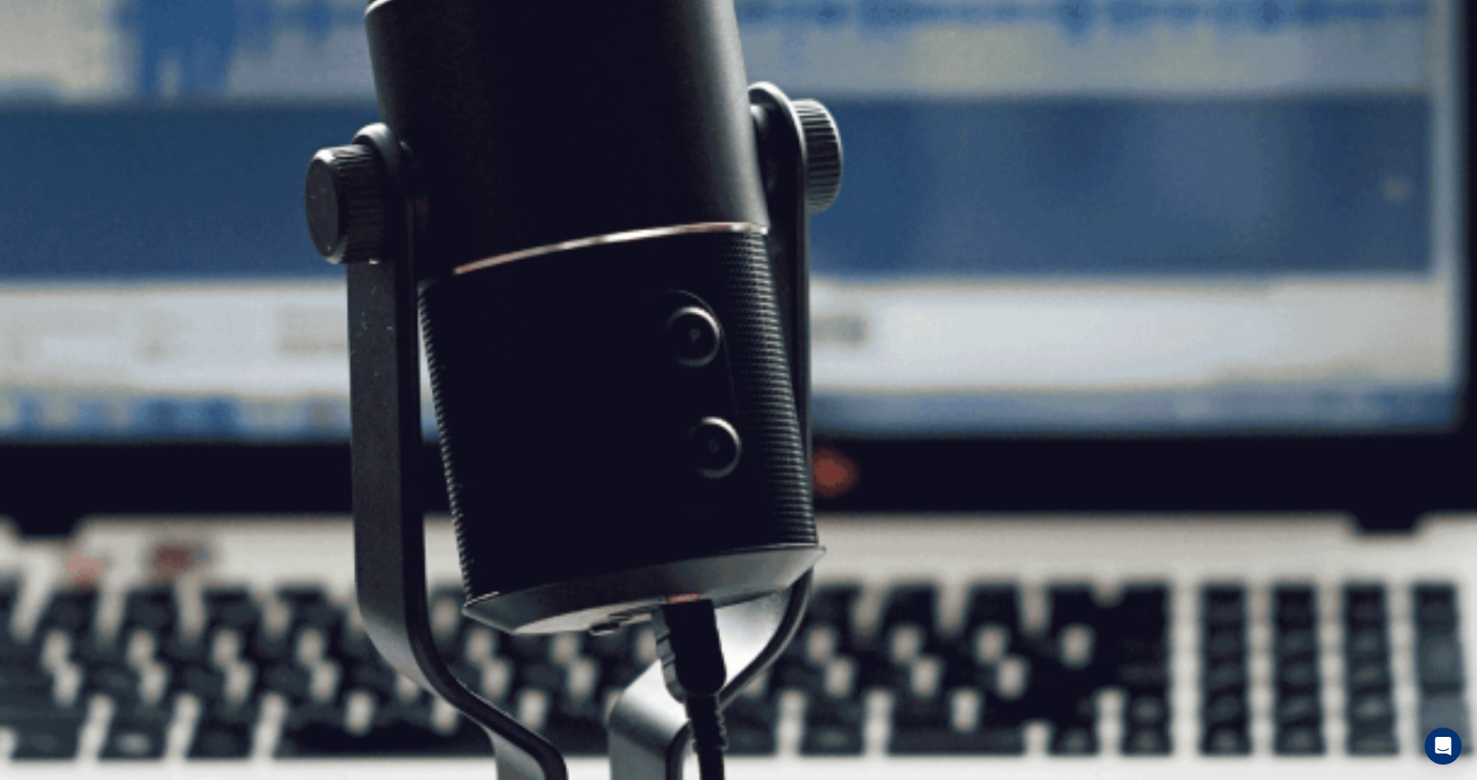
click at [44, 79] on button "Continue" at bounding box center [22, 108] width 44 height 58
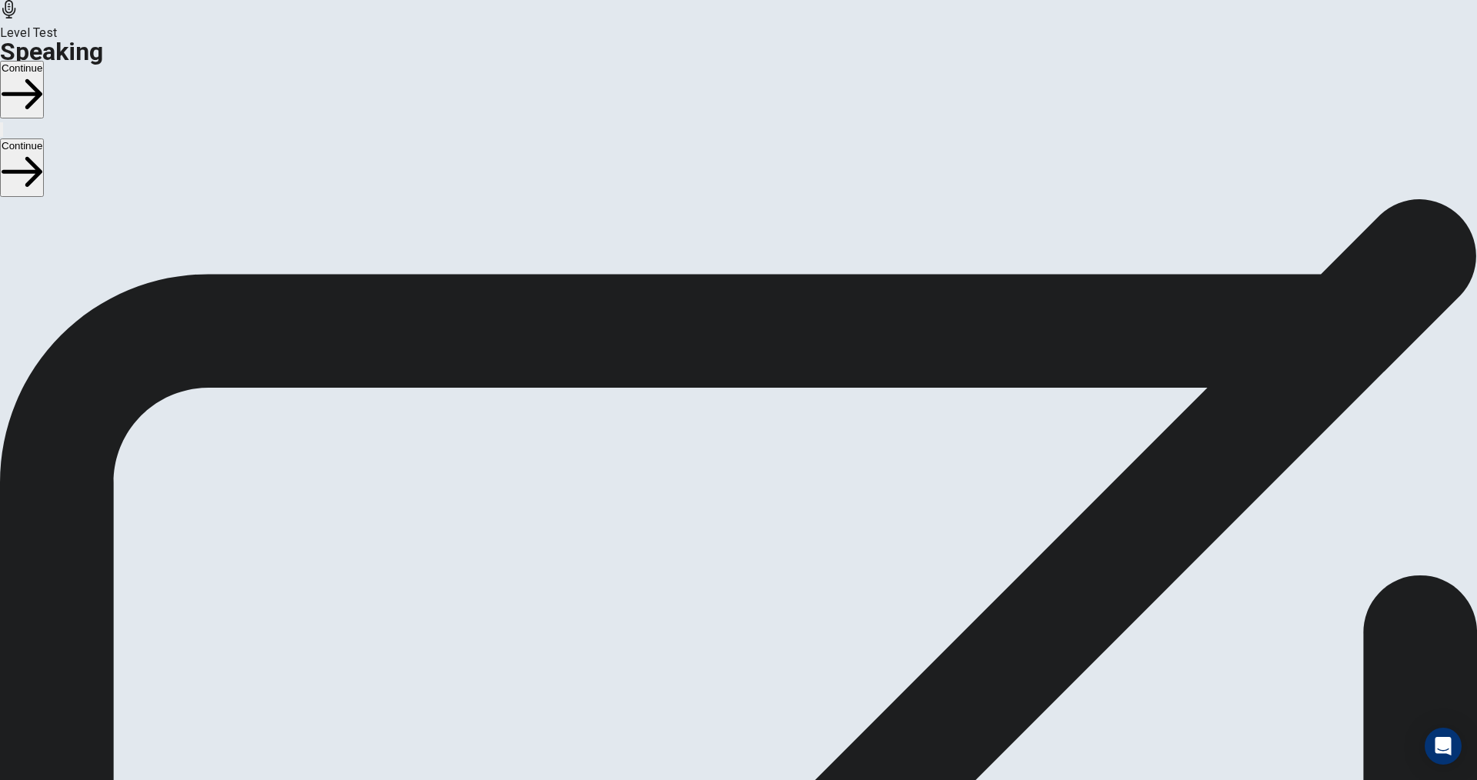
click at [44, 61] on button "Continue" at bounding box center [22, 90] width 44 height 58
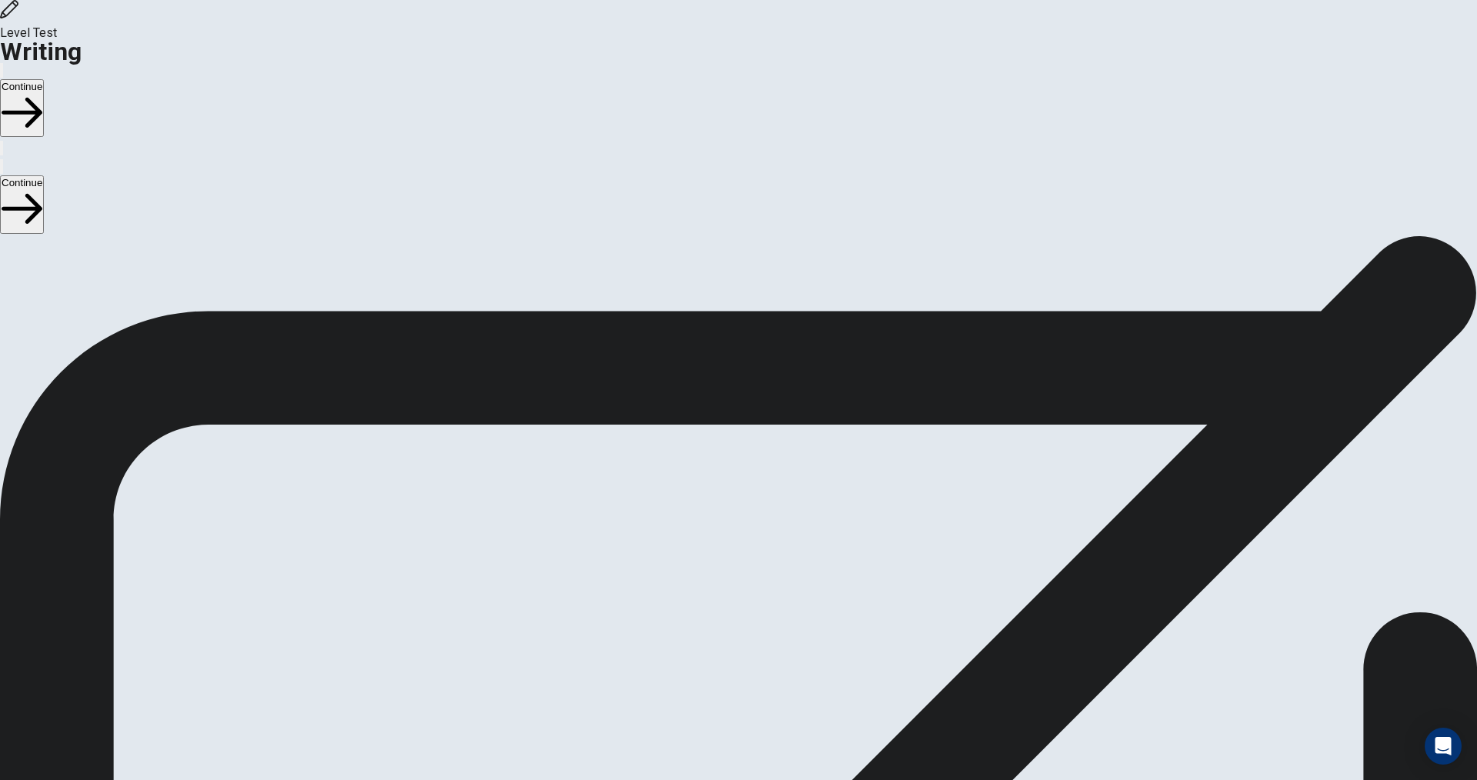
click at [44, 79] on button "Continue" at bounding box center [22, 108] width 44 height 58
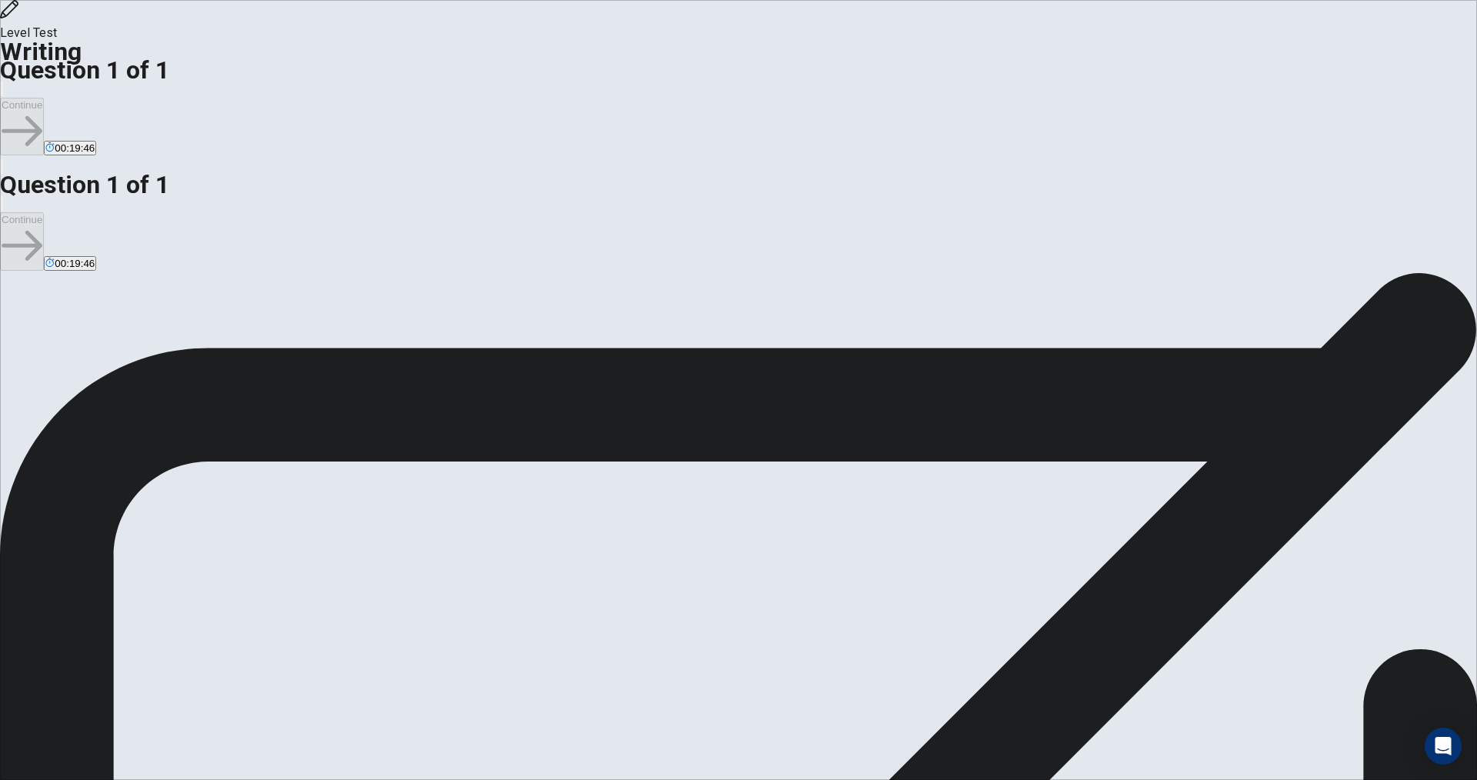
type textarea "*"
drag, startPoint x: 988, startPoint y: 158, endPoint x: 1014, endPoint y: 160, distance: 27.0
click at [391, 549] on textarea "**********" at bounding box center [195, 791] width 391 height 485
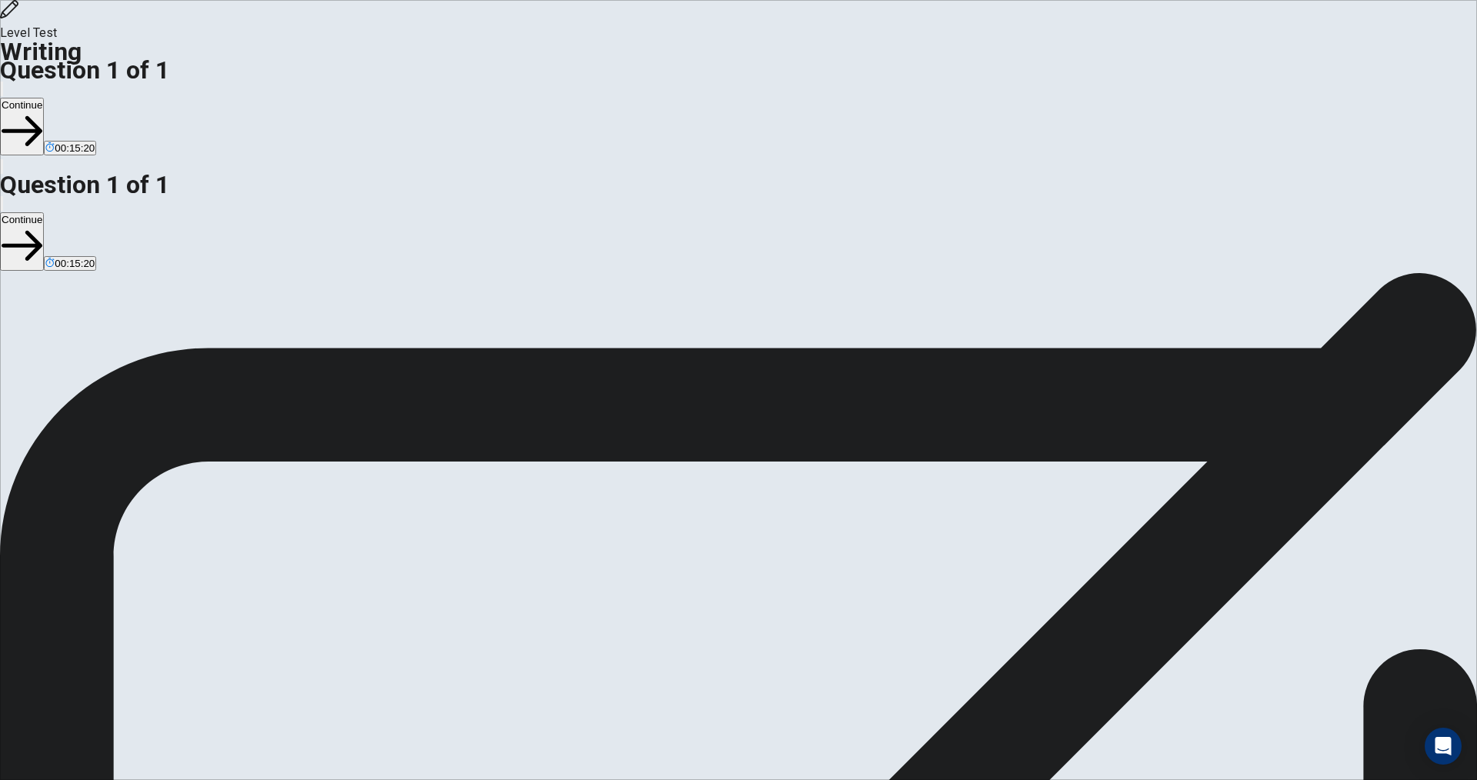
click at [391, 549] on textarea "**********" at bounding box center [195, 791] width 391 height 485
drag, startPoint x: 984, startPoint y: 154, endPoint x: 1018, endPoint y: 151, distance: 34.7
click at [391, 549] on textarea "**********" at bounding box center [195, 791] width 391 height 485
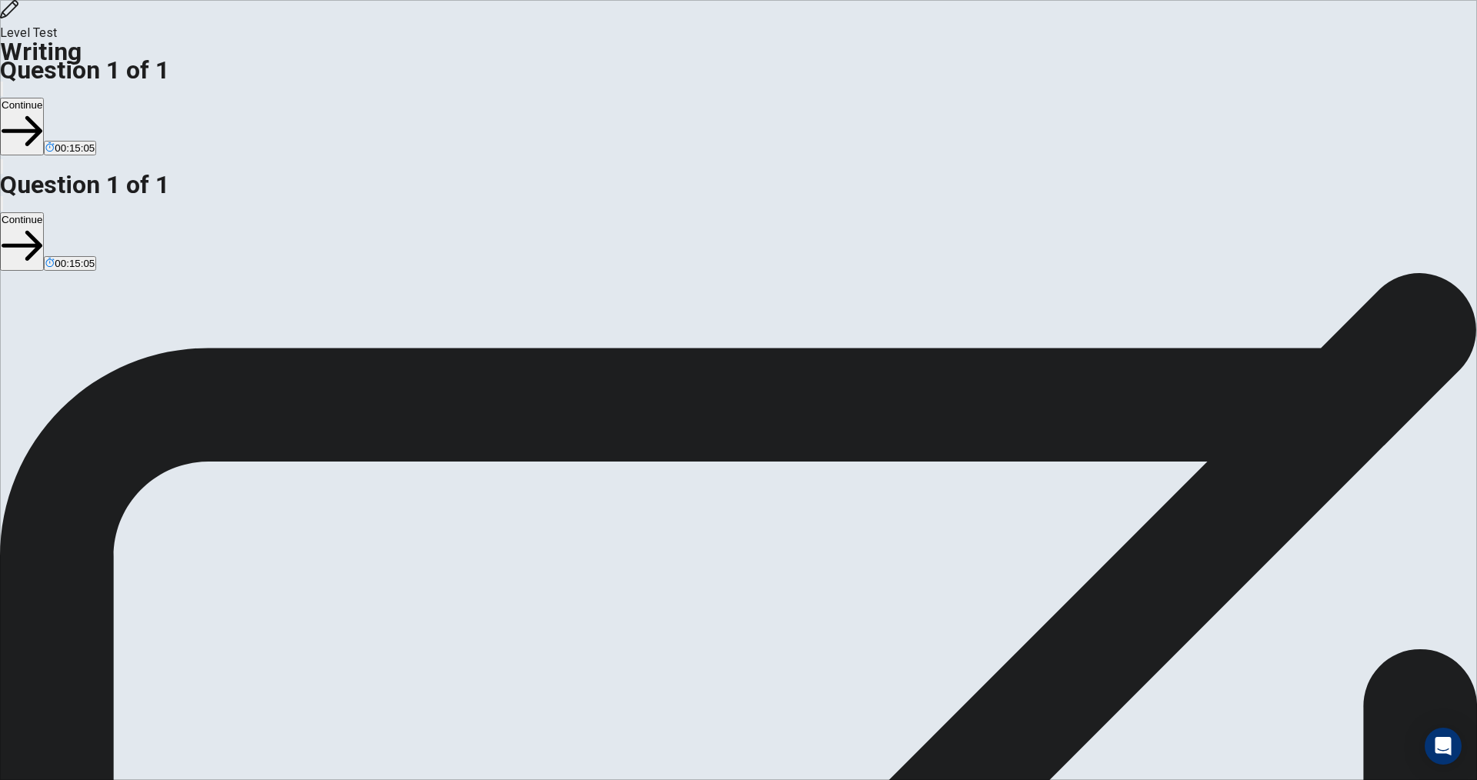
click at [391, 549] on textarea "**********" at bounding box center [195, 791] width 391 height 485
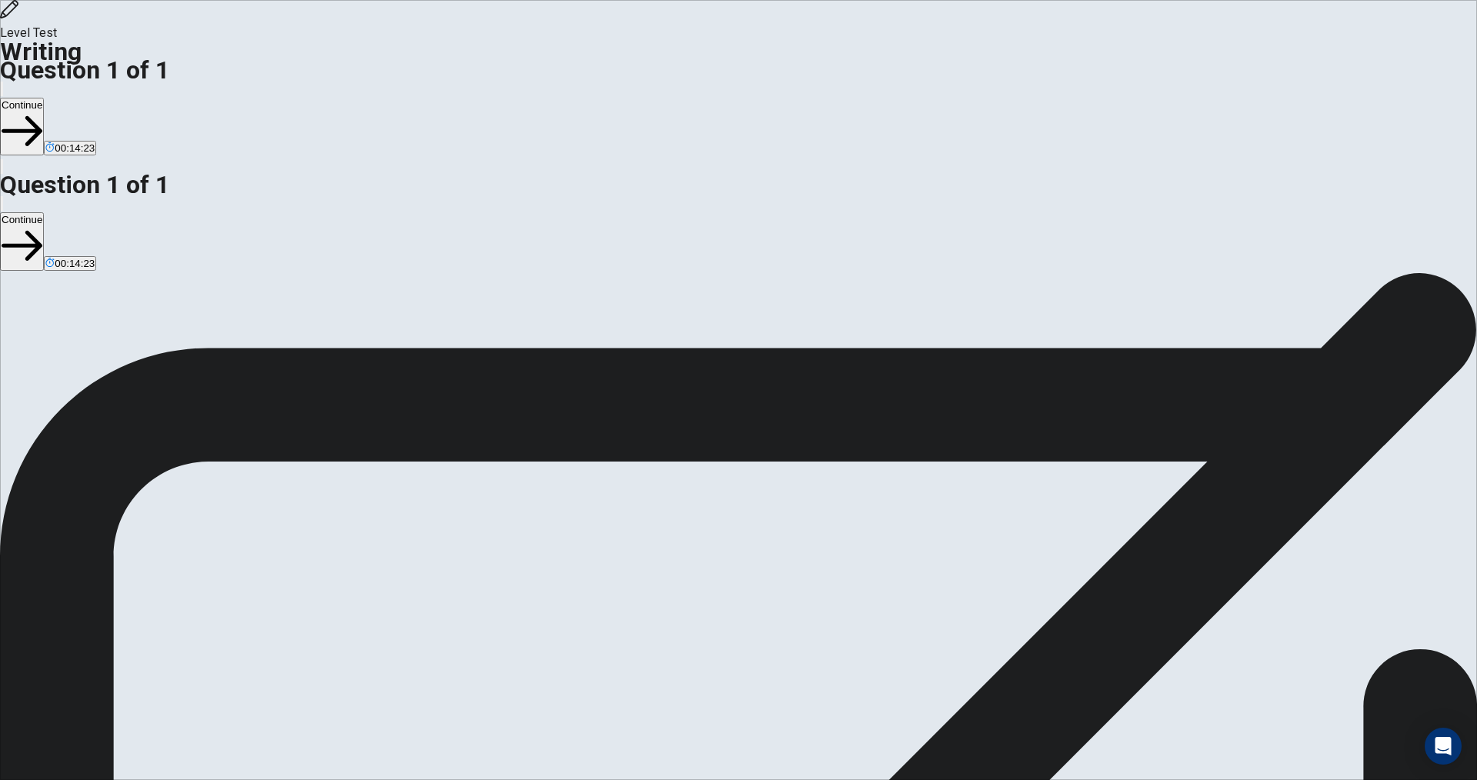
drag, startPoint x: 798, startPoint y: 192, endPoint x: 768, endPoint y: 192, distance: 29.2
click at [768, 549] on div "**********" at bounding box center [738, 794] width 1477 height 491
click at [391, 549] on textarea "**********" at bounding box center [195, 791] width 391 height 485
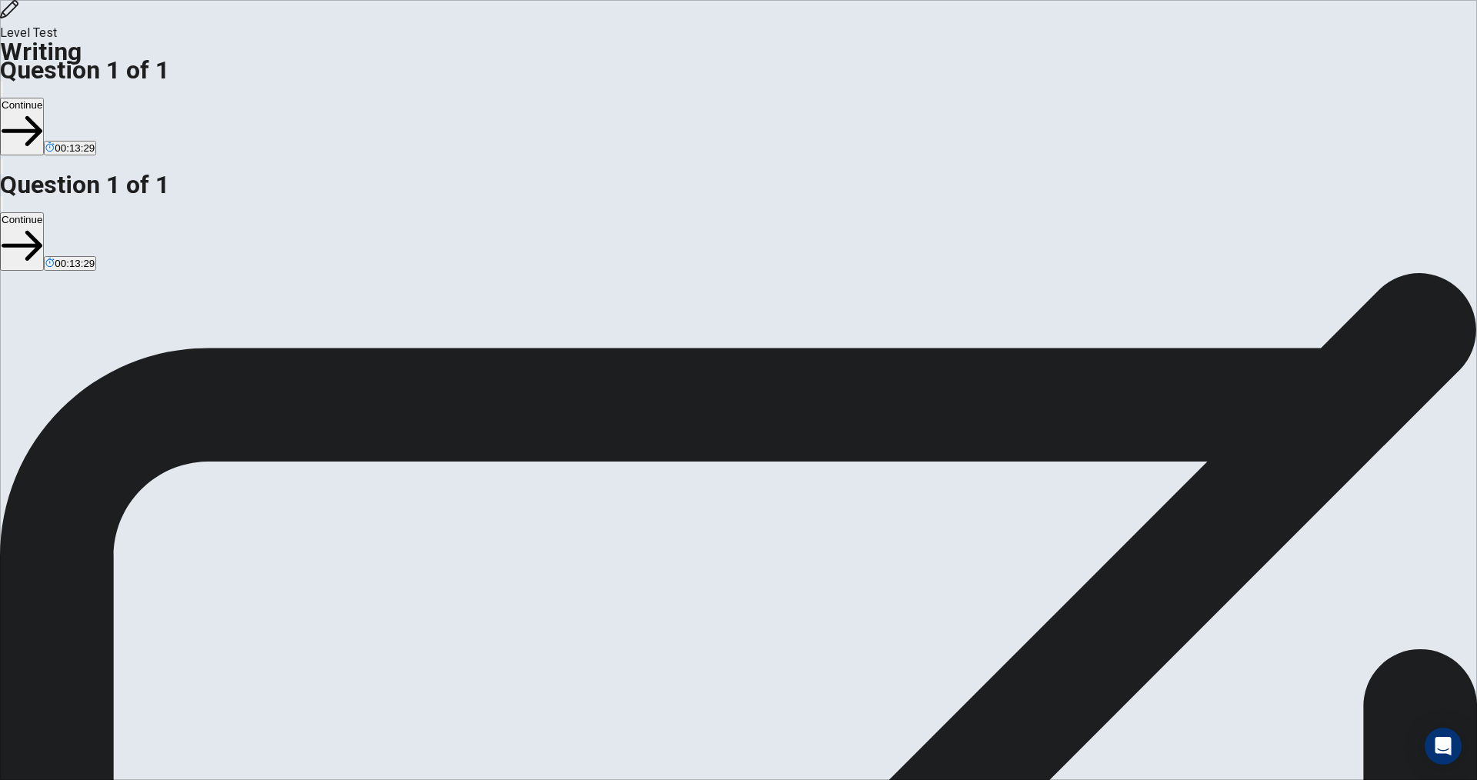
click at [391, 549] on textarea "**********" at bounding box center [195, 791] width 391 height 485
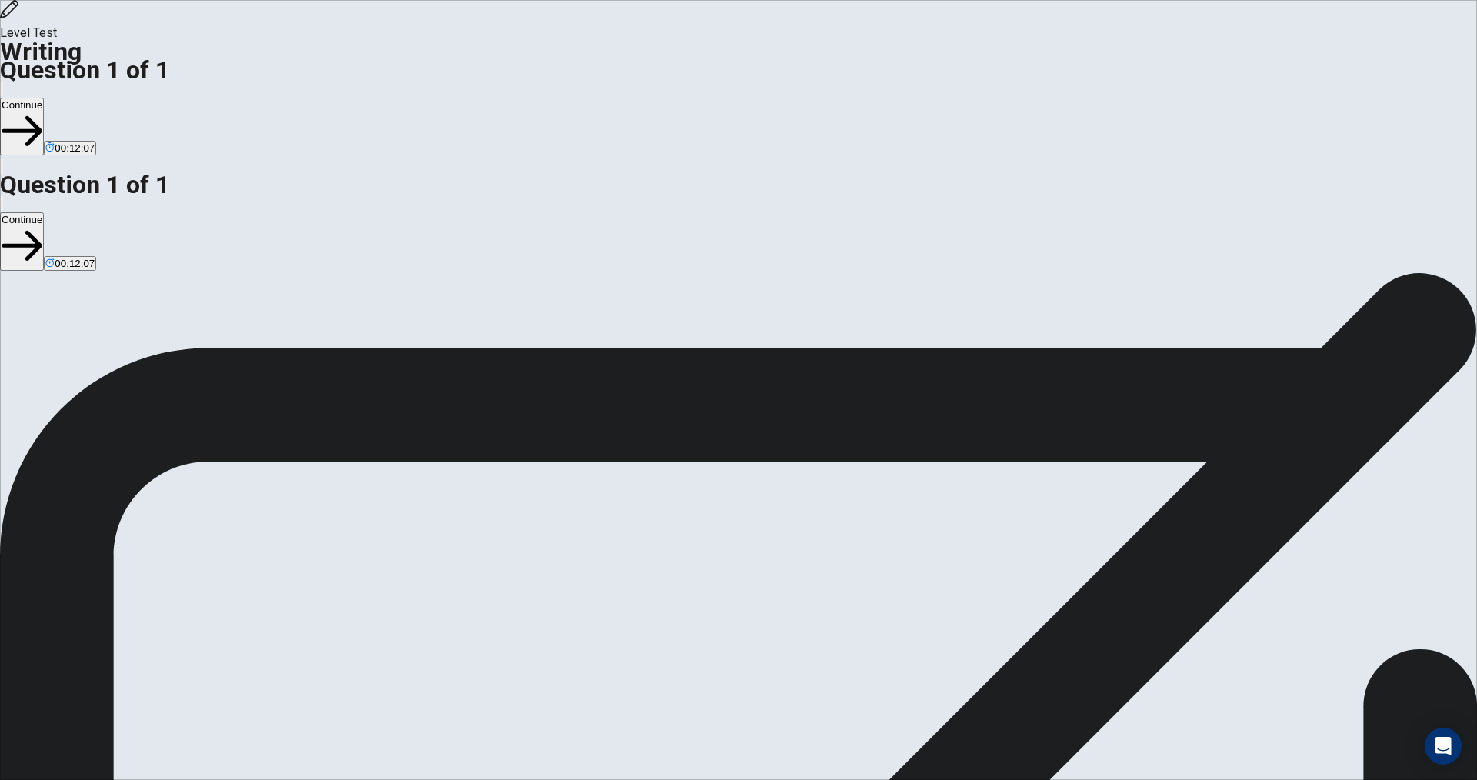
click at [391, 549] on textarea "**********" at bounding box center [195, 791] width 391 height 485
drag, startPoint x: 981, startPoint y: 225, endPoint x: 908, endPoint y: 227, distance: 73.1
click at [391, 549] on textarea "**********" at bounding box center [195, 791] width 391 height 485
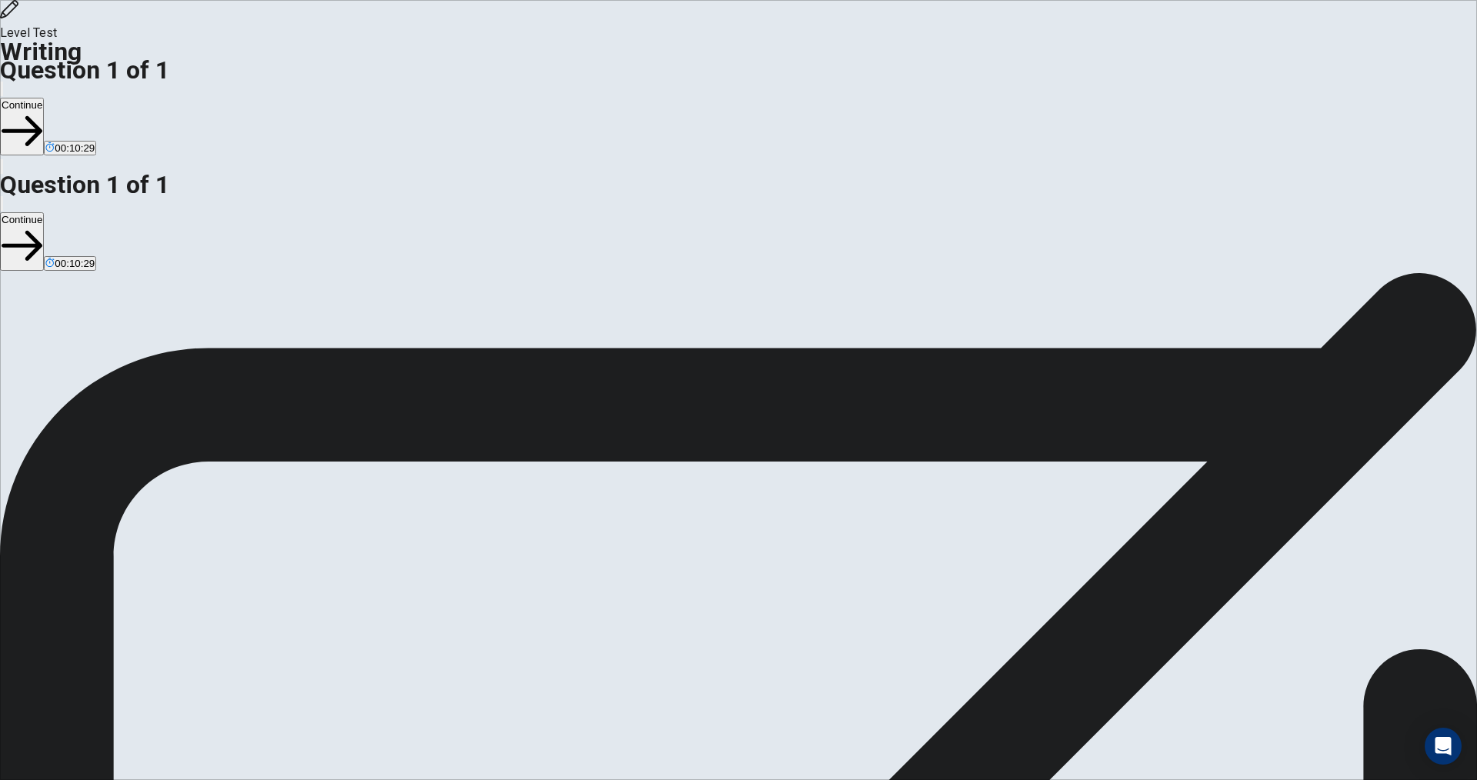
drag, startPoint x: 988, startPoint y: 228, endPoint x: 853, endPoint y: 233, distance: 135.5
click at [391, 549] on textarea "**********" at bounding box center [195, 791] width 391 height 485
drag, startPoint x: 789, startPoint y: 208, endPoint x: 868, endPoint y: 201, distance: 79.6
click at [391, 549] on textarea "**********" at bounding box center [195, 791] width 391 height 485
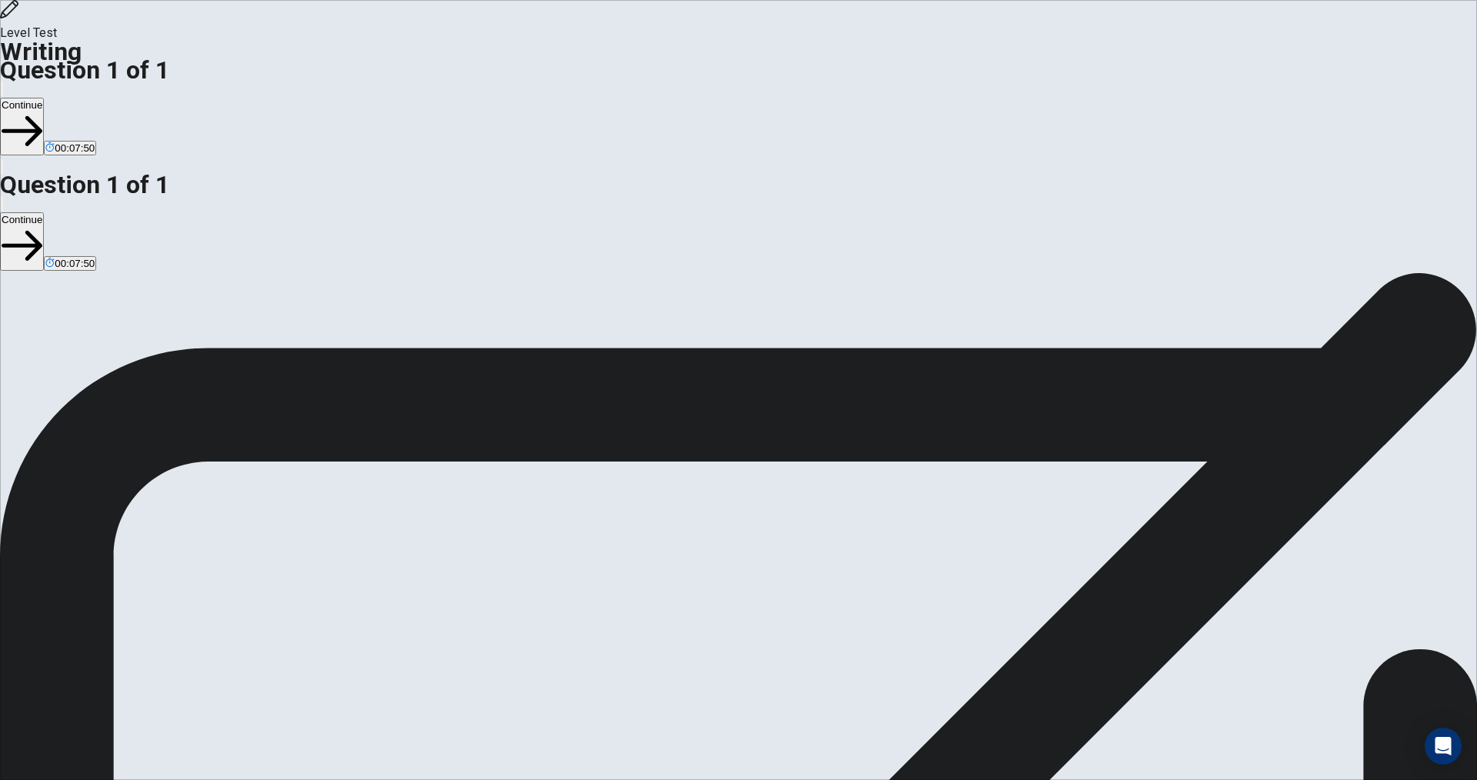
drag, startPoint x: 871, startPoint y: 225, endPoint x: 848, endPoint y: 224, distance: 22.3
click at [391, 549] on textarea "**********" at bounding box center [195, 791] width 391 height 485
drag, startPoint x: 931, startPoint y: 229, endPoint x: 838, endPoint y: 228, distance: 92.3
click at [391, 549] on textarea "**********" at bounding box center [195, 791] width 391 height 485
drag, startPoint x: 933, startPoint y: 225, endPoint x: 921, endPoint y: 225, distance: 12.3
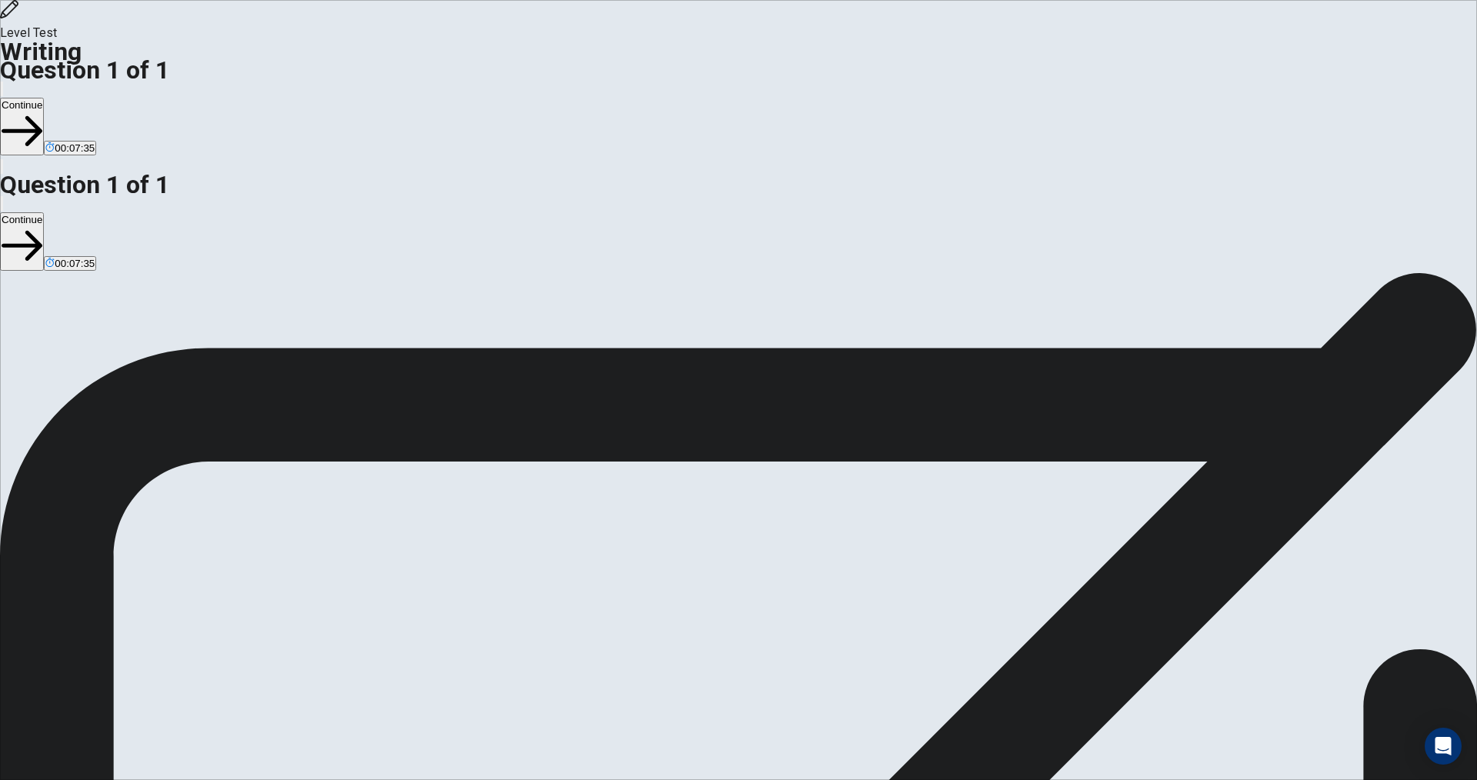
click at [391, 549] on textarea "**********" at bounding box center [195, 791] width 391 height 485
drag, startPoint x: 928, startPoint y: 226, endPoint x: 890, endPoint y: 226, distance: 38.5
click at [391, 549] on textarea "**********" at bounding box center [195, 791] width 391 height 485
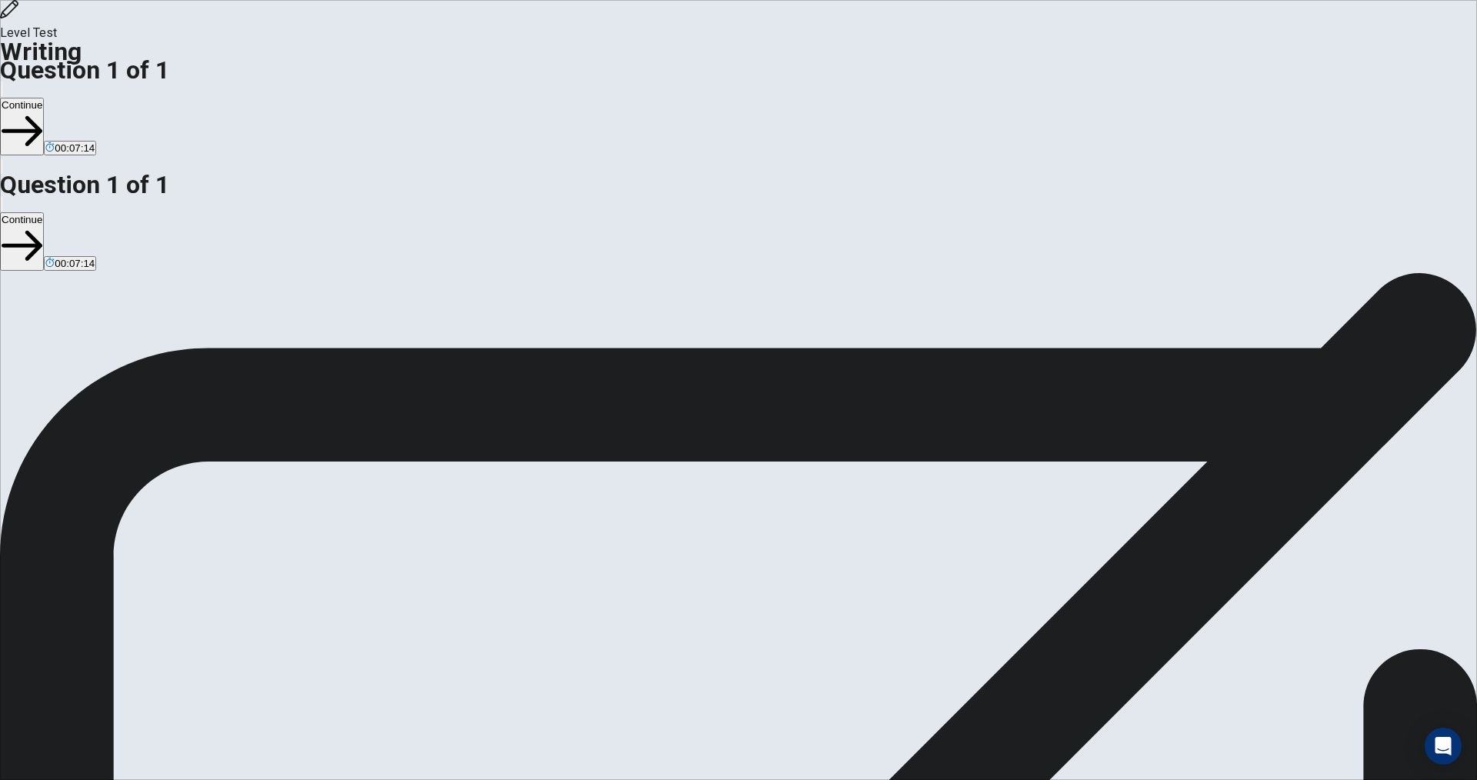
click at [391, 549] on textarea "**********" at bounding box center [195, 791] width 391 height 485
drag, startPoint x: 1102, startPoint y: 229, endPoint x: 818, endPoint y: 248, distance: 284.4
click at [391, 549] on textarea "**********" at bounding box center [195, 791] width 391 height 485
drag, startPoint x: 1015, startPoint y: 210, endPoint x: 836, endPoint y: 228, distance: 180.1
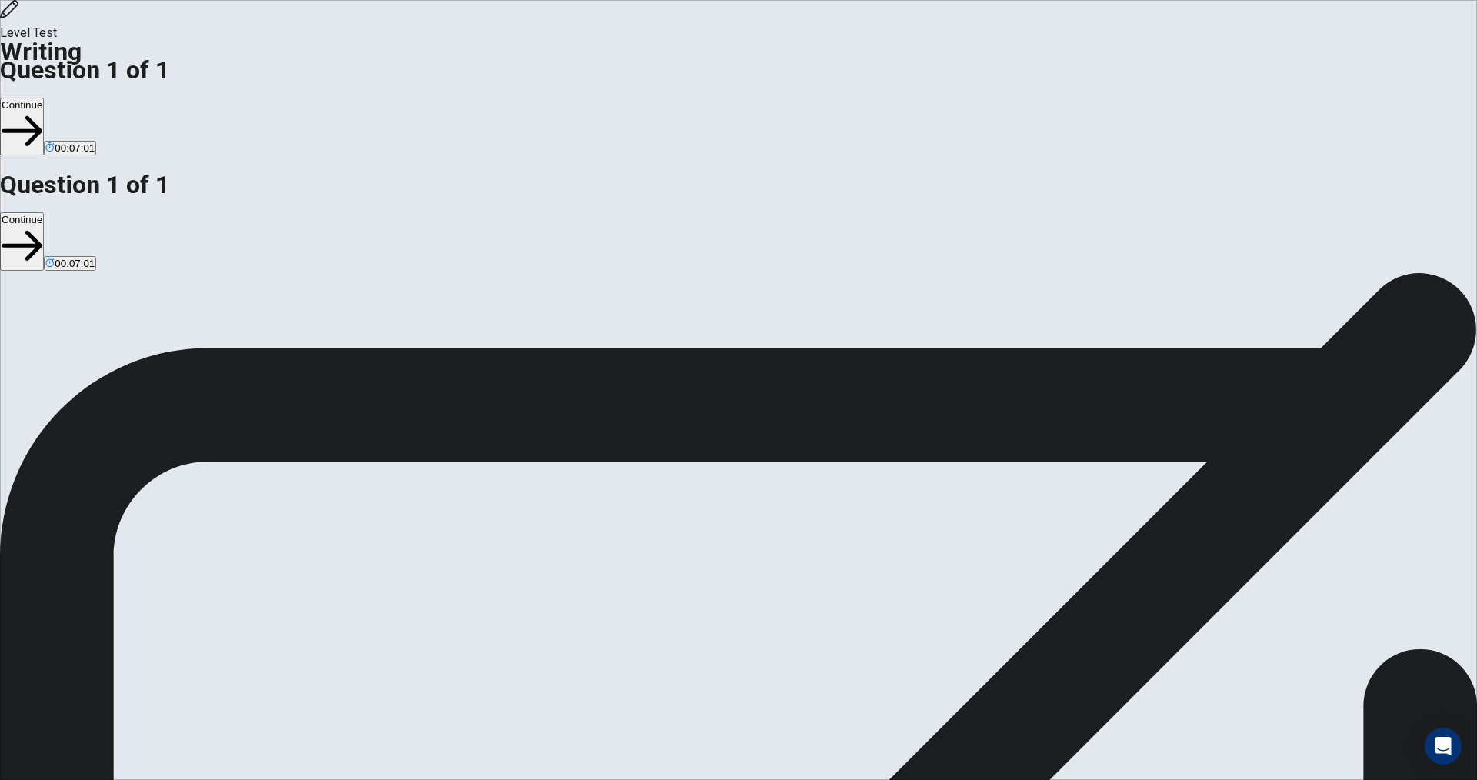
click at [391, 549] on textarea "**********" at bounding box center [195, 791] width 391 height 485
drag, startPoint x: 1125, startPoint y: 206, endPoint x: 1151, endPoint y: 214, distance: 27.3
click at [391, 549] on textarea "**********" at bounding box center [195, 791] width 391 height 485
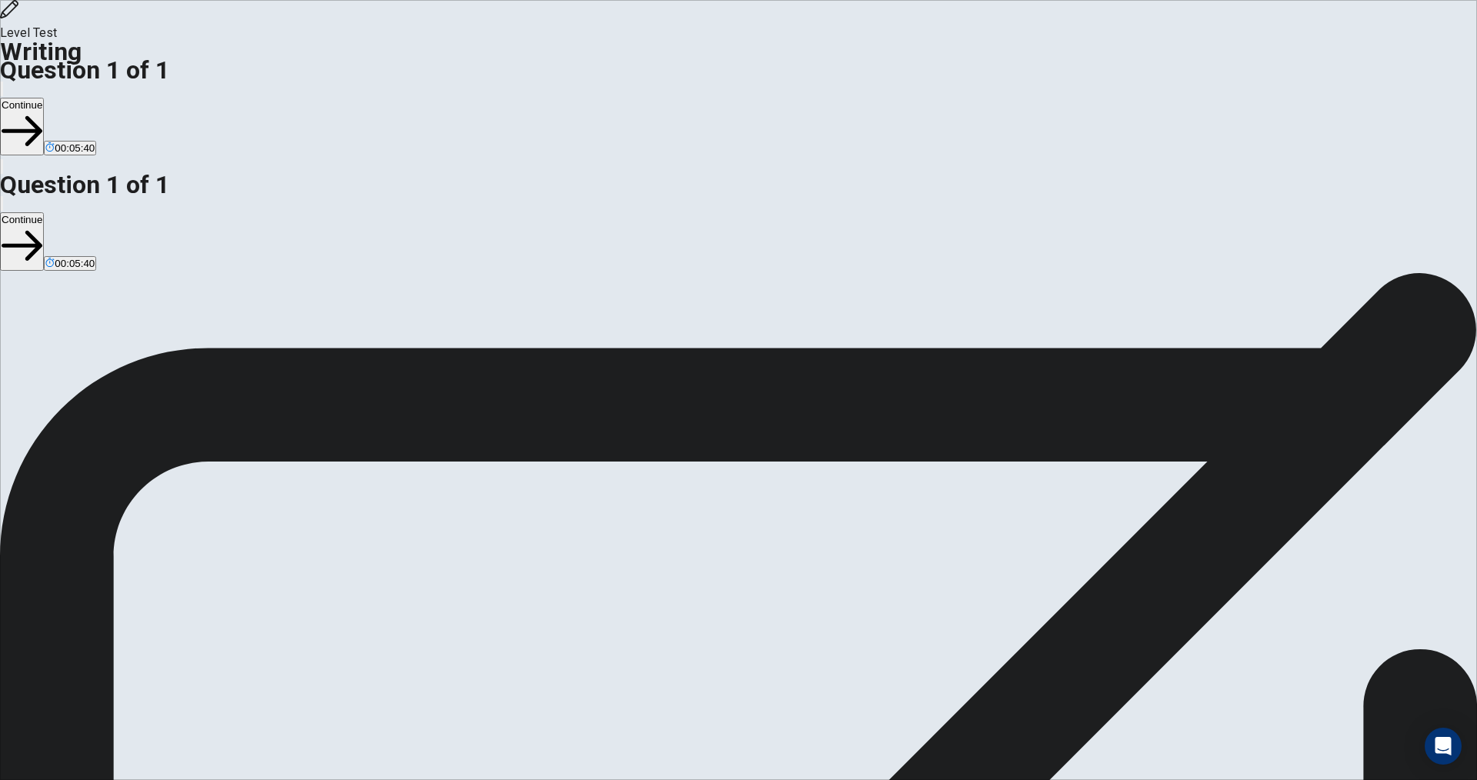
click at [391, 549] on textarea "**********" at bounding box center [195, 791] width 391 height 485
drag, startPoint x: 1107, startPoint y: 230, endPoint x: 821, endPoint y: 238, distance: 285.5
click at [391, 549] on textarea "**********" at bounding box center [195, 791] width 391 height 485
drag, startPoint x: 1131, startPoint y: 263, endPoint x: 864, endPoint y: 288, distance: 268.0
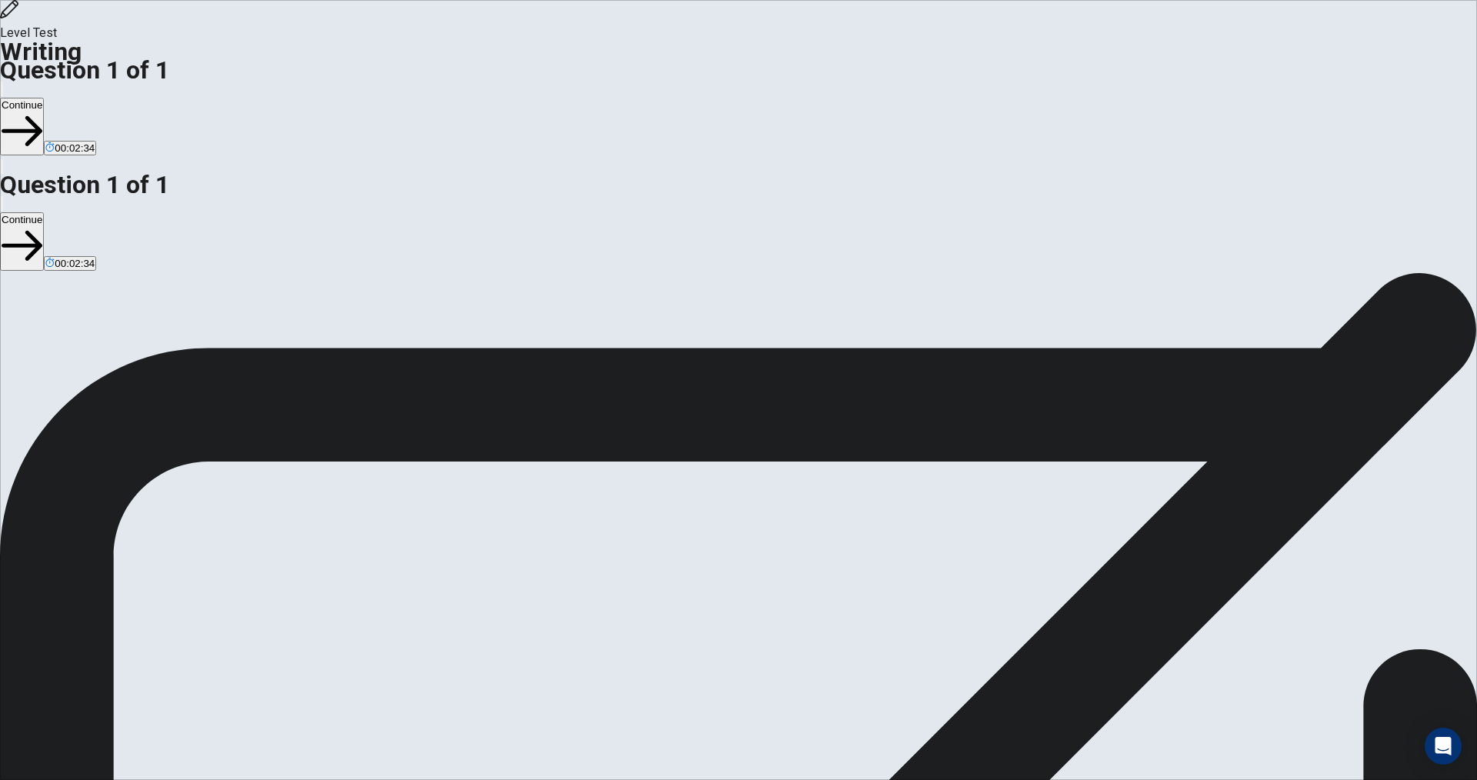
click at [391, 549] on textarea "**********" at bounding box center [195, 791] width 391 height 485
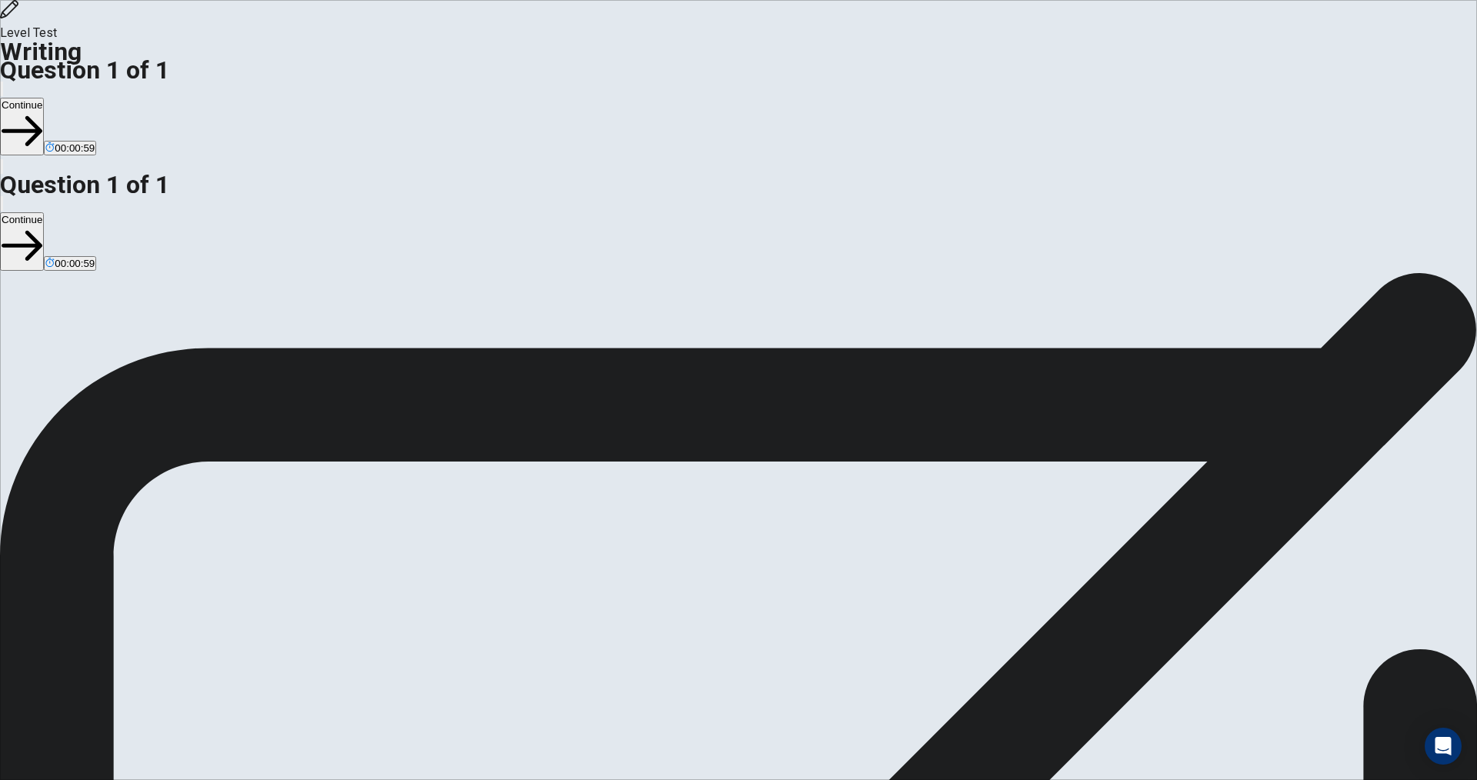
click at [391, 549] on textarea "**********" at bounding box center [195, 791] width 391 height 485
type textarea "**********"
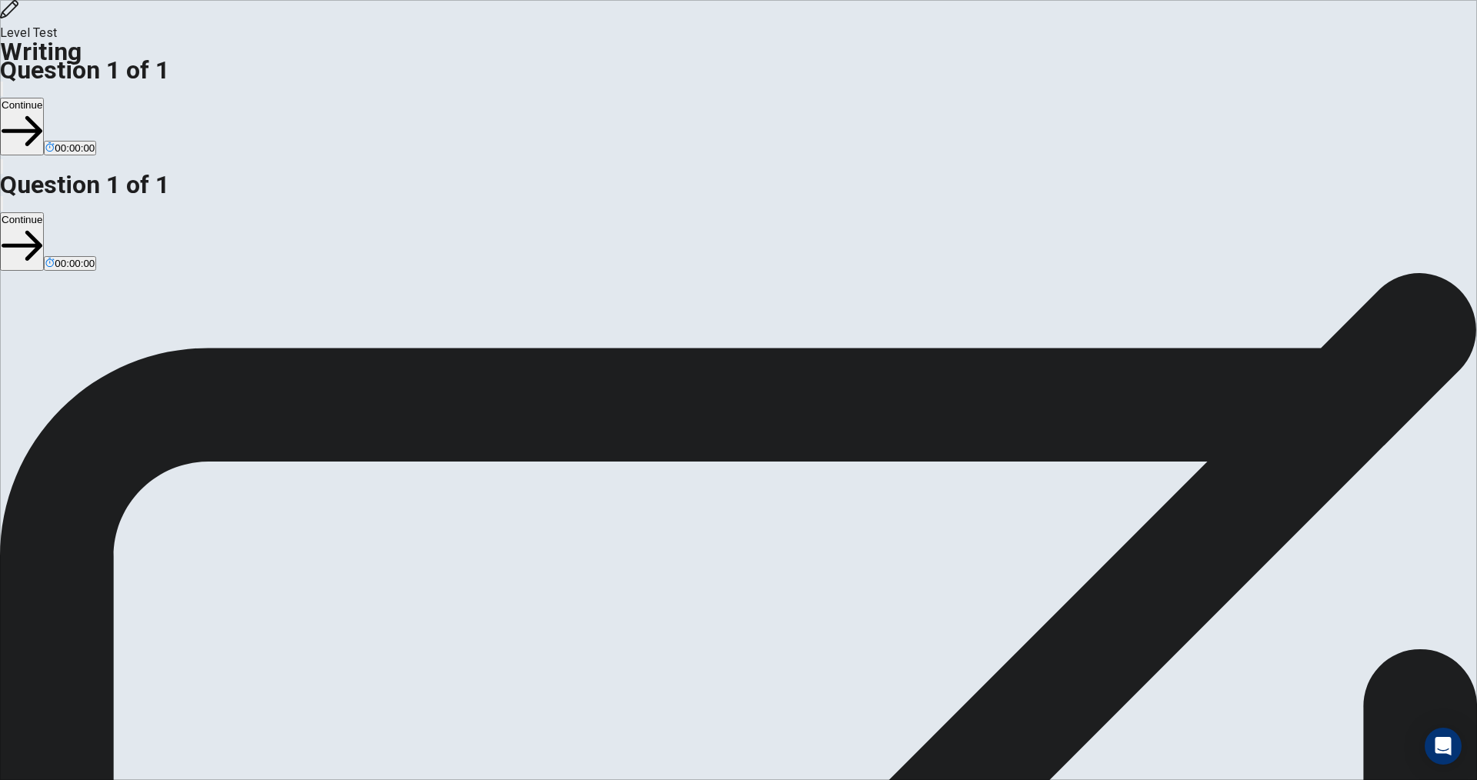
click at [44, 98] on button "Continue" at bounding box center [22, 127] width 44 height 58
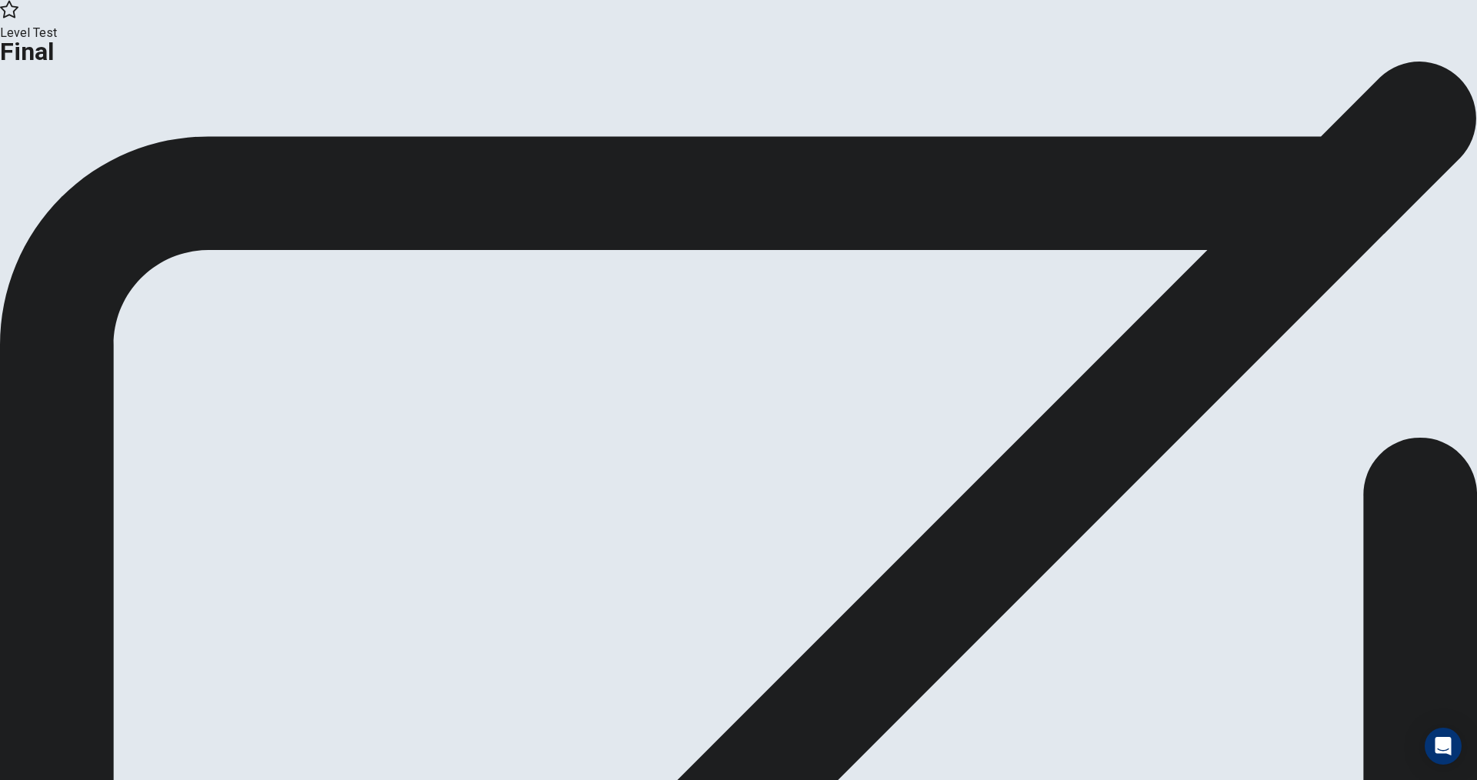
click at [122, 137] on button "Continue" at bounding box center [91, 126] width 62 height 21
